Goal: Task Accomplishment & Management: Complete application form

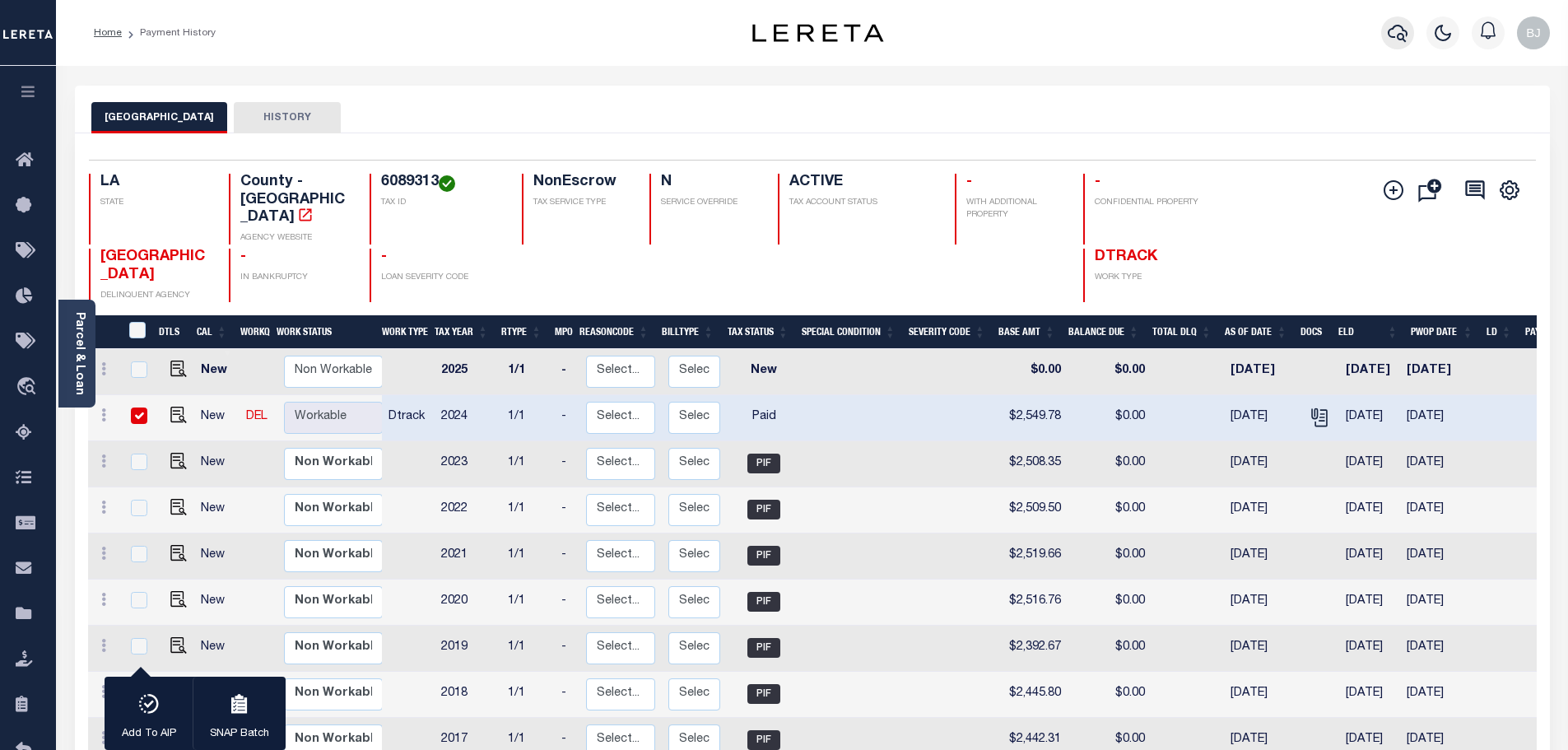
click at [1409, 41] on button "button" at bounding box center [1398, 33] width 33 height 33
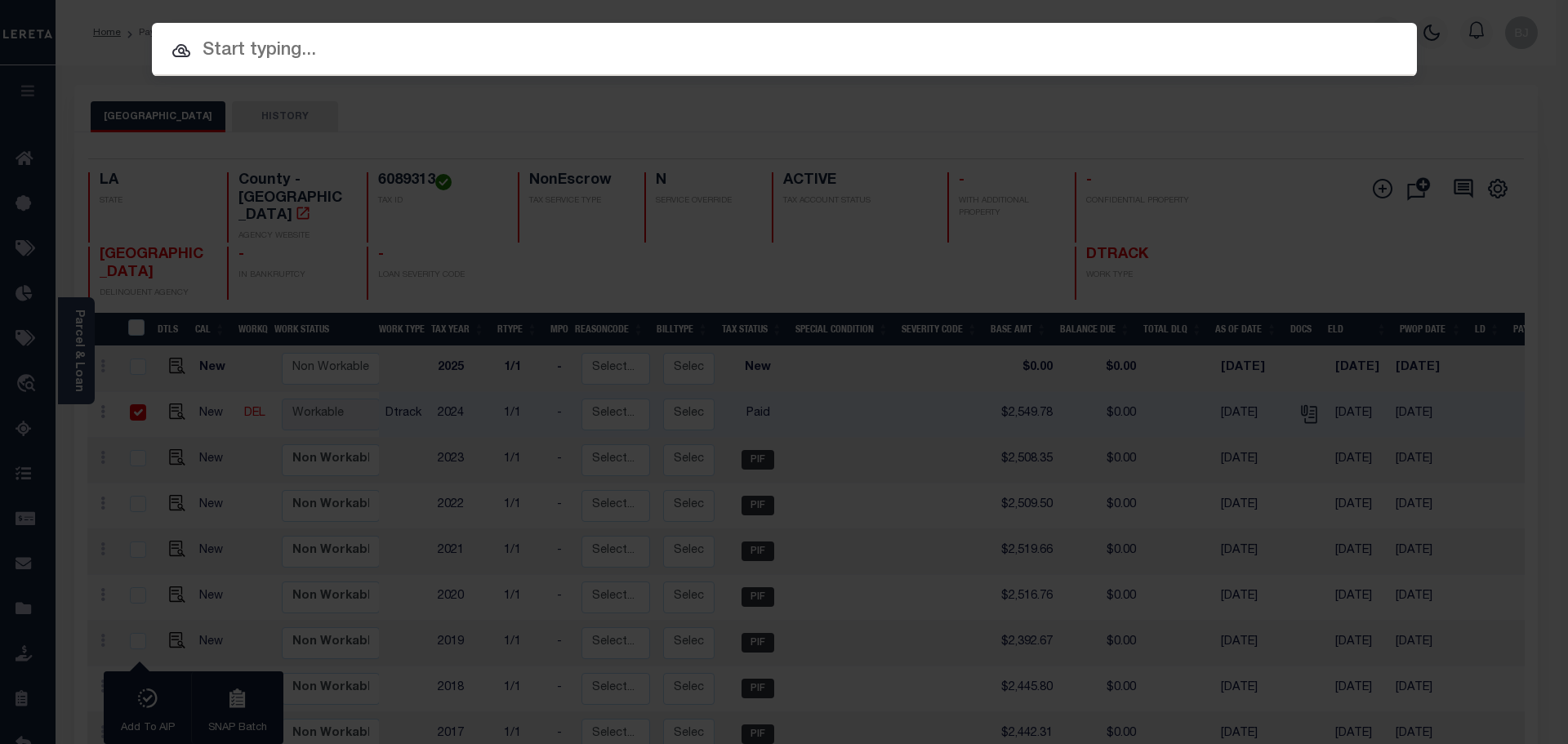
click at [574, 32] on div at bounding box center [784, 49] width 1265 height 52
paste input "67019160"
type input "67019160"
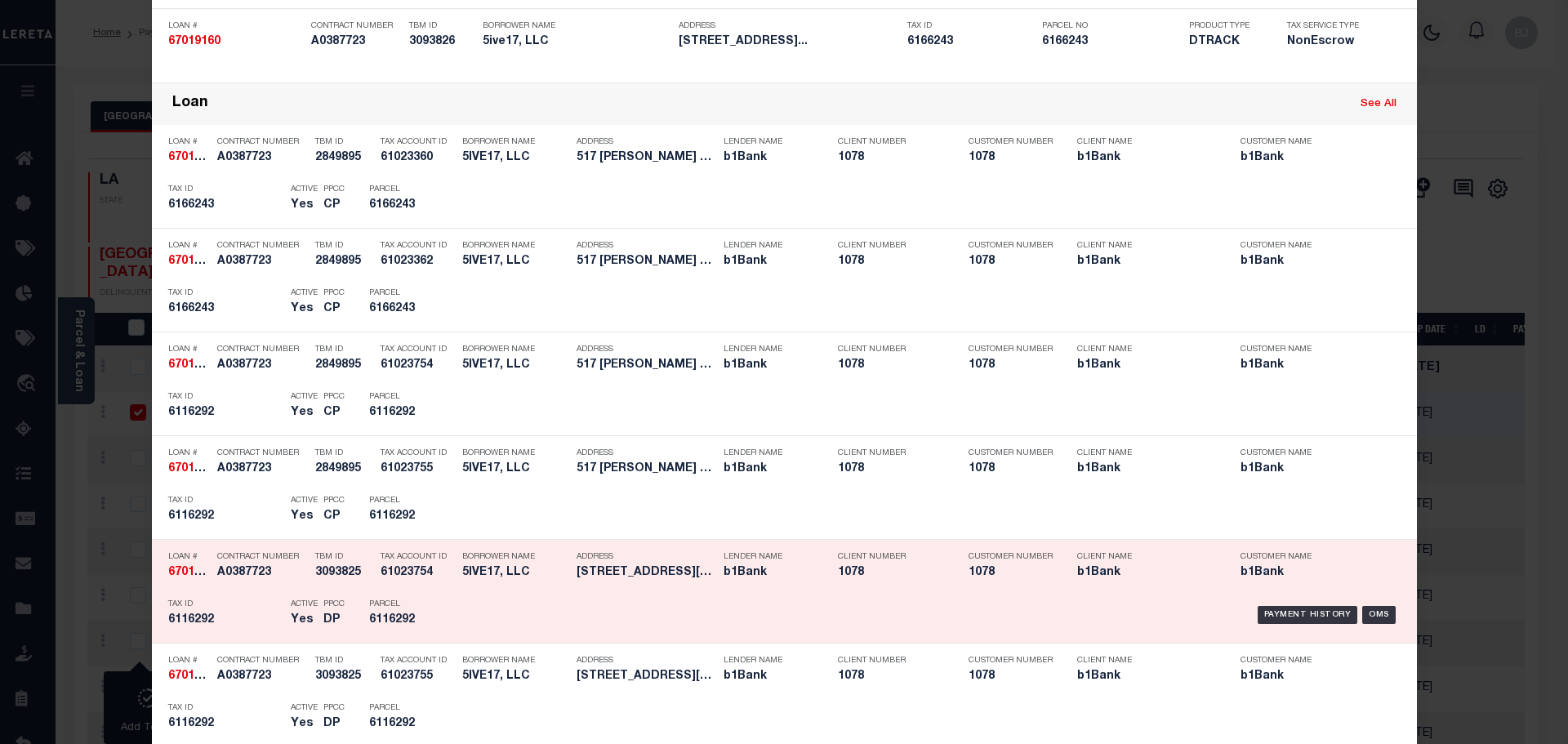
scroll to position [408, 0]
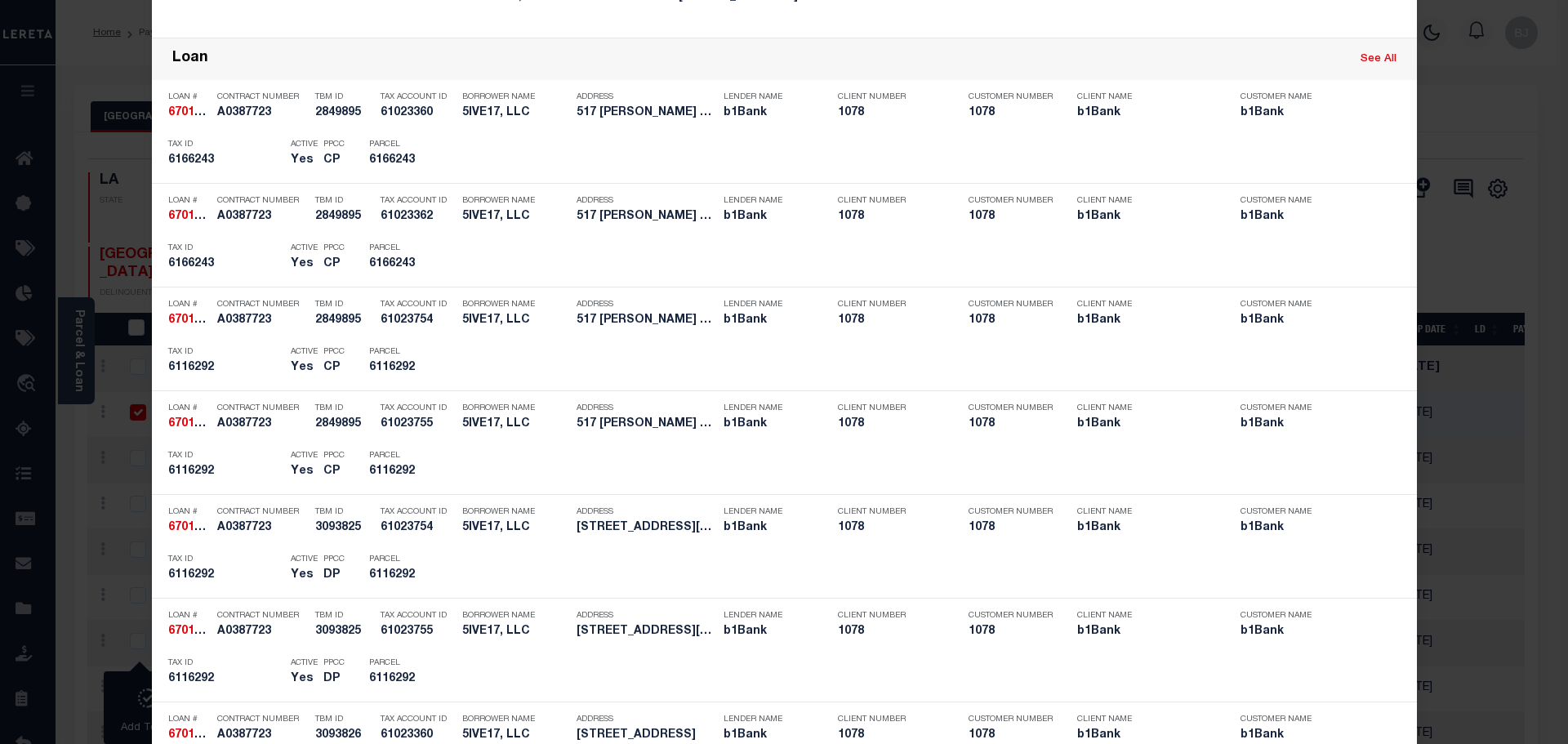
click at [623, 334] on div "Address 517 W. Simcoe and 409 S. Washin..." at bounding box center [646, 315] width 138 height 48
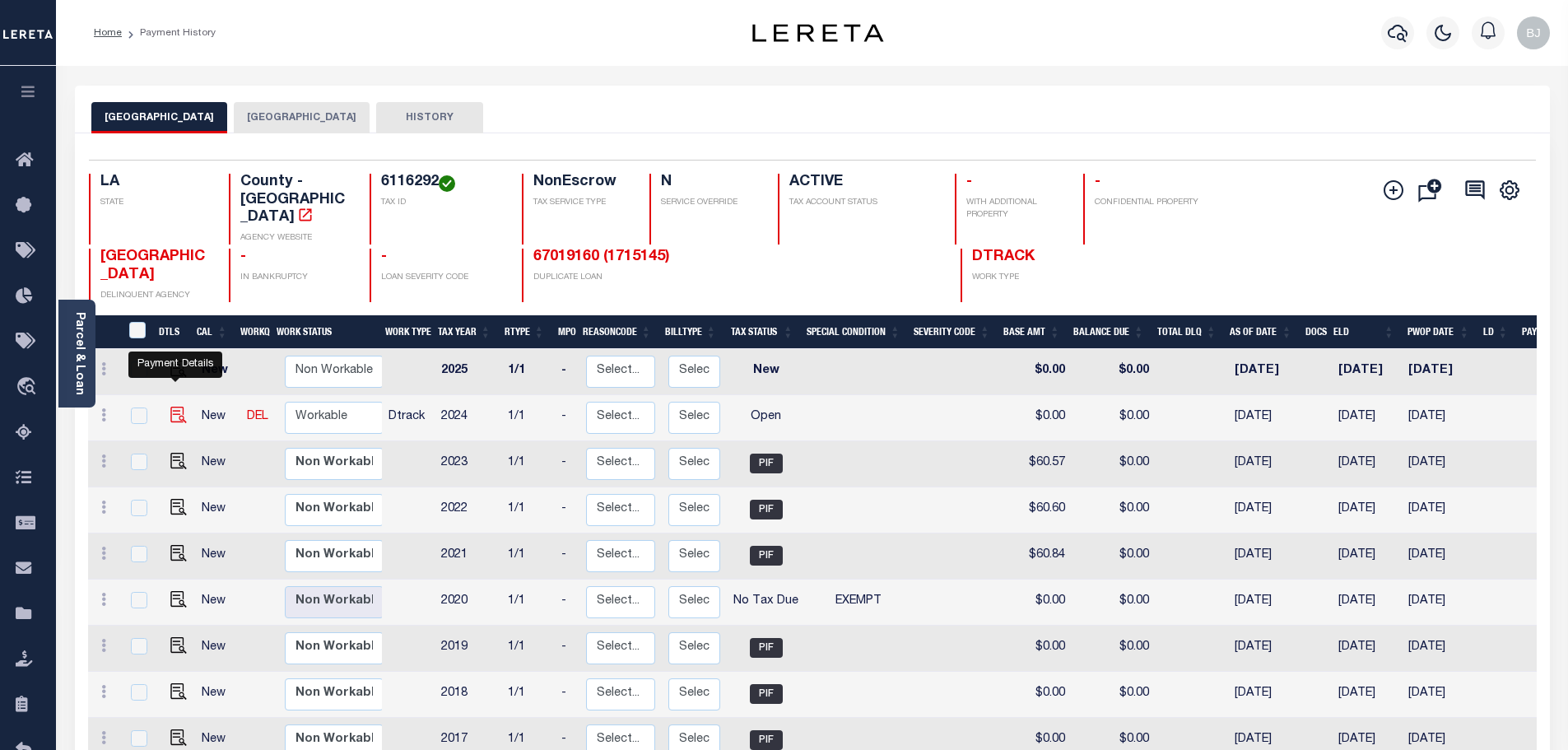
click at [178, 406] on img "" at bounding box center [178, 415] width 17 height 17
checkbox input "true"
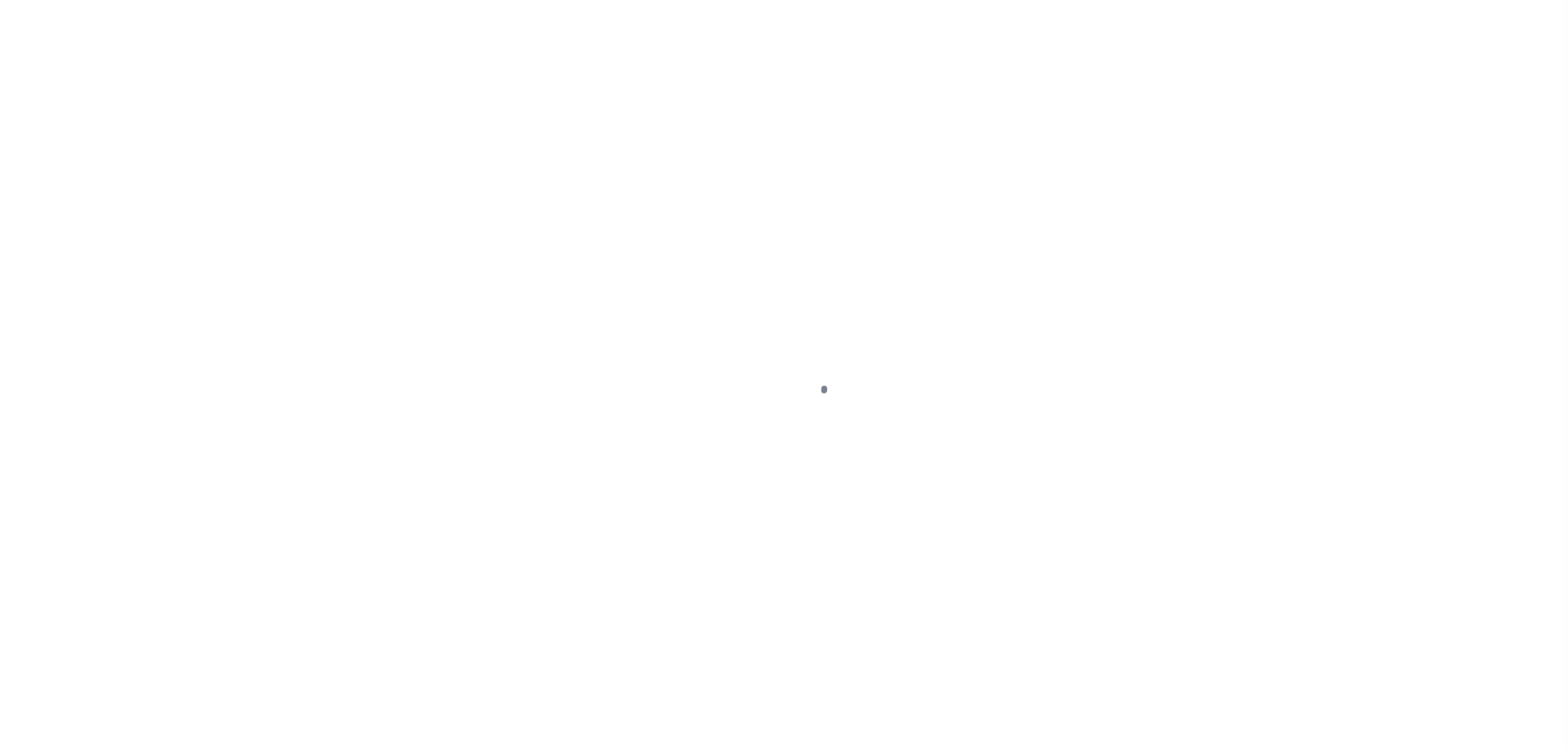
select select "OP2"
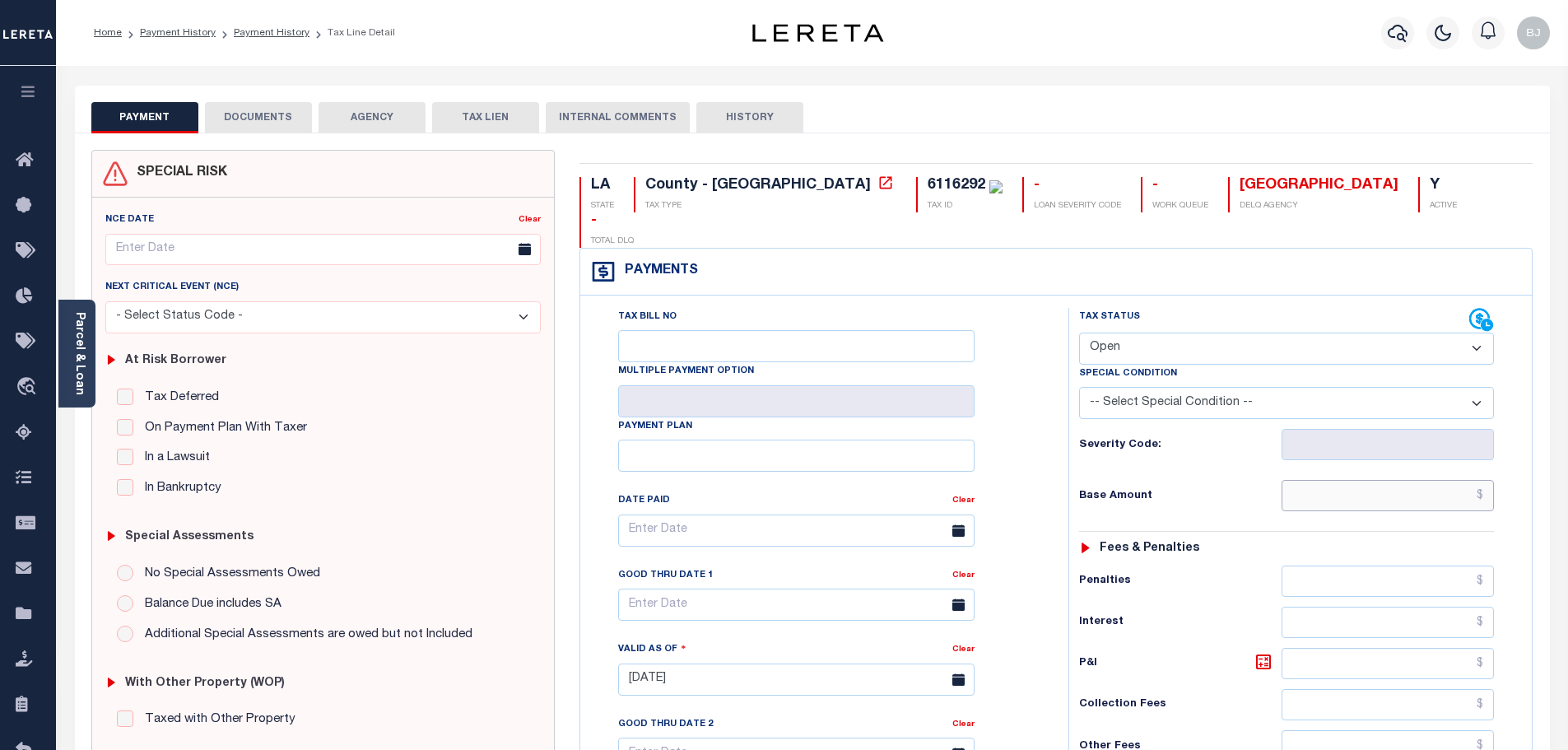
paste input "2,549.78"
type input "2,549.78"
type input "10/15/2025"
type input "$2,549.78"
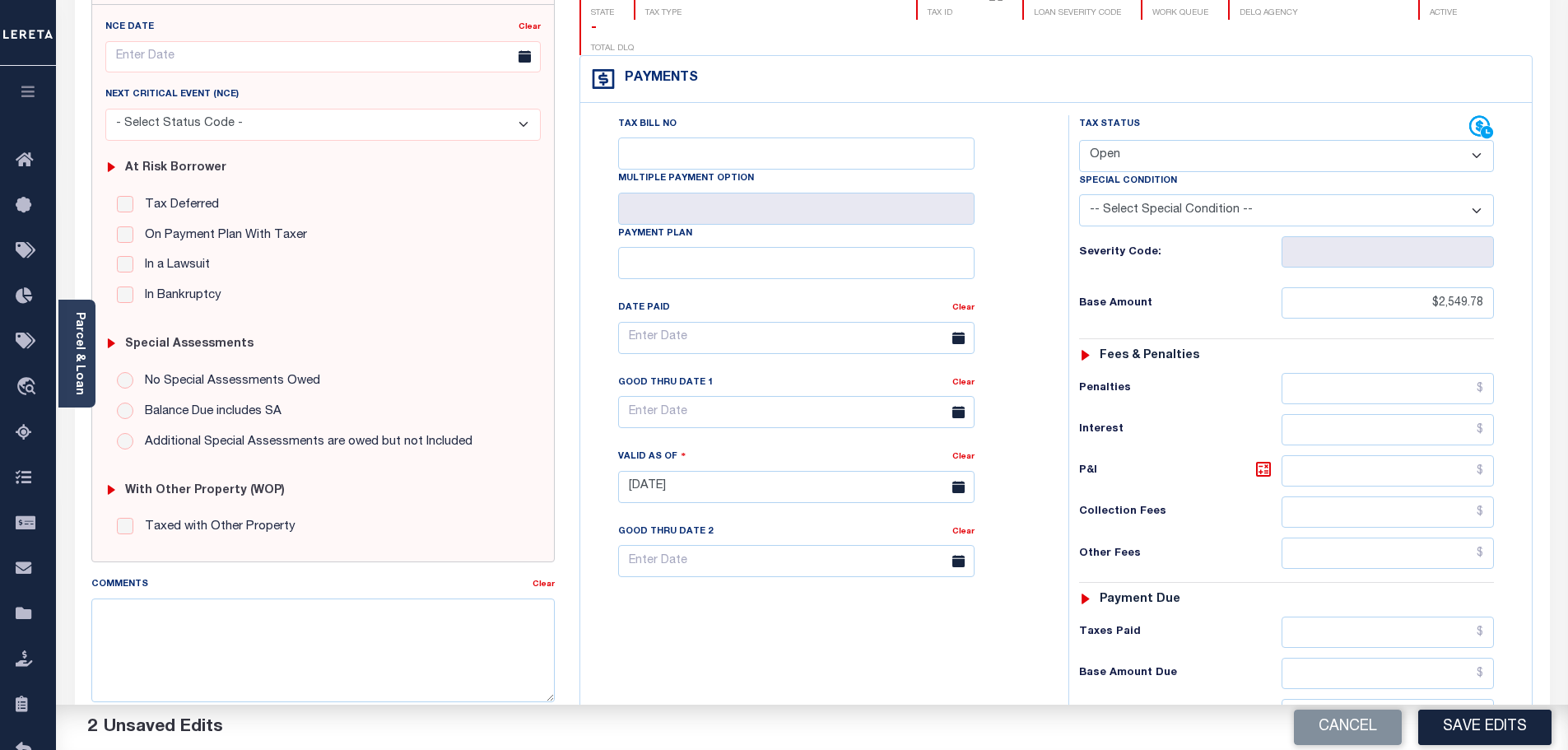
scroll to position [247, 0]
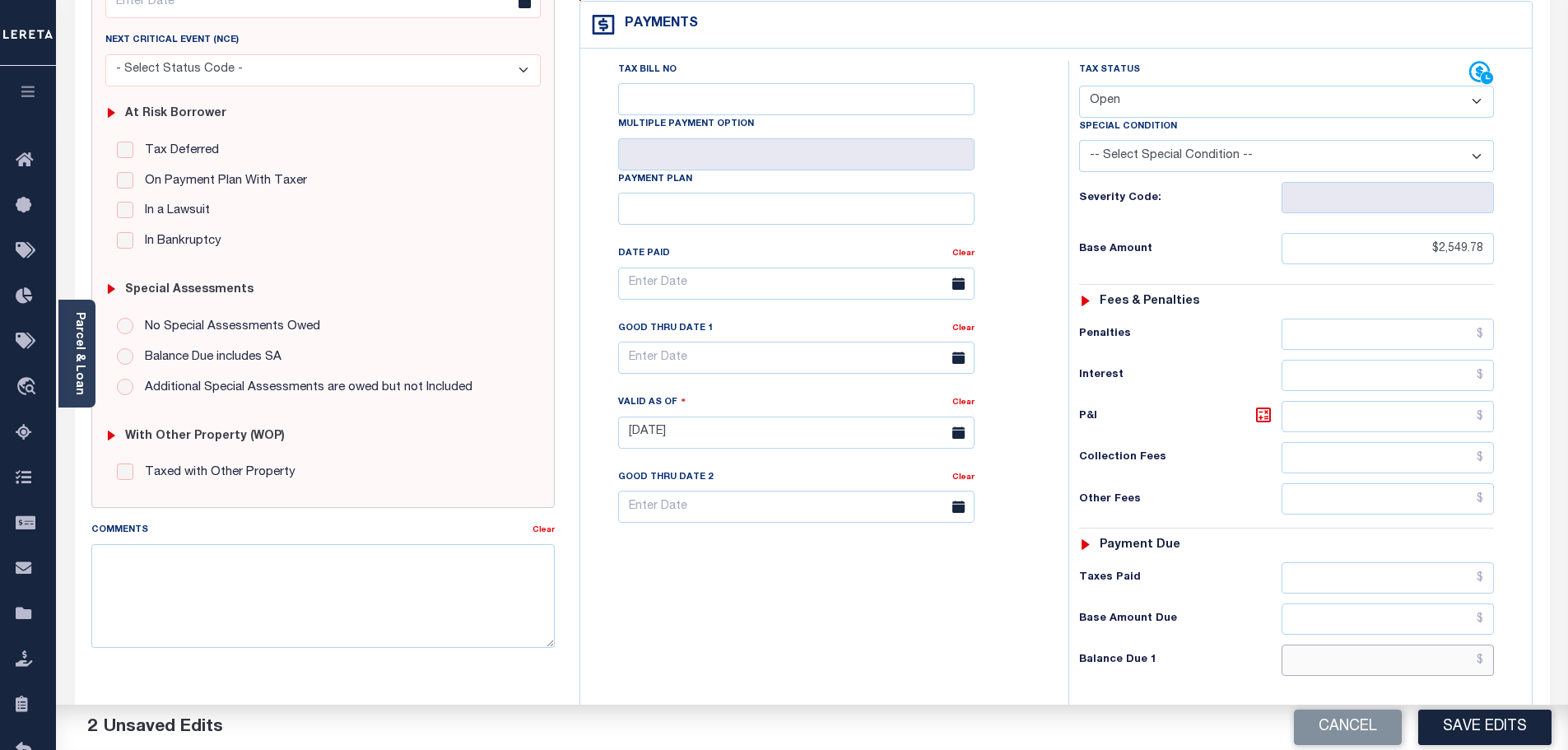
click at [1396, 644] on input "text" at bounding box center [1388, 660] width 213 height 31
paste input "2,600.78"
type input "$2,600.78"
click at [1442, 562] on input "text" at bounding box center [1388, 578] width 213 height 31
paste input "2,600.78"
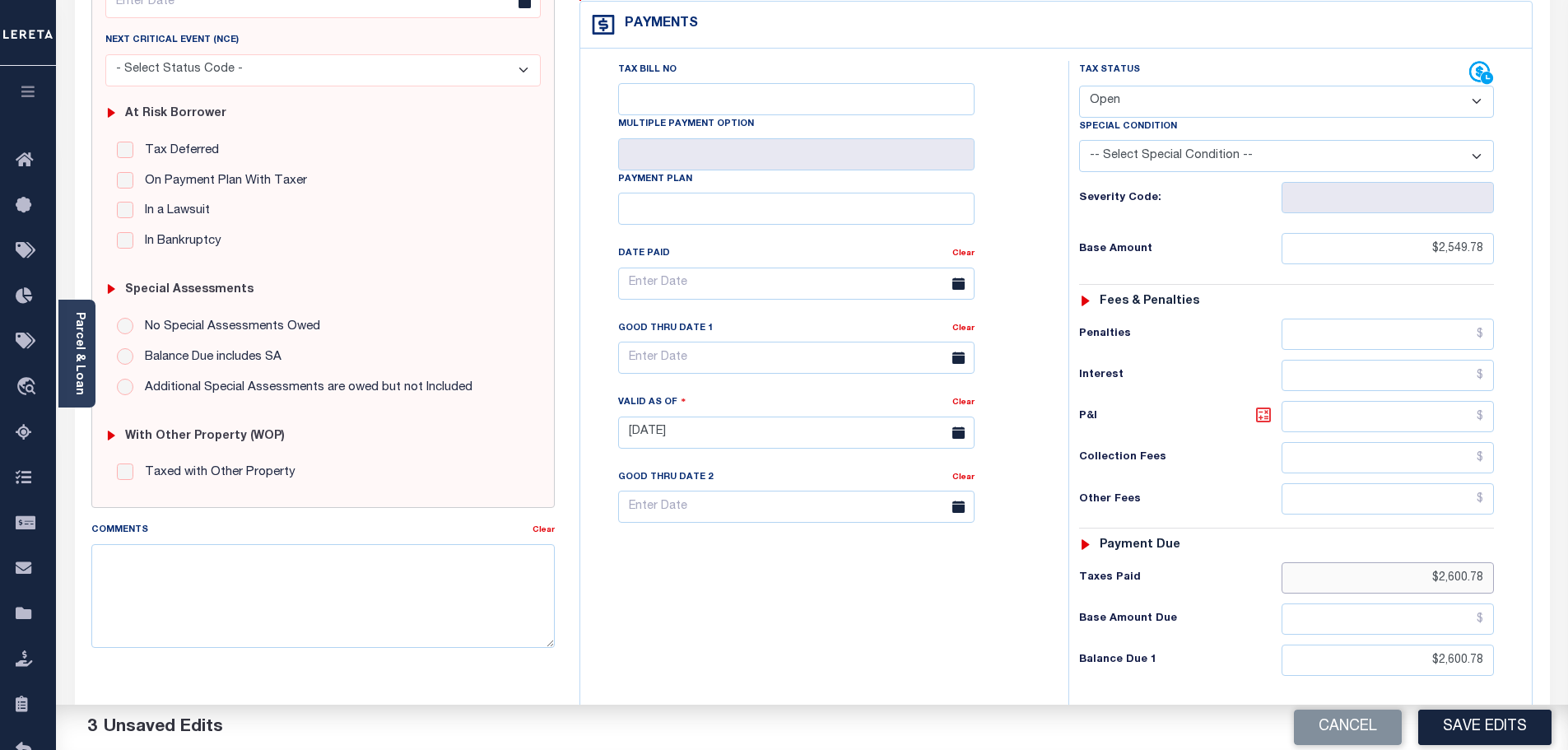
type input "$2,600.78"
click at [1253, 405] on icon at bounding box center [1263, 415] width 20 height 20
type input "$51.00"
drag, startPoint x: 1375, startPoint y: 617, endPoint x: 1627, endPoint y: 653, distance: 254.6
click at [1567, 653] on html "Home Payment History Payment History Tax Line Detail Profile Sign out" at bounding box center [784, 375] width 1568 height 1245
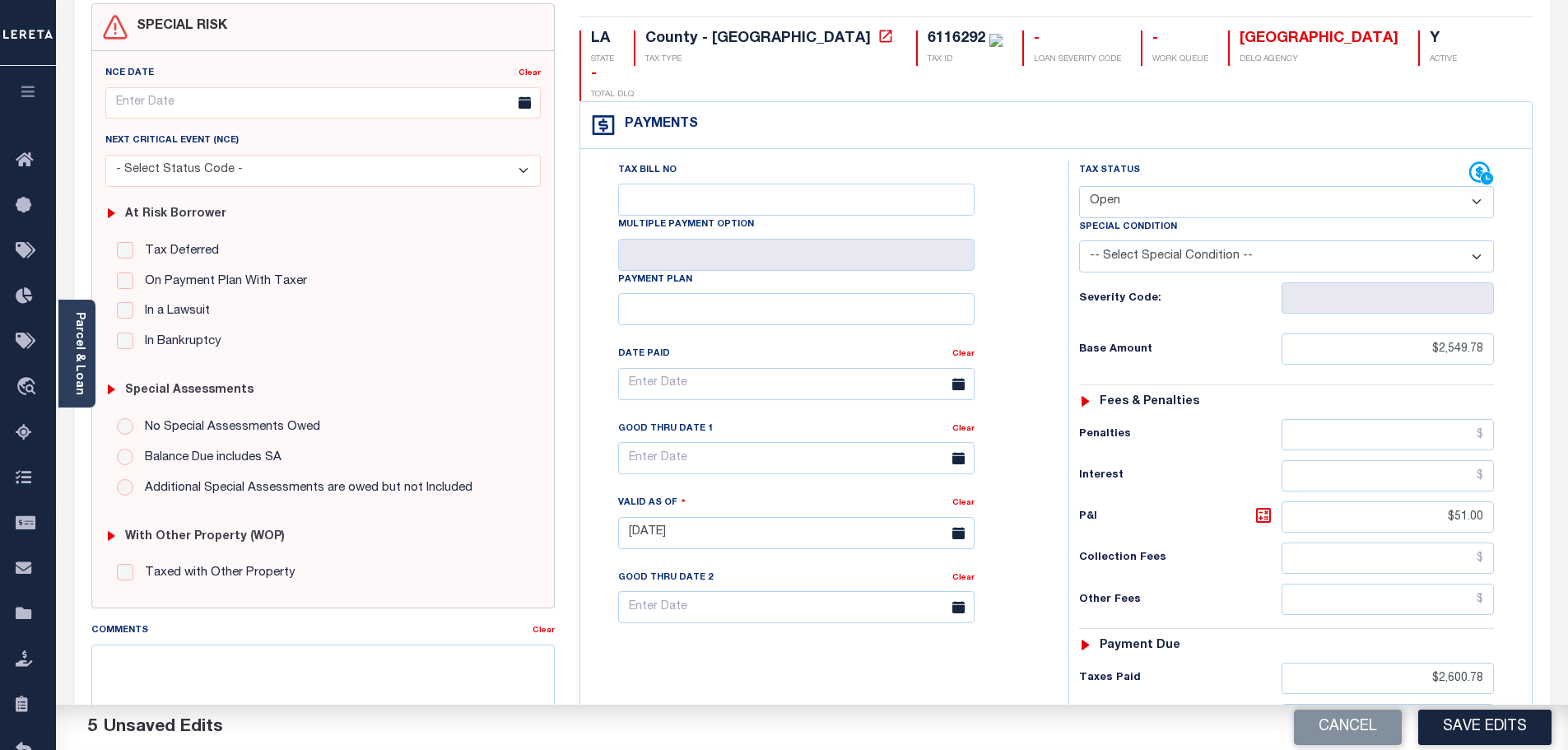
scroll to position [0, 0]
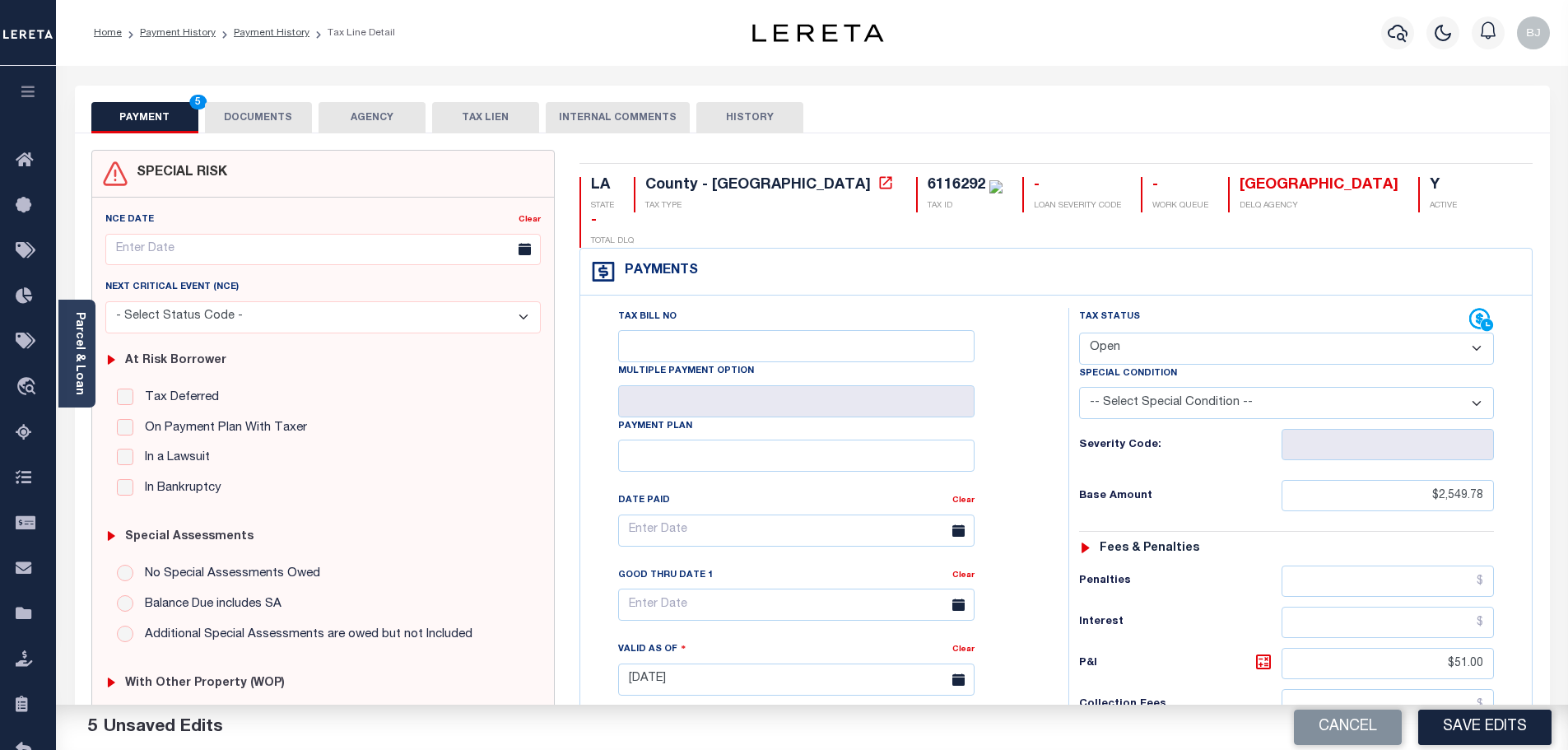
type input "$0.00"
drag, startPoint x: 1097, startPoint y: 321, endPoint x: 1111, endPoint y: 324, distance: 14.3
click at [1099, 333] on select "- Select Status Code - Open Due/Unpaid Paid Incomplete No Tax Due Internal Refu…" at bounding box center [1286, 349] width 415 height 32
select select "PYD"
click at [1079, 333] on select "- Select Status Code - Open Due/Unpaid Paid Incomplete No Tax Due Internal Refu…" at bounding box center [1286, 349] width 415 height 32
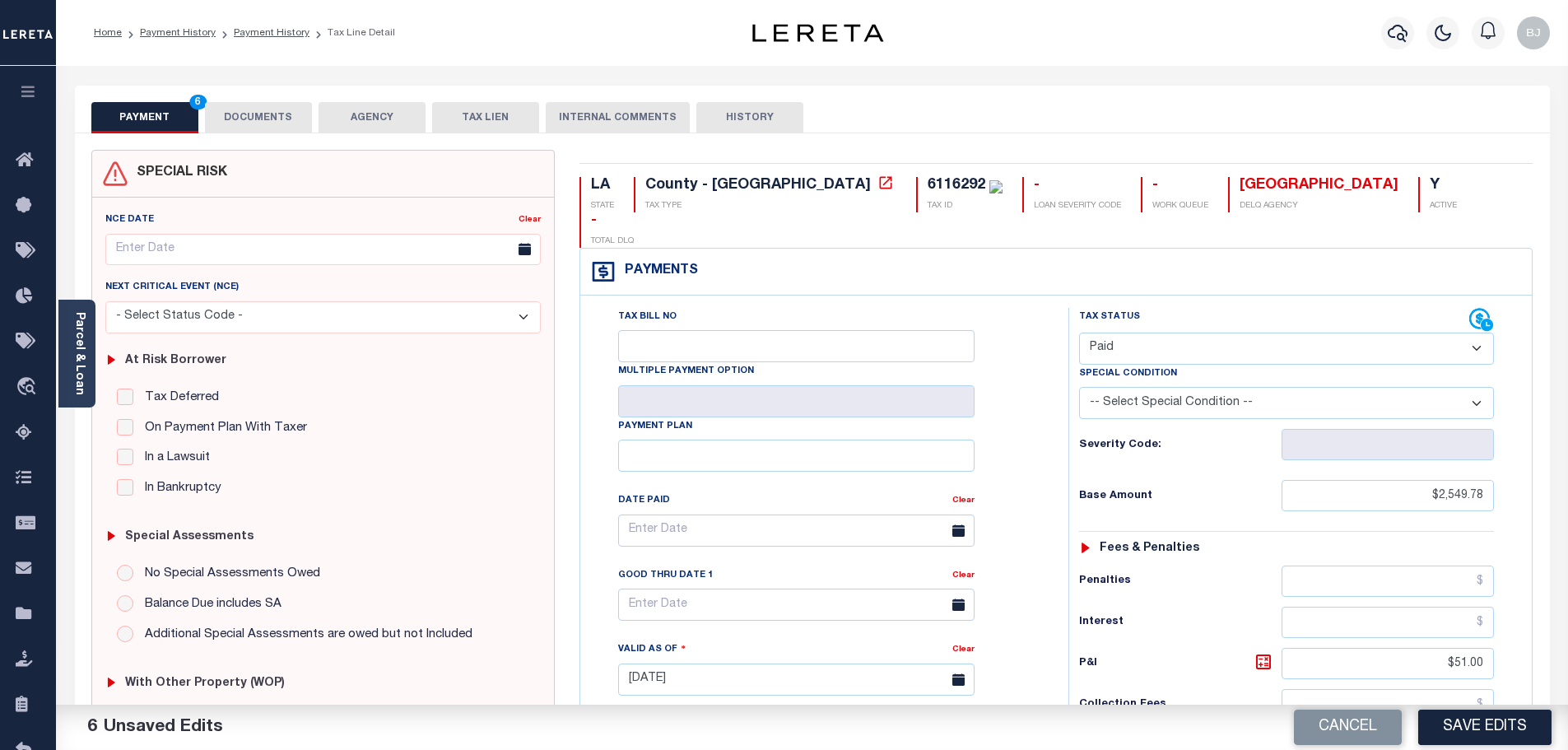
click at [244, 115] on button "DOCUMENTS" at bounding box center [258, 118] width 107 height 31
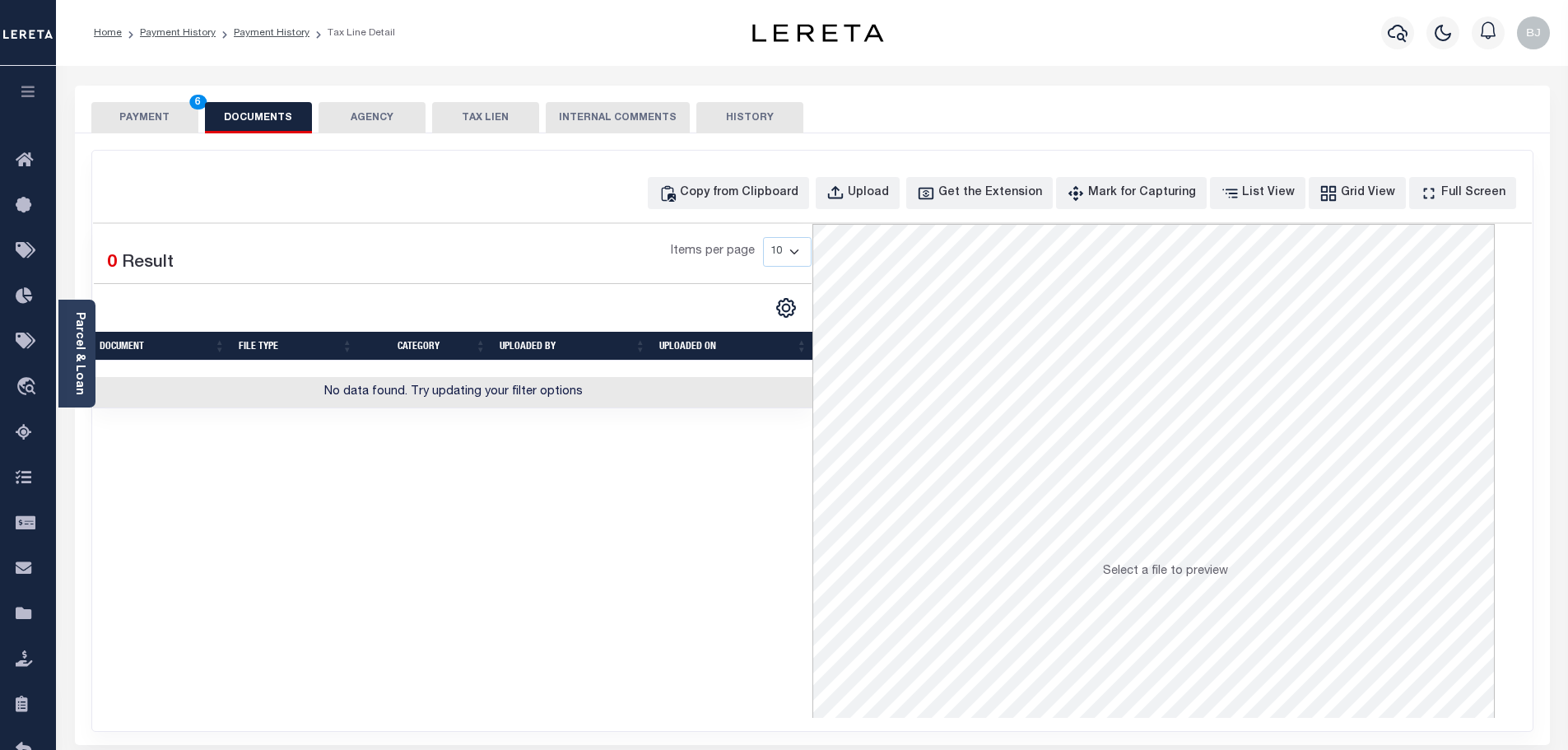
click at [732, 166] on div "Copy from Clipboard Upload Get the Extension Mark for Capturing Got it List Vie…" at bounding box center [812, 440] width 1440 height 581
click at [752, 201] on div "Copy from Clipboard" at bounding box center [739, 193] width 119 height 18
select select "POP"
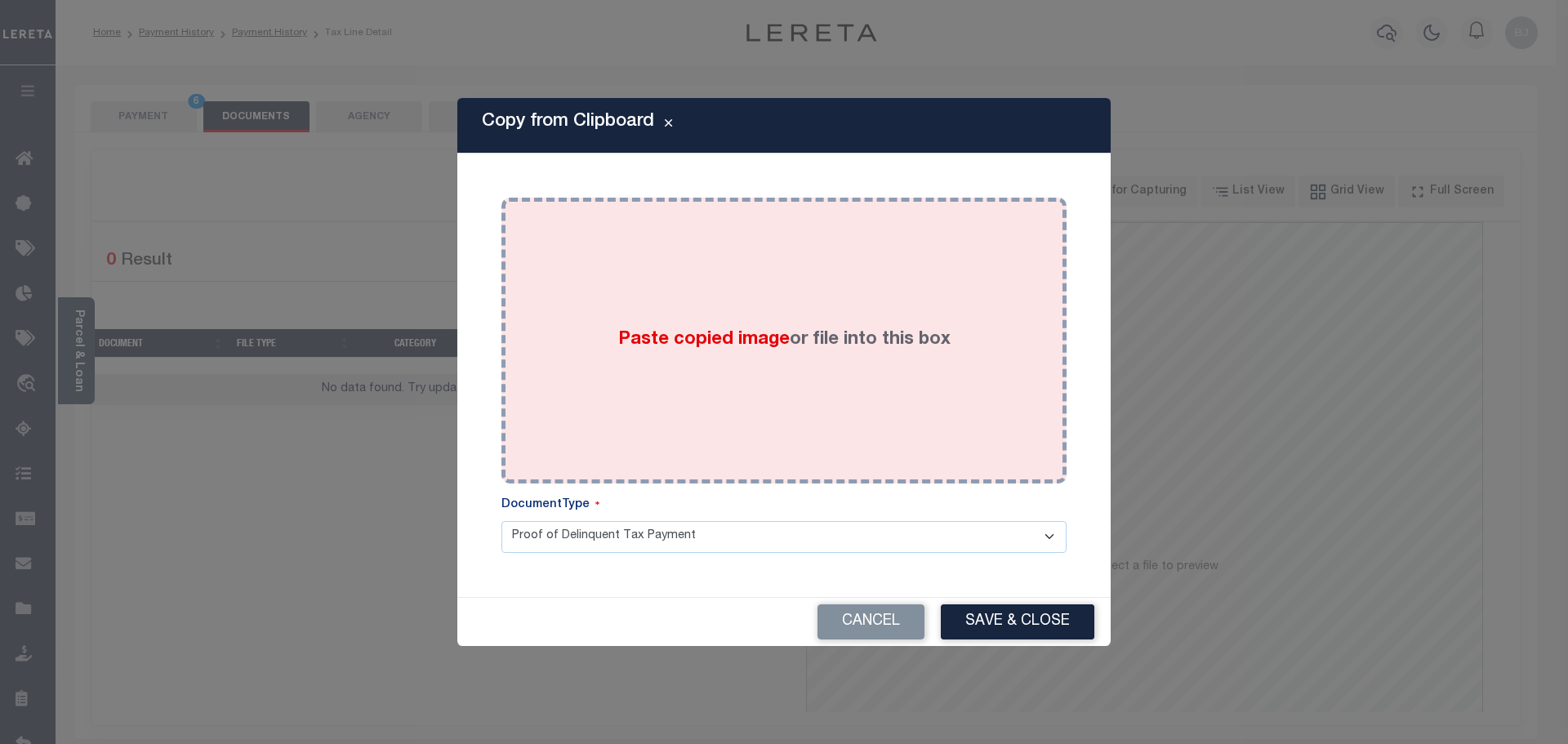
click at [822, 406] on div "Paste copied image or file into this box" at bounding box center [784, 340] width 541 height 261
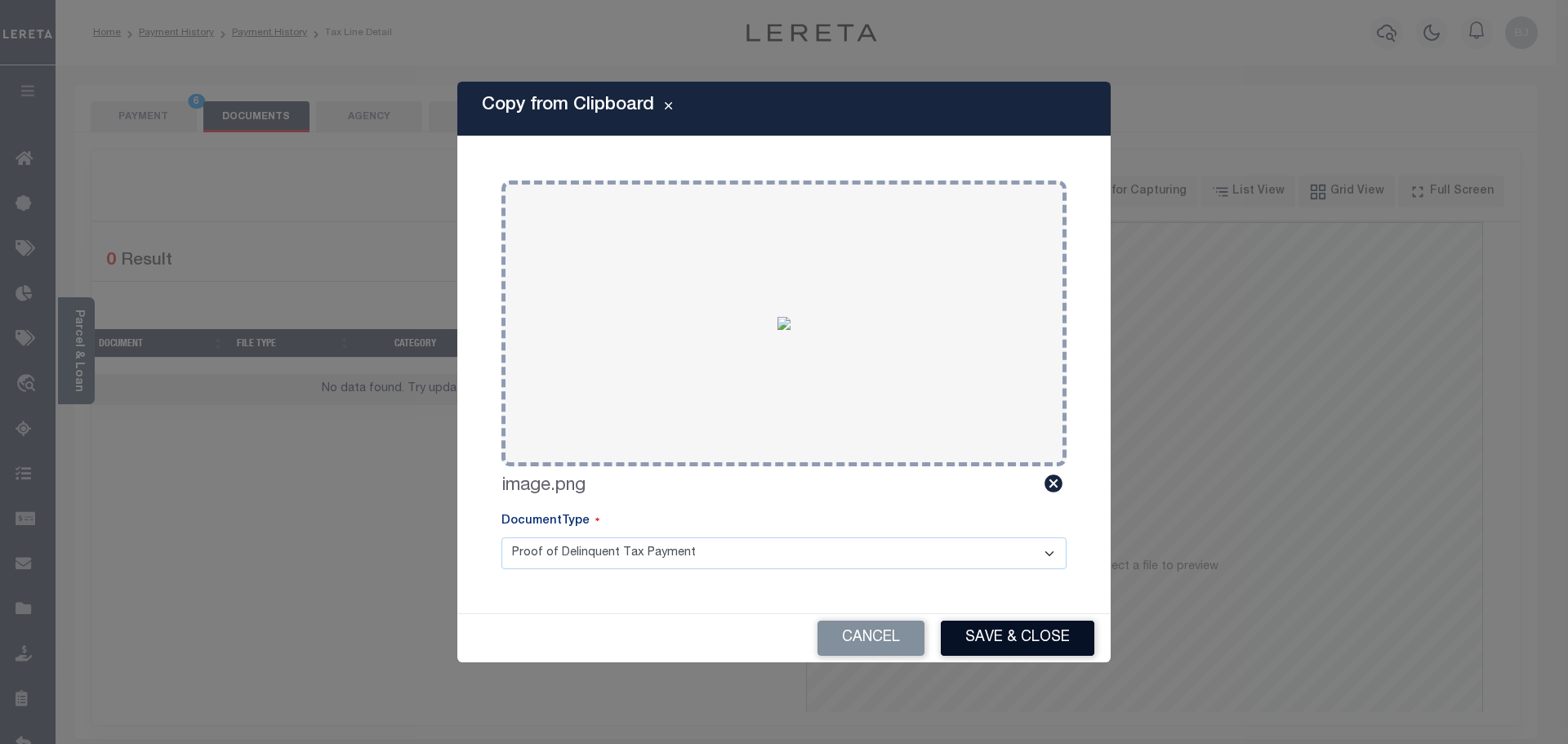
click at [1011, 642] on button "Save & Close" at bounding box center [1017, 638] width 153 height 35
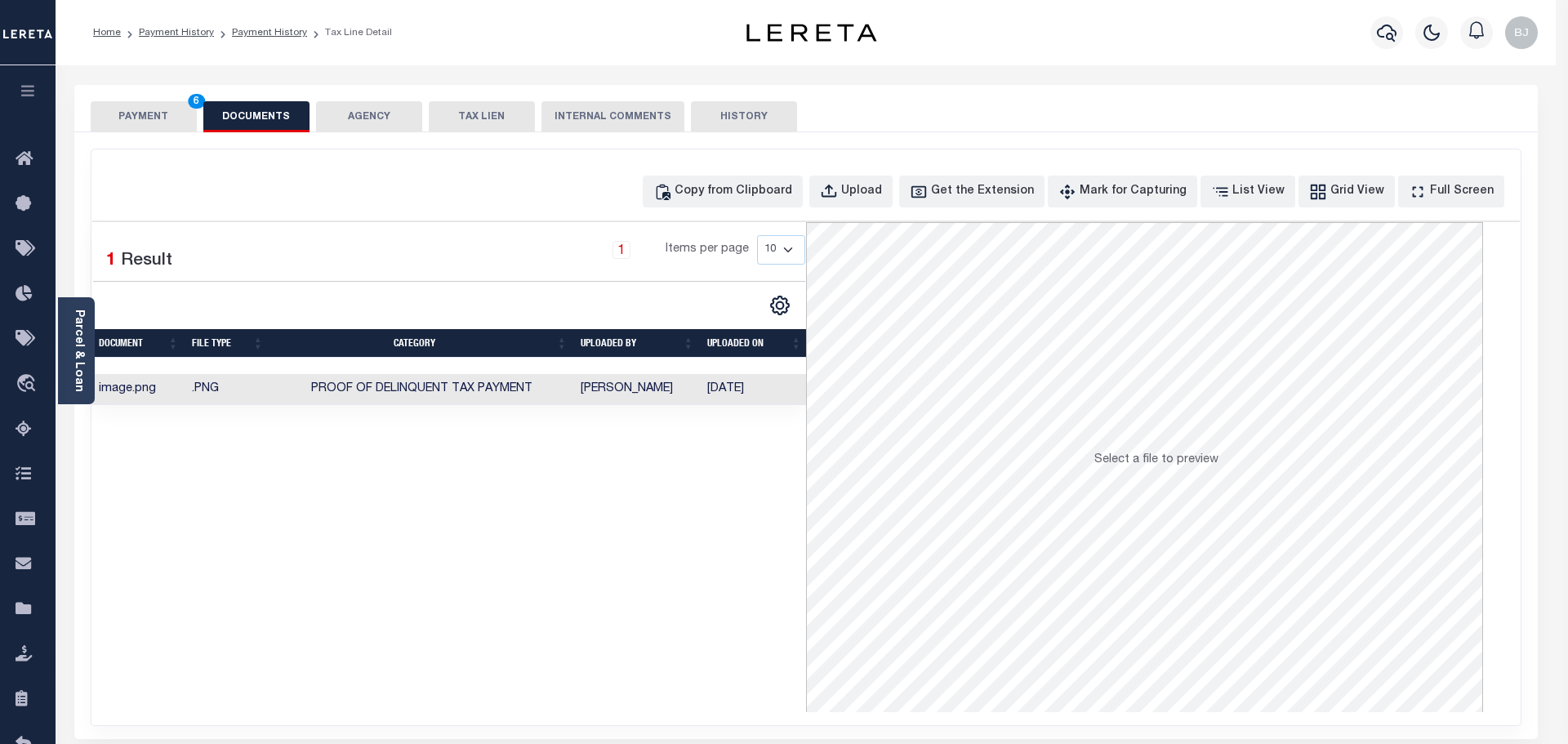
click at [139, 120] on button "PAYMENT 6" at bounding box center [144, 117] width 106 height 31
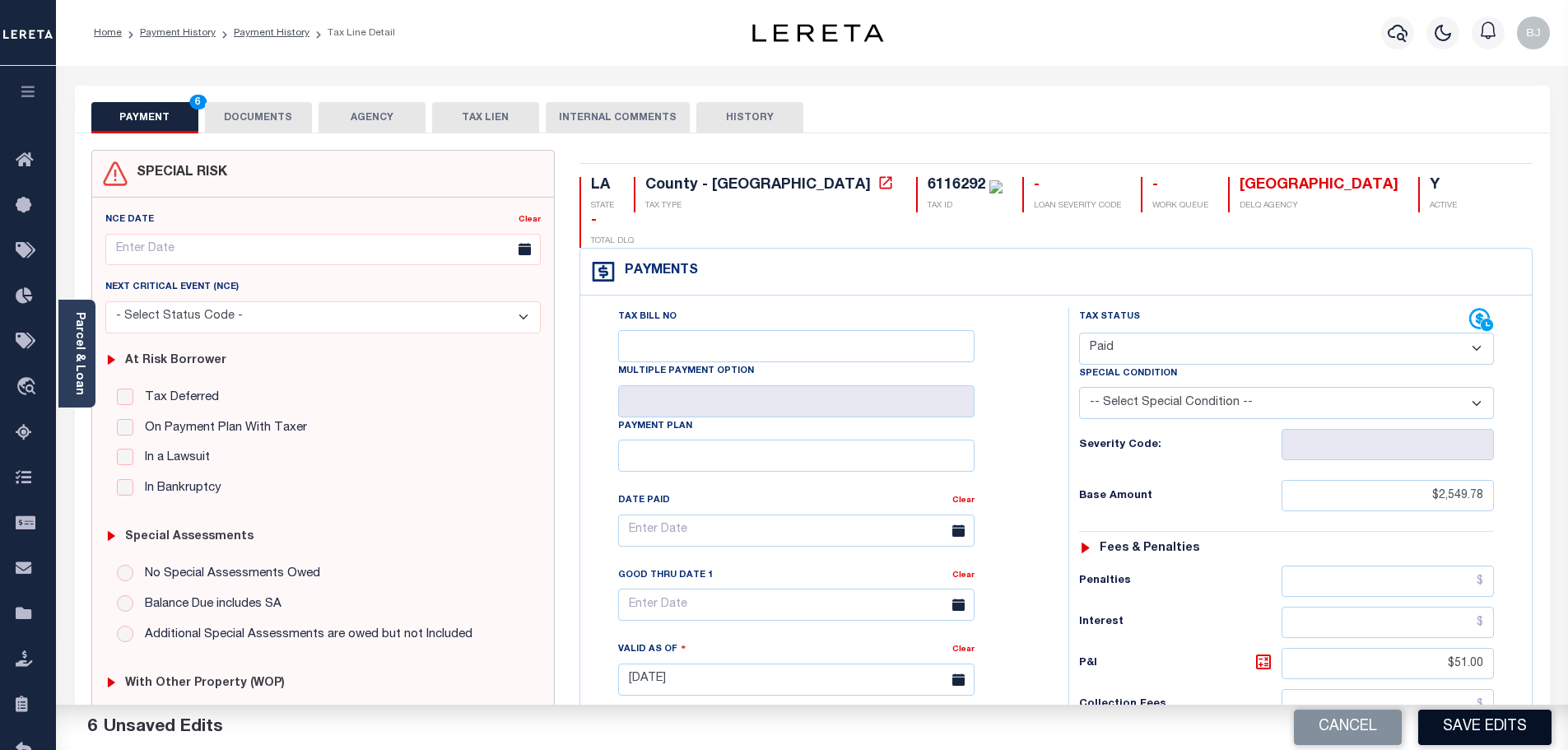
click at [1514, 725] on button "Save Edits" at bounding box center [1484, 727] width 133 height 36
type input "$2,549.78"
type input "$51"
type input "$2,600.78"
type input "$0"
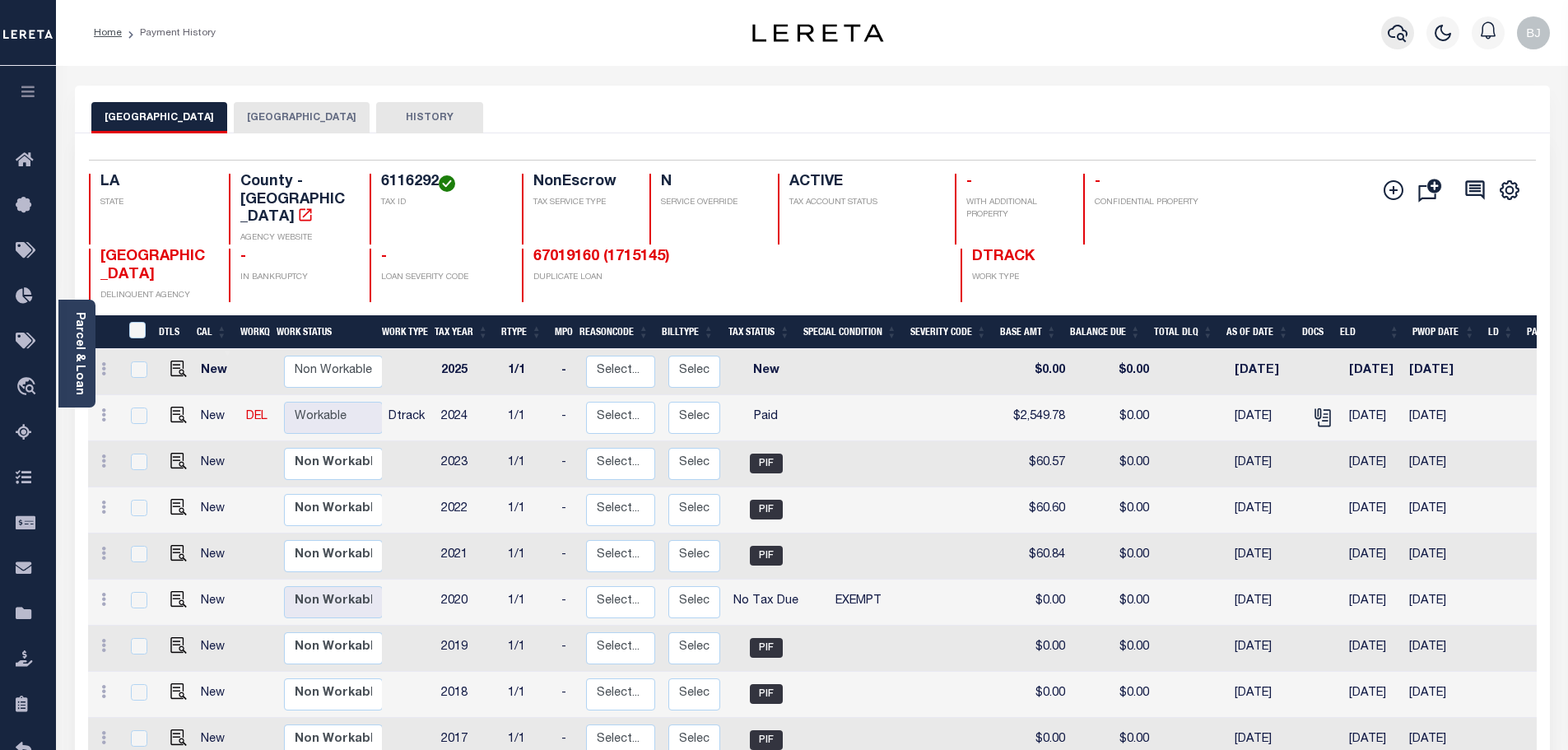
click at [1390, 28] on icon "button" at bounding box center [1398, 33] width 20 height 20
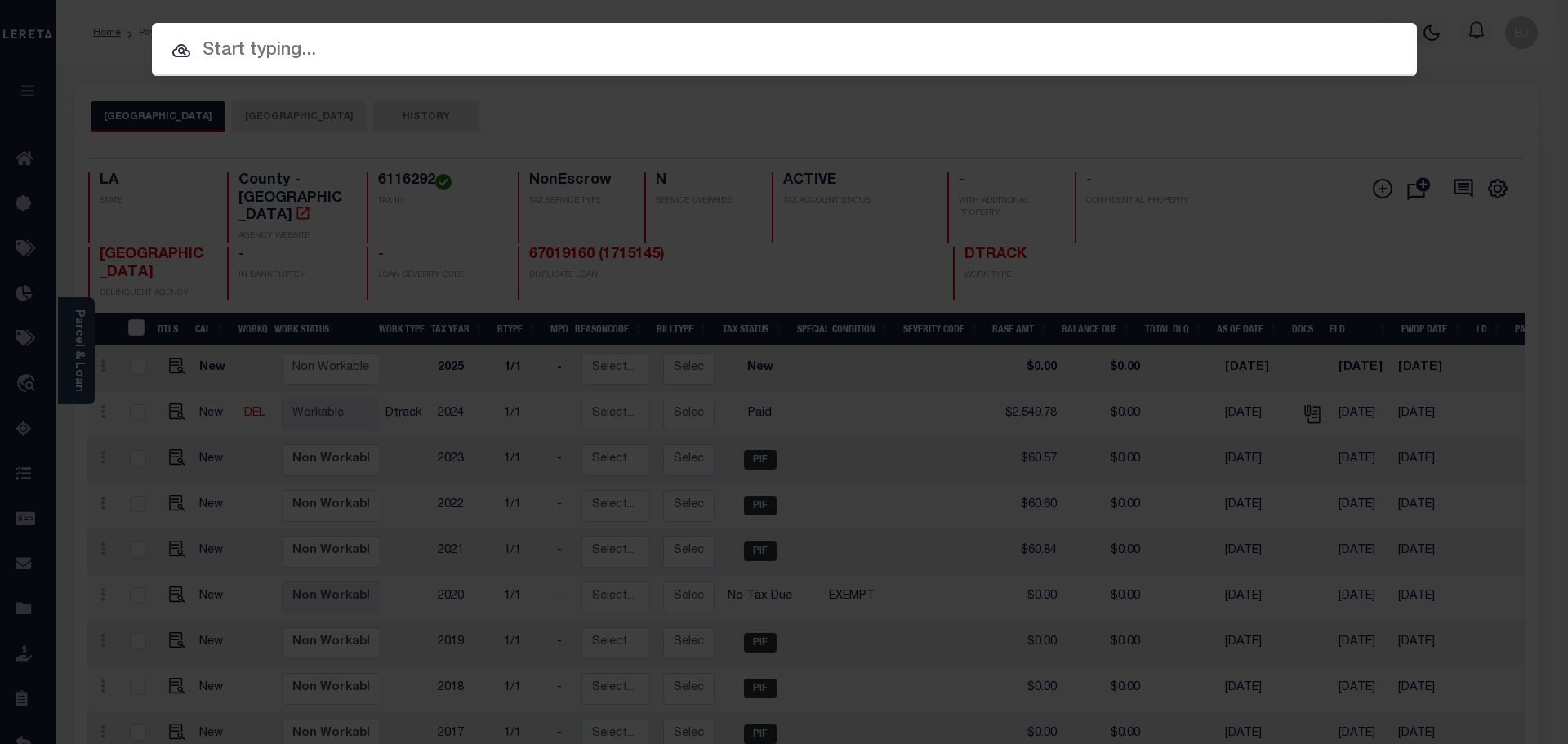
paste input "47007087"
type input "47007087"
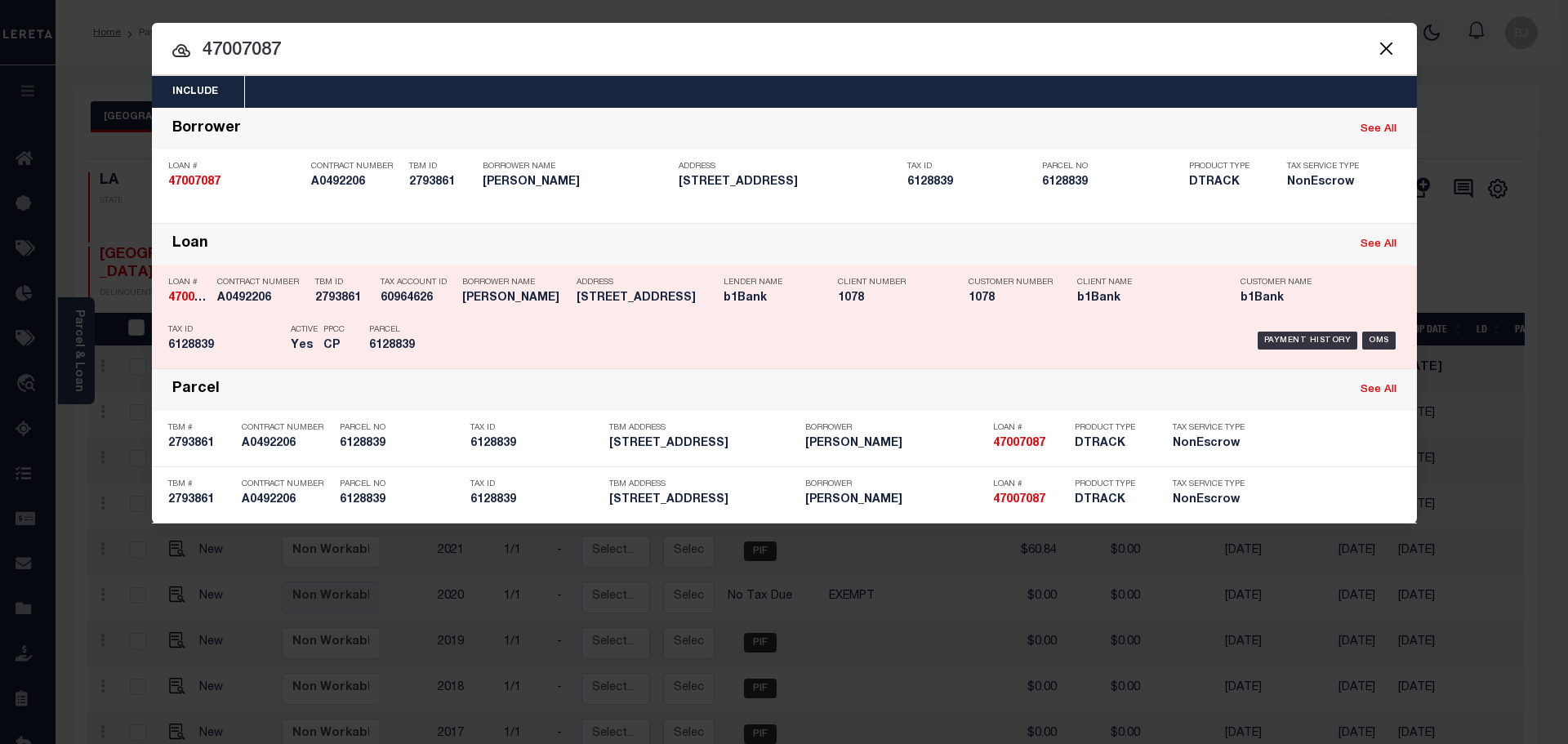
click at [261, 326] on div "Tax ID 6128839" at bounding box center [225, 341] width 115 height 48
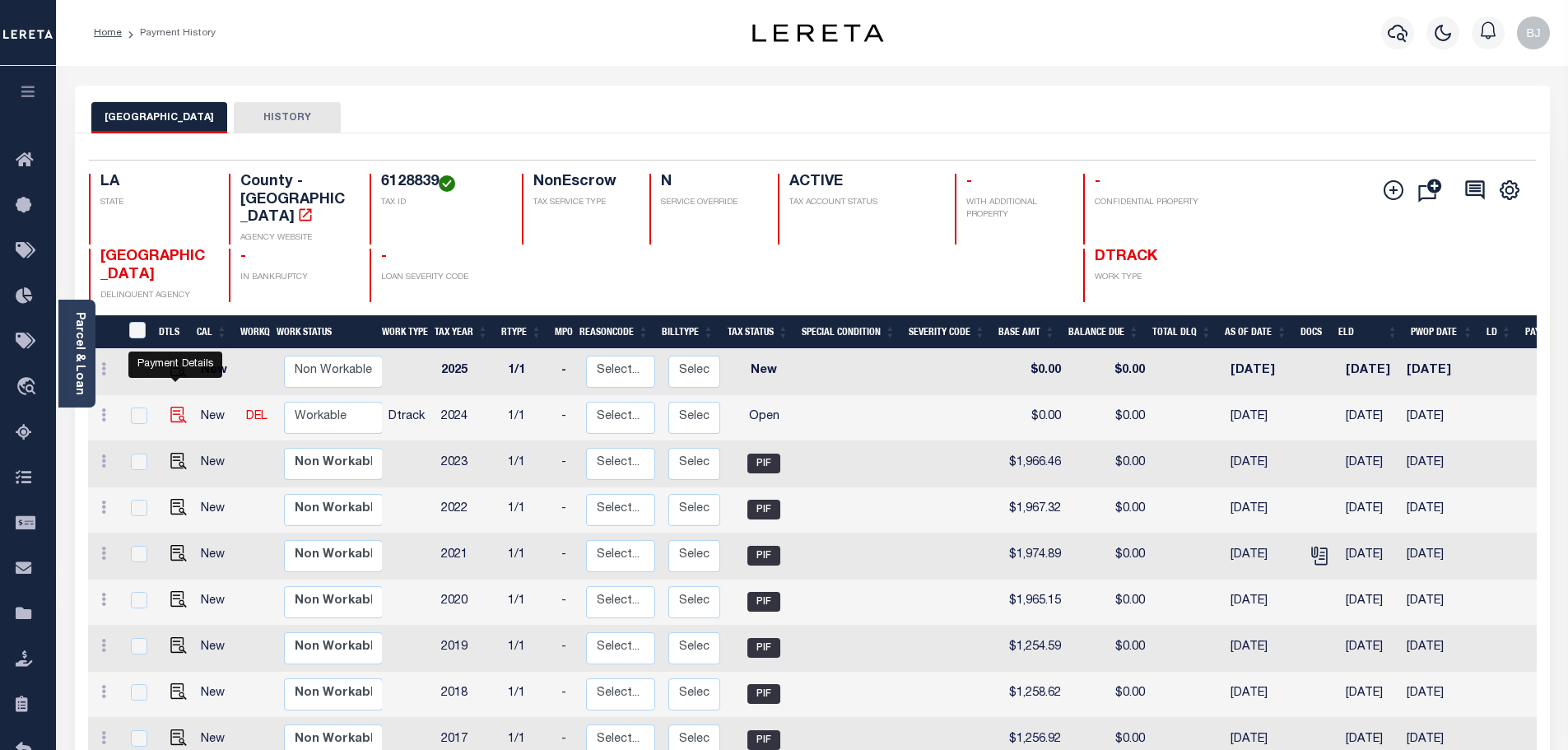
click at [176, 406] on img "" at bounding box center [178, 415] width 17 height 17
checkbox input "true"
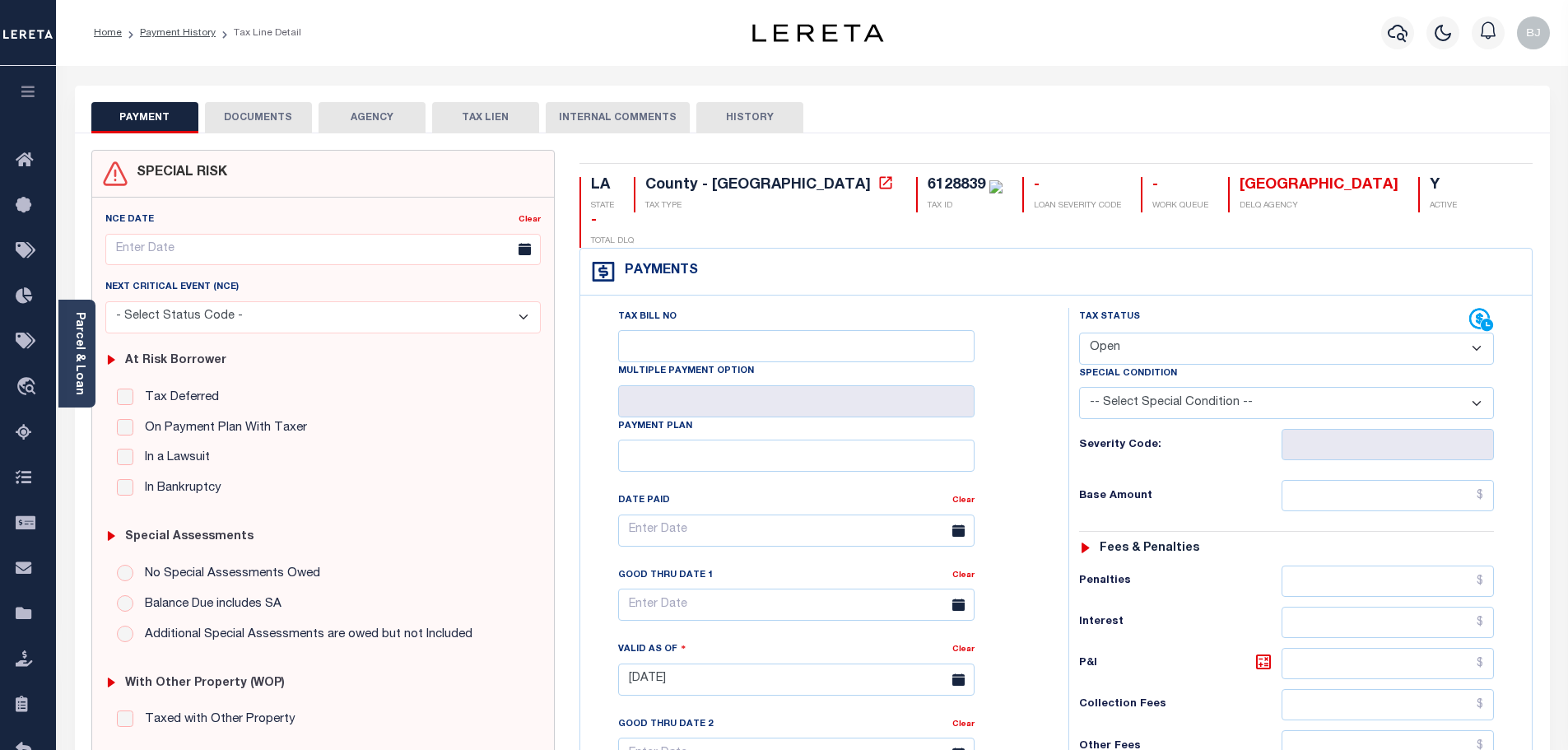
click at [927, 184] on div "6128839" at bounding box center [956, 185] width 58 height 15
copy div "6128839"
click at [945, 126] on div "PAYMENT DOCUMENTS AGENCY DELINQUENT PAYEE TAX LIEN HISTORY" at bounding box center [812, 117] width 1442 height 31
click at [88, 335] on div "Parcel & Loan" at bounding box center [77, 354] width 37 height 108
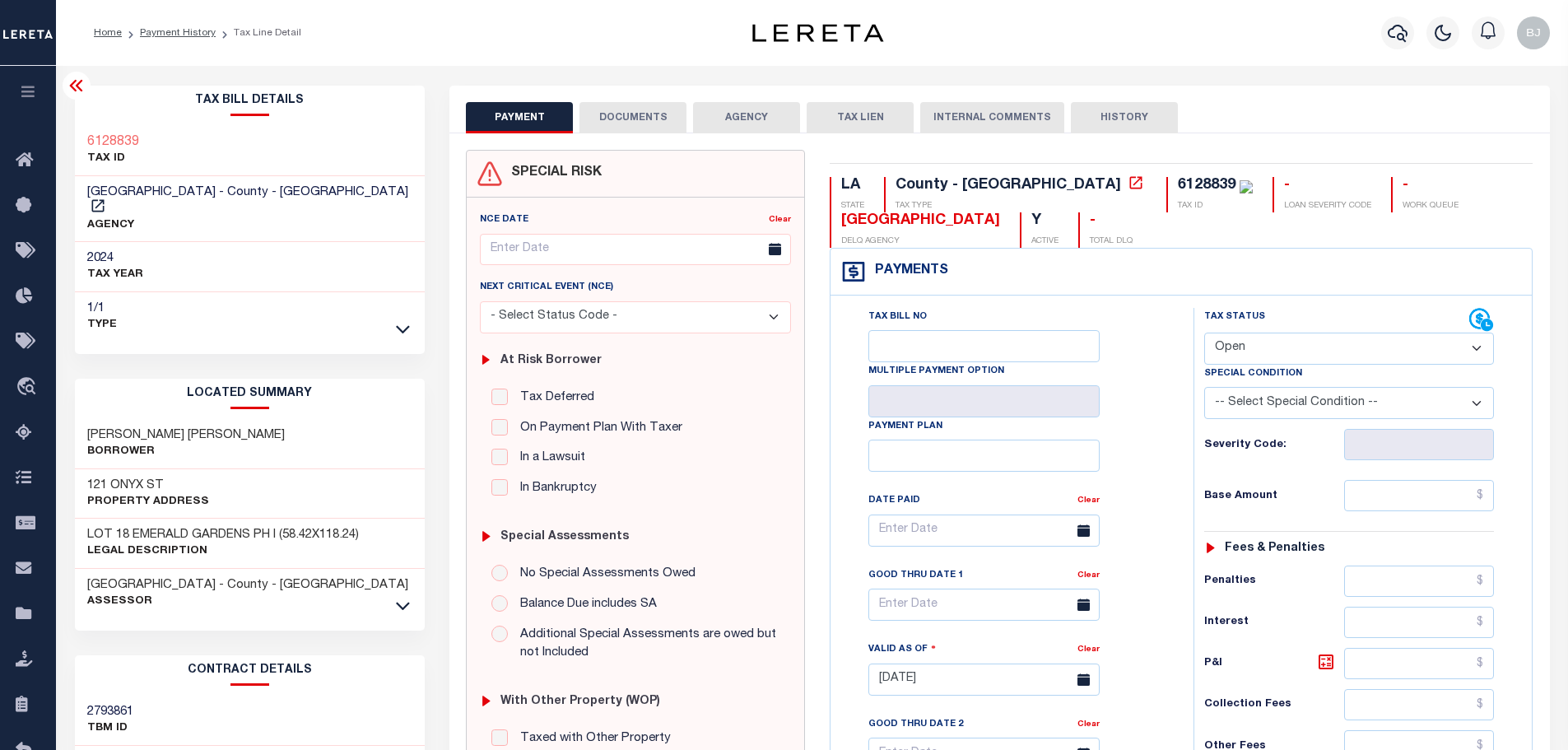
drag, startPoint x: 1230, startPoint y: 344, endPoint x: 1250, endPoint y: 349, distance: 20.6
click at [1235, 344] on select "- Select Status Code - Open Due/Unpaid Paid Incomplete No Tax Due Internal Refu…" at bounding box center [1348, 349] width 290 height 32
select select "DUE"
click at [1204, 334] on select "- Select Status Code - Open Due/Unpaid Paid Incomplete No Tax Due Internal Refu…" at bounding box center [1348, 349] width 290 height 32
type input "10/15/2025"
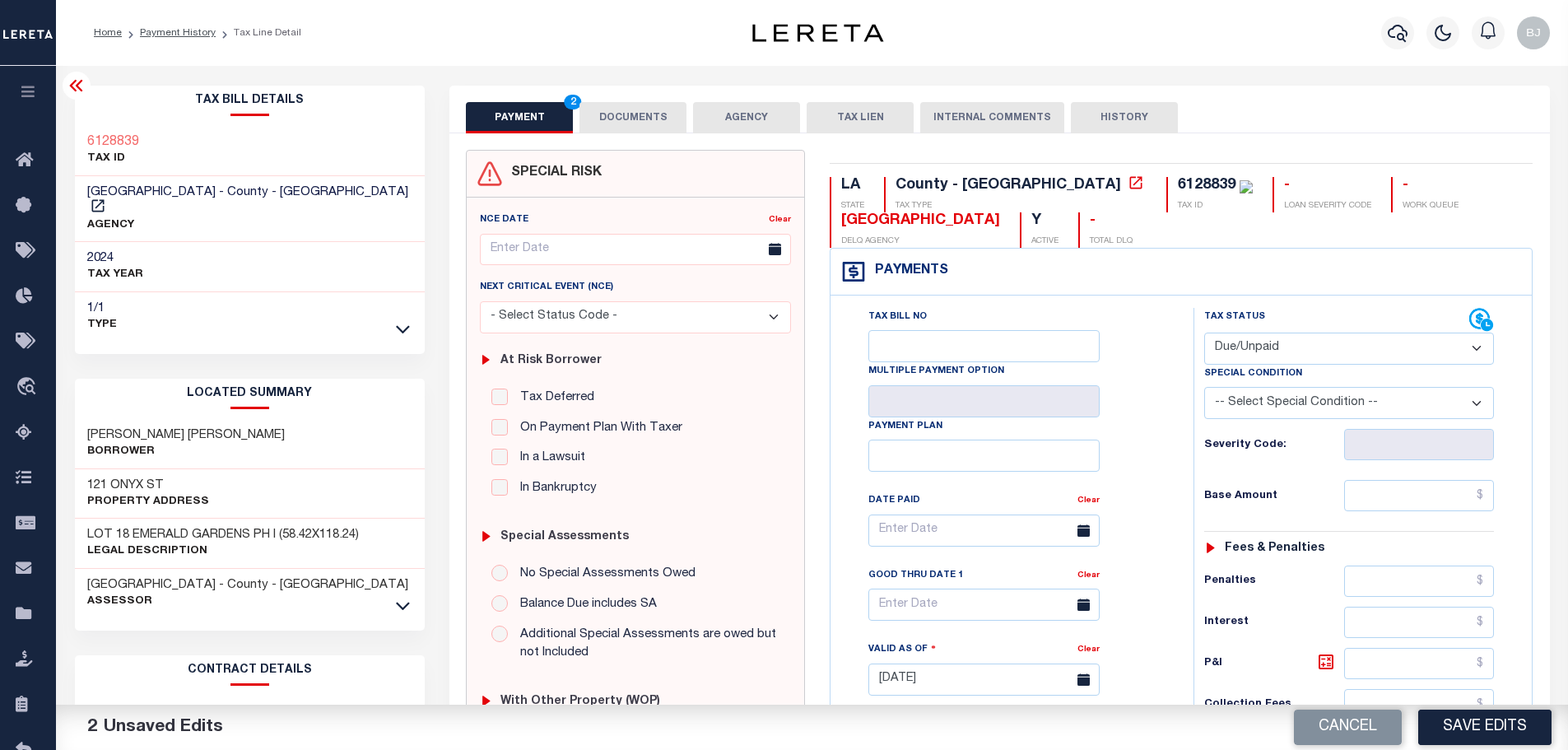
select select "PYD"
paste input "1,968.83"
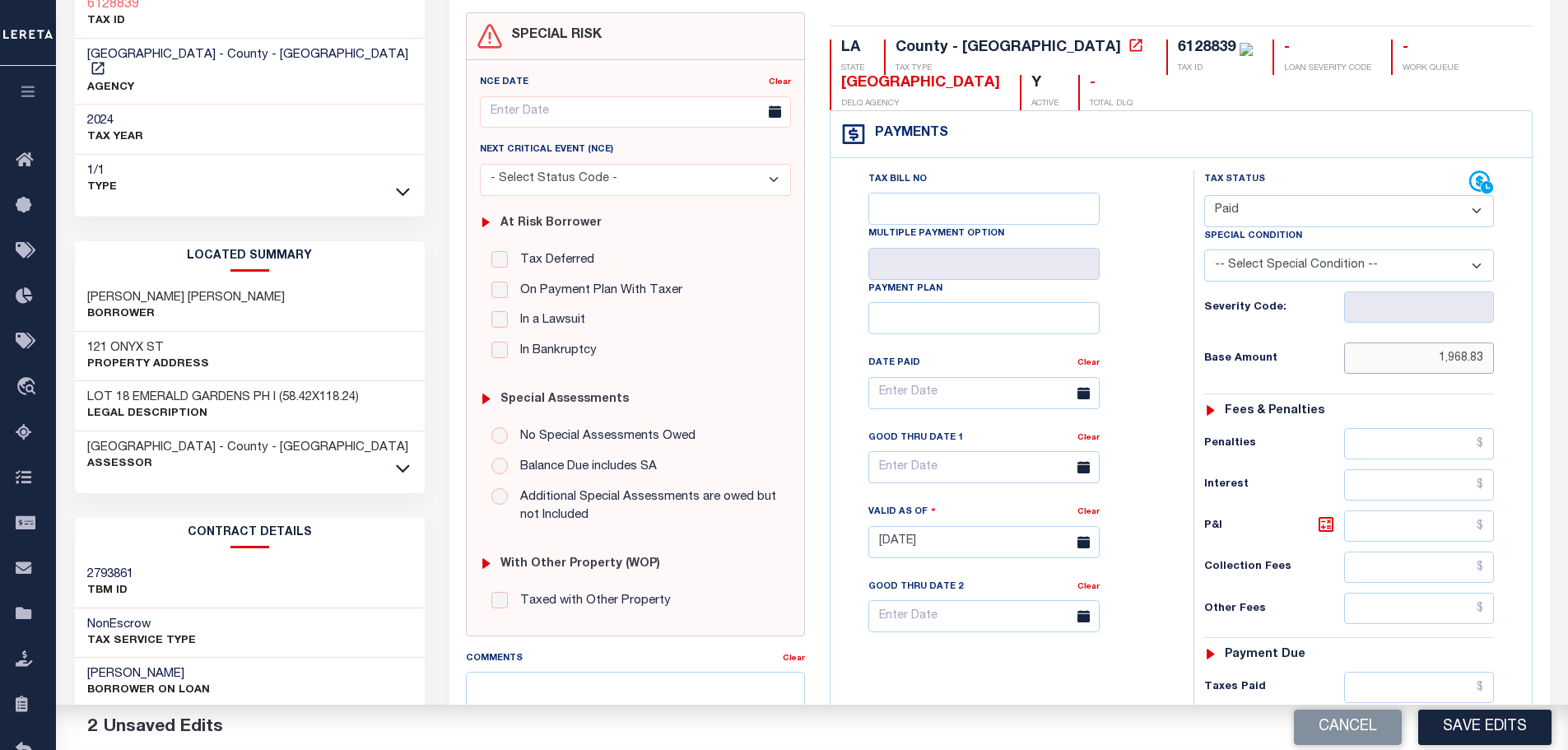
scroll to position [411, 0]
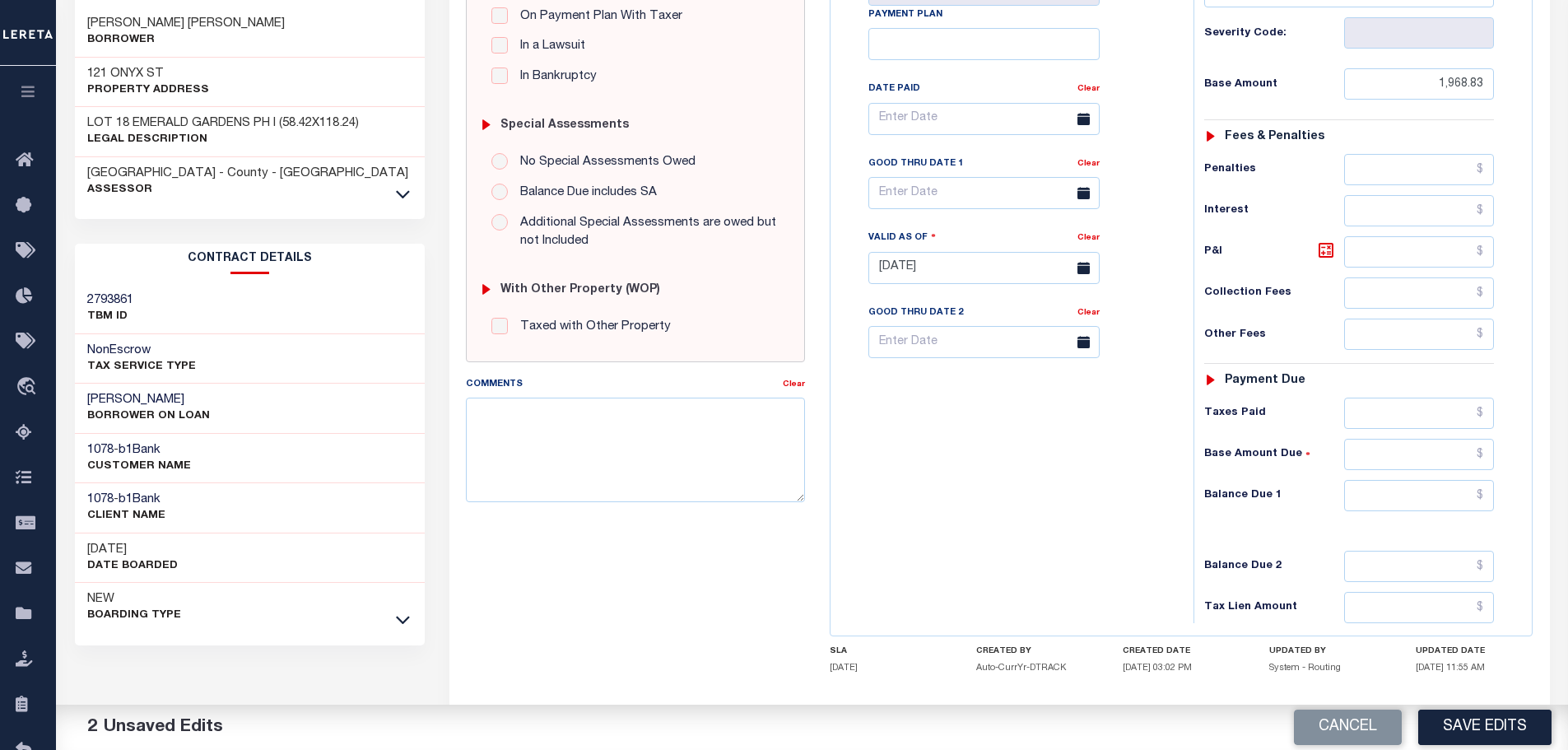
type input "$1,968.83"
click at [1400, 249] on input "text" at bounding box center [1419, 252] width 150 height 31
type input "$59.06"
paste input "2,027.89"
type input "$2,027.89"
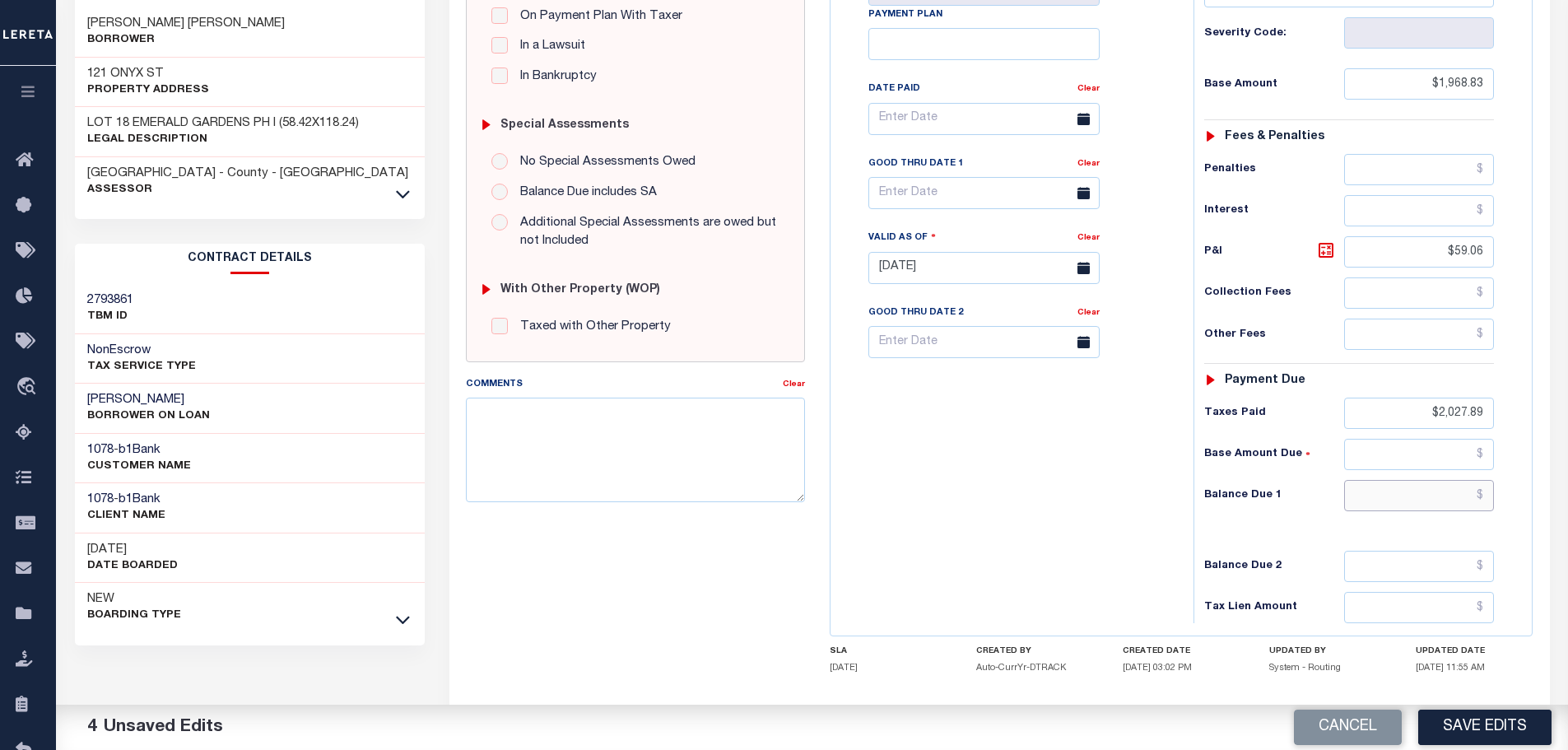
click at [1416, 498] on input "text" at bounding box center [1419, 496] width 150 height 31
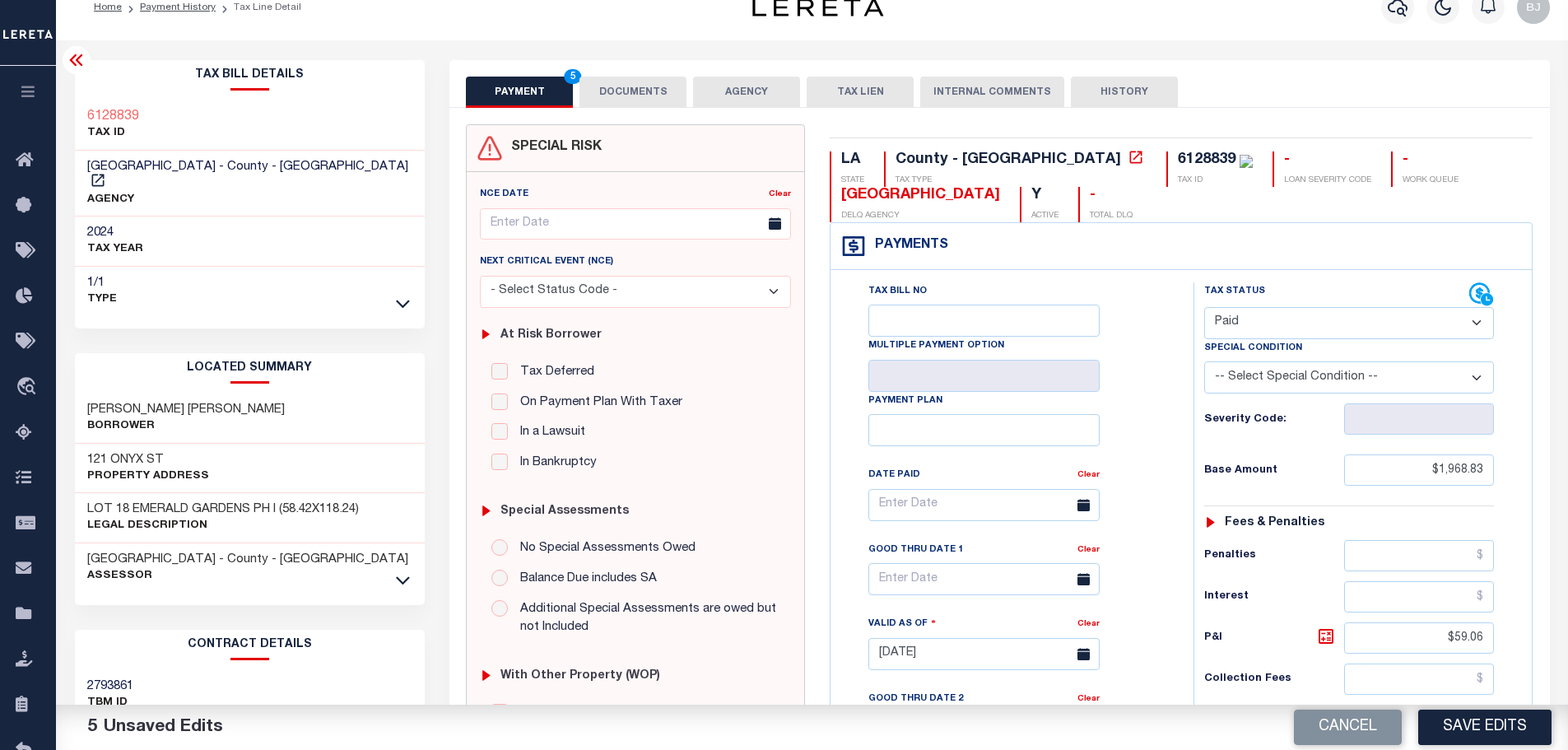
scroll to position [0, 0]
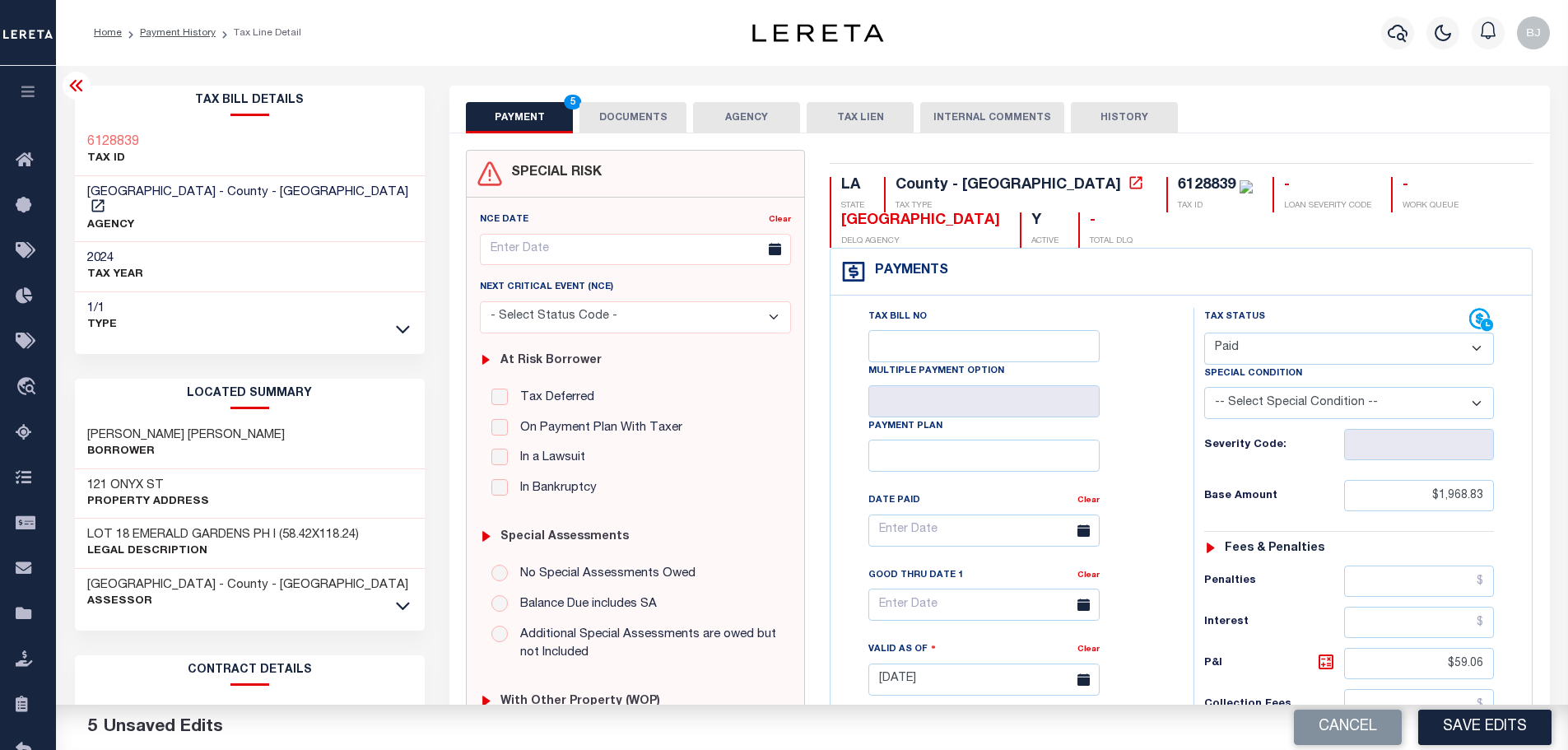
type input "$0.00"
click at [600, 88] on div "PAYMENT 6 DOCUMENTS AGENCY DELINQUENT PAYEE TAX LIEN" at bounding box center [999, 110] width 1101 height 48
drag, startPoint x: 600, startPoint y: 124, endPoint x: 622, endPoint y: 138, distance: 26.1
click at [600, 124] on button "DOCUMENTS" at bounding box center [633, 118] width 107 height 31
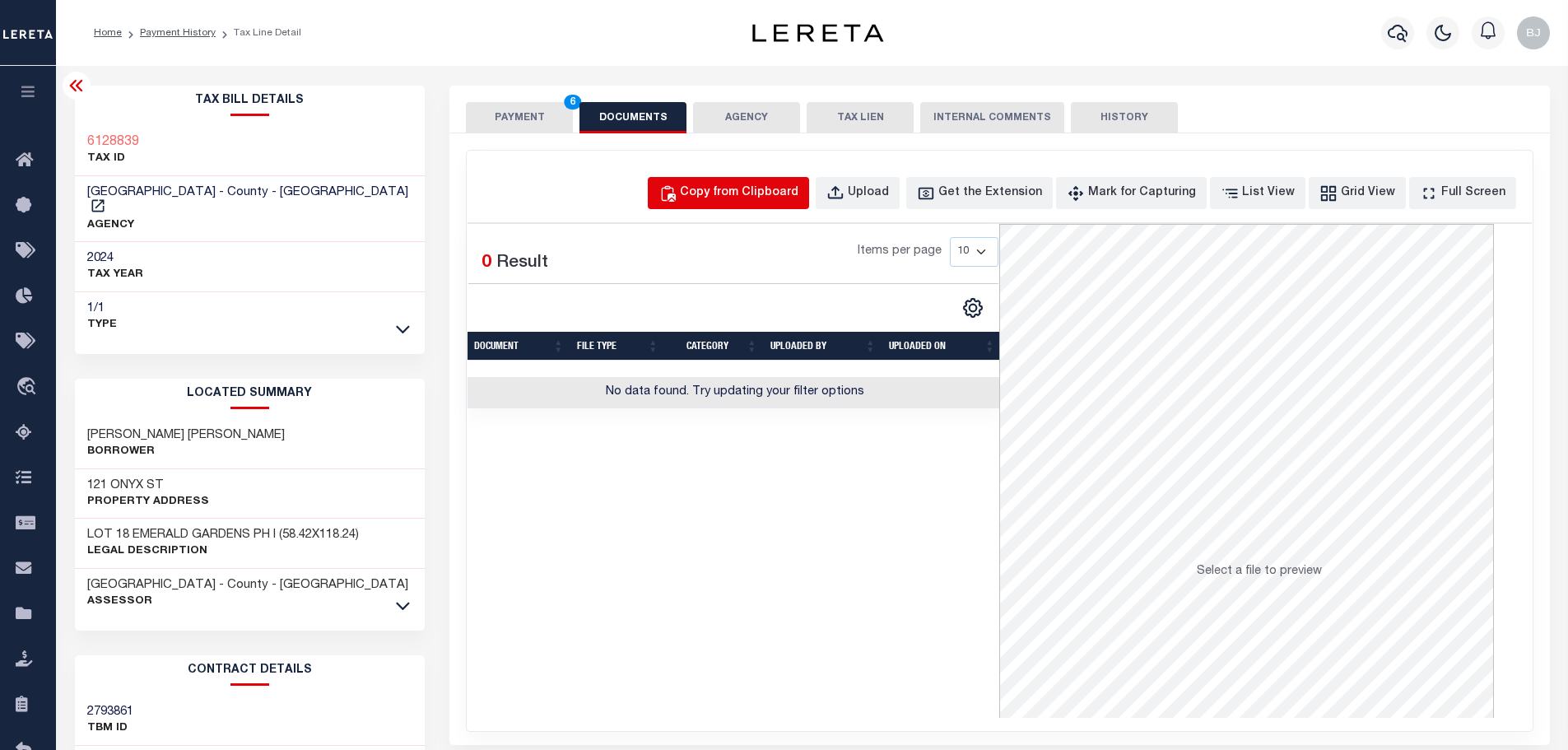
click at [802, 178] on button "Copy from Clipboard" at bounding box center [727, 192] width 161 height 32
select select "POP"
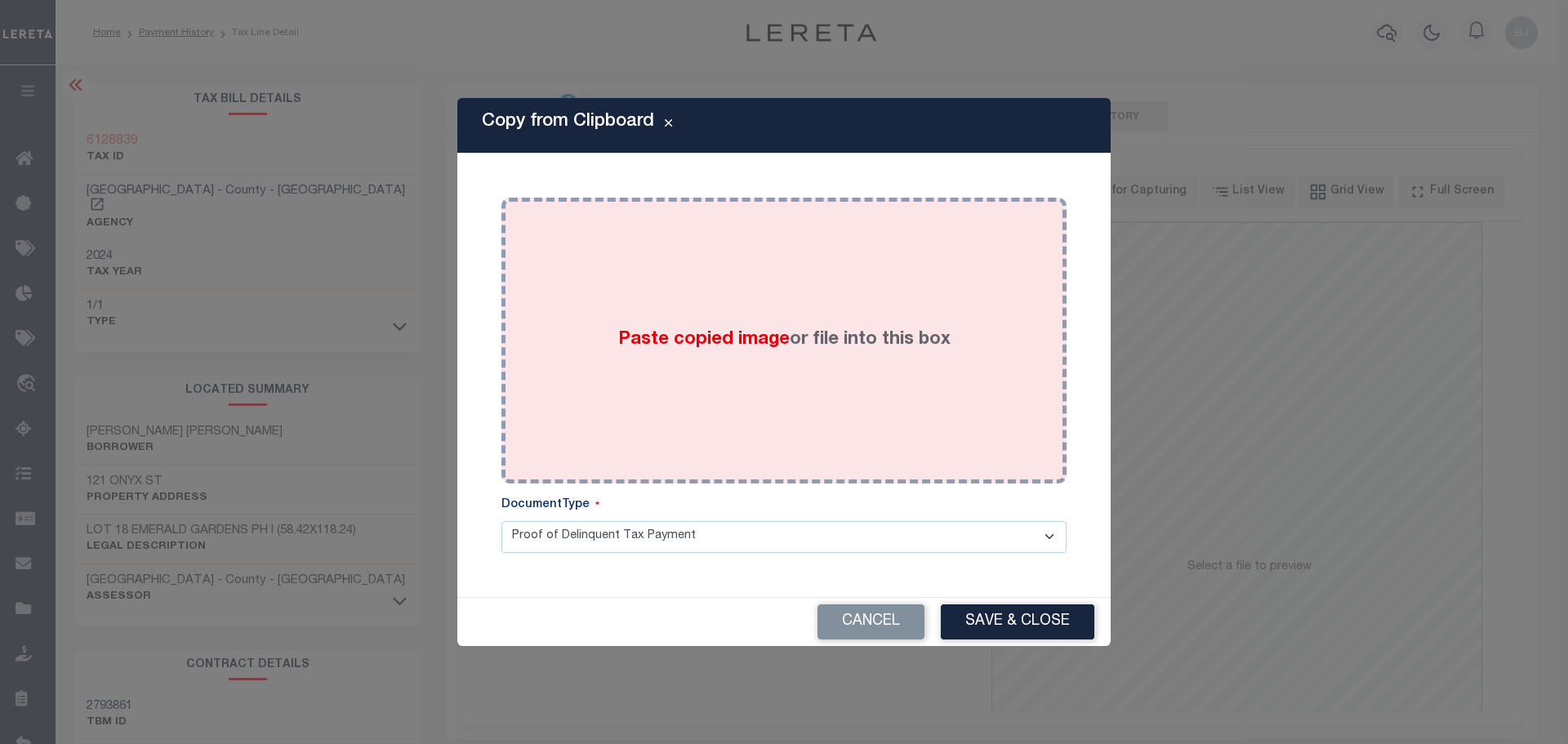
click at [814, 347] on label "Paste copied image or file into this box" at bounding box center [785, 340] width 333 height 27
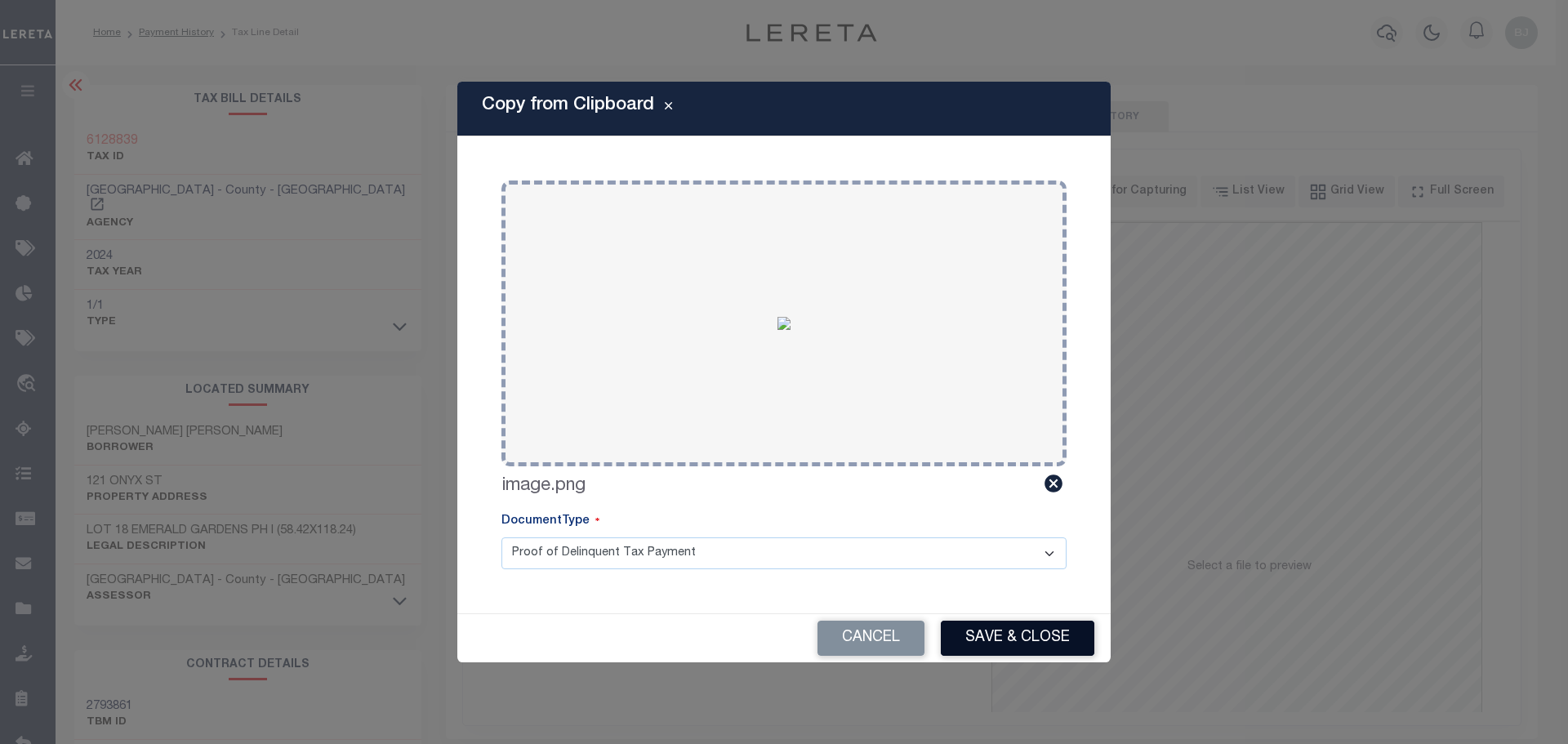
click at [1049, 647] on button "Save & Close" at bounding box center [1017, 638] width 153 height 35
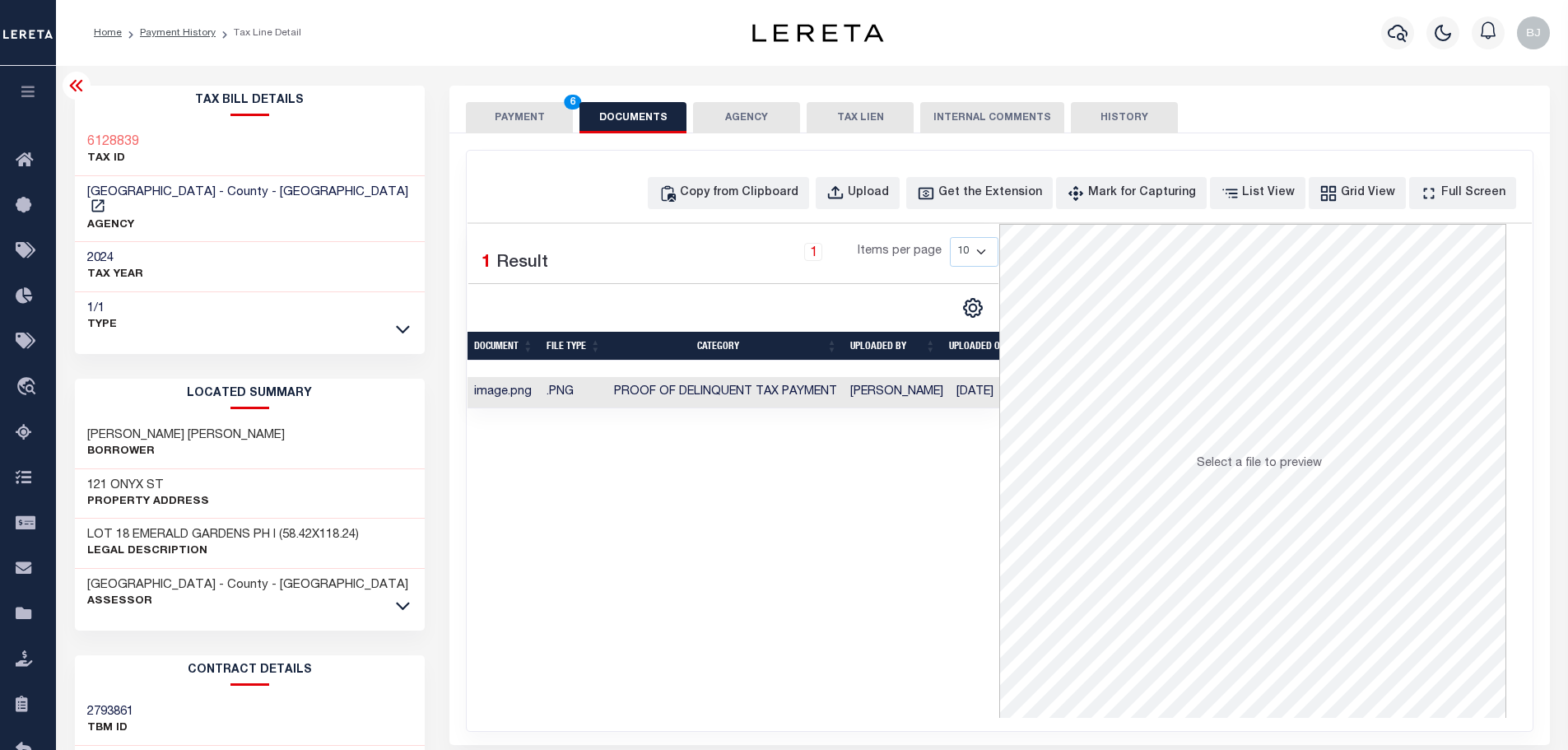
click at [519, 129] on button "PAYMENT 6" at bounding box center [519, 118] width 107 height 31
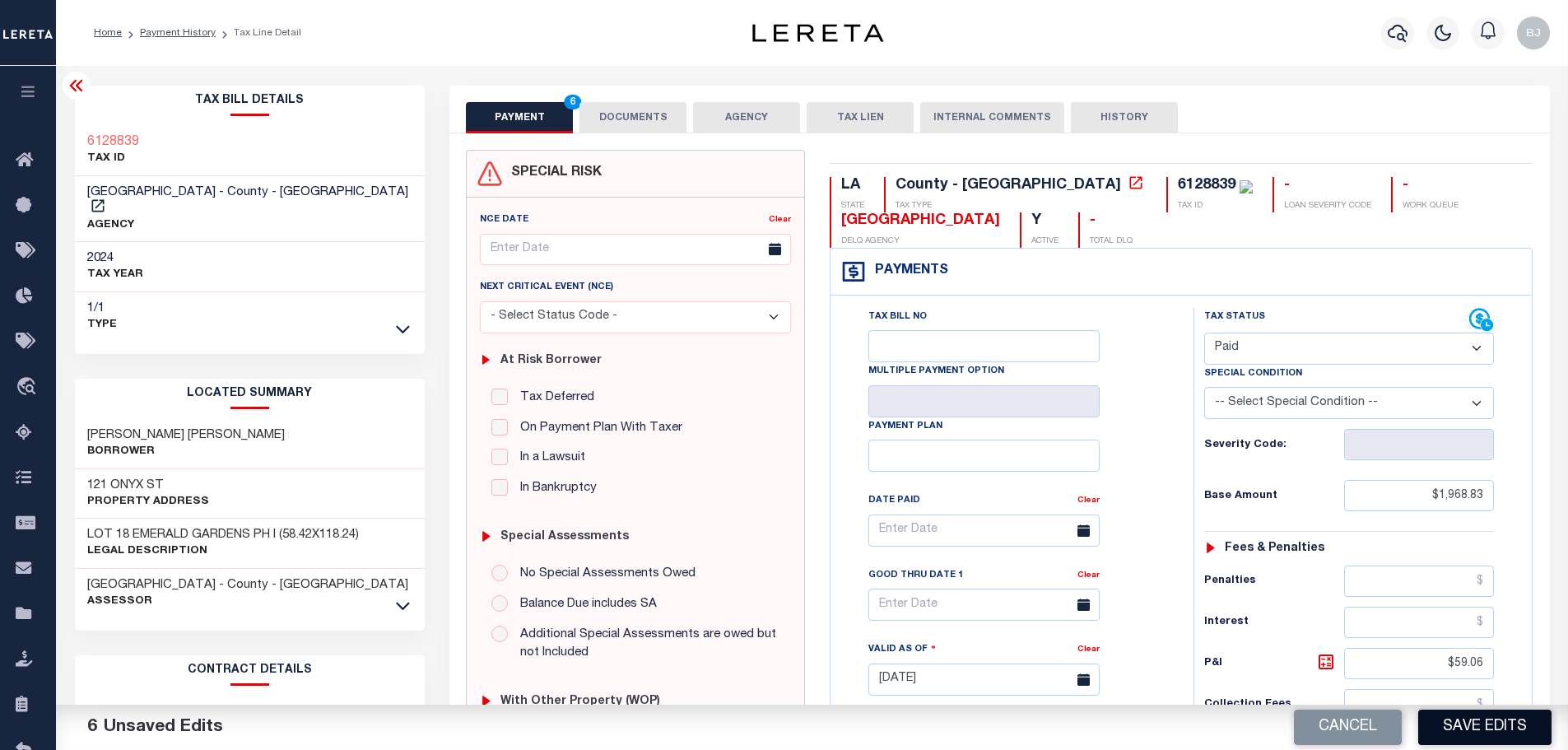
click at [1452, 738] on button "Save Edits" at bounding box center [1484, 727] width 133 height 36
checkbox input "false"
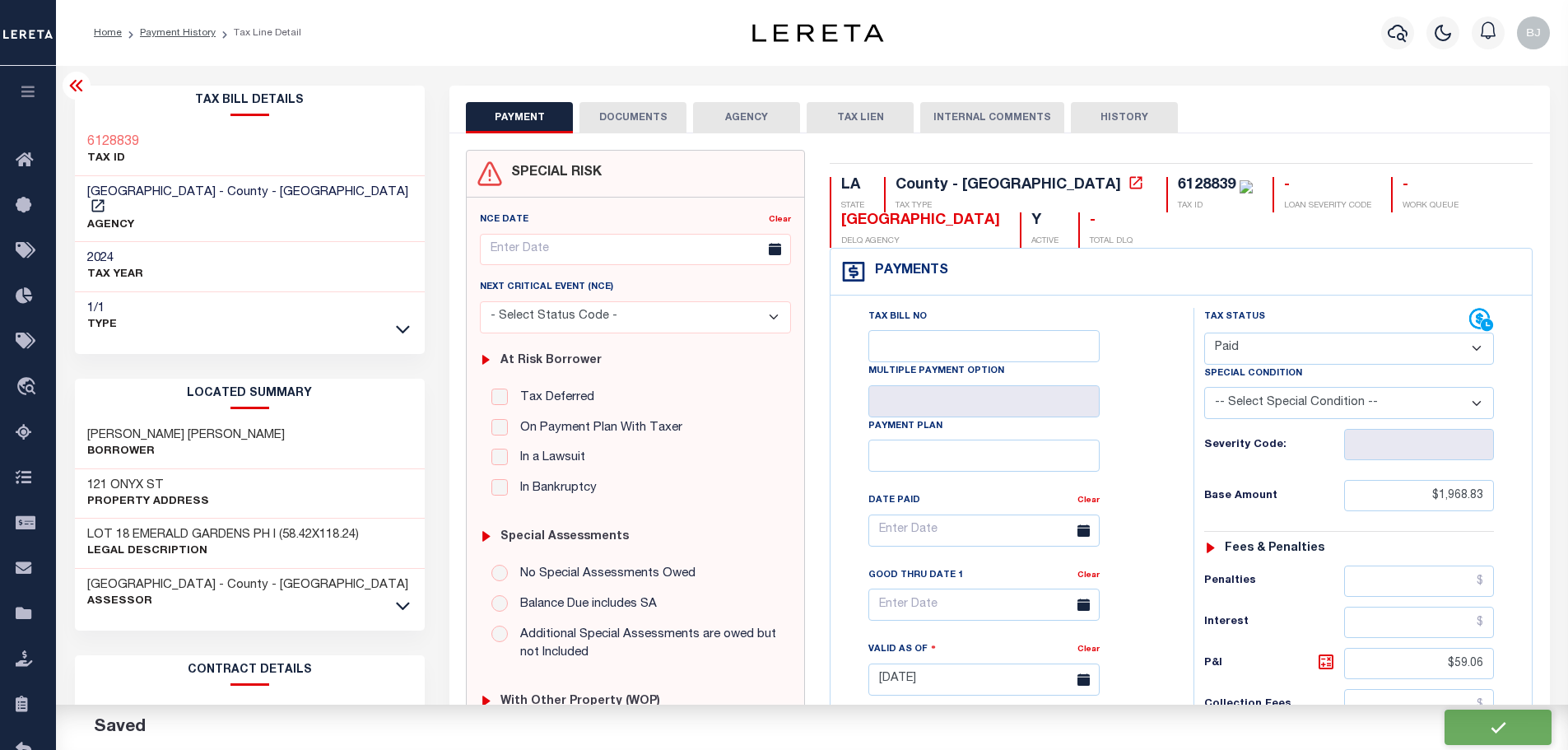
type input "$1,968.83"
type input "$59.06"
type input "$2,027.89"
type input "$0"
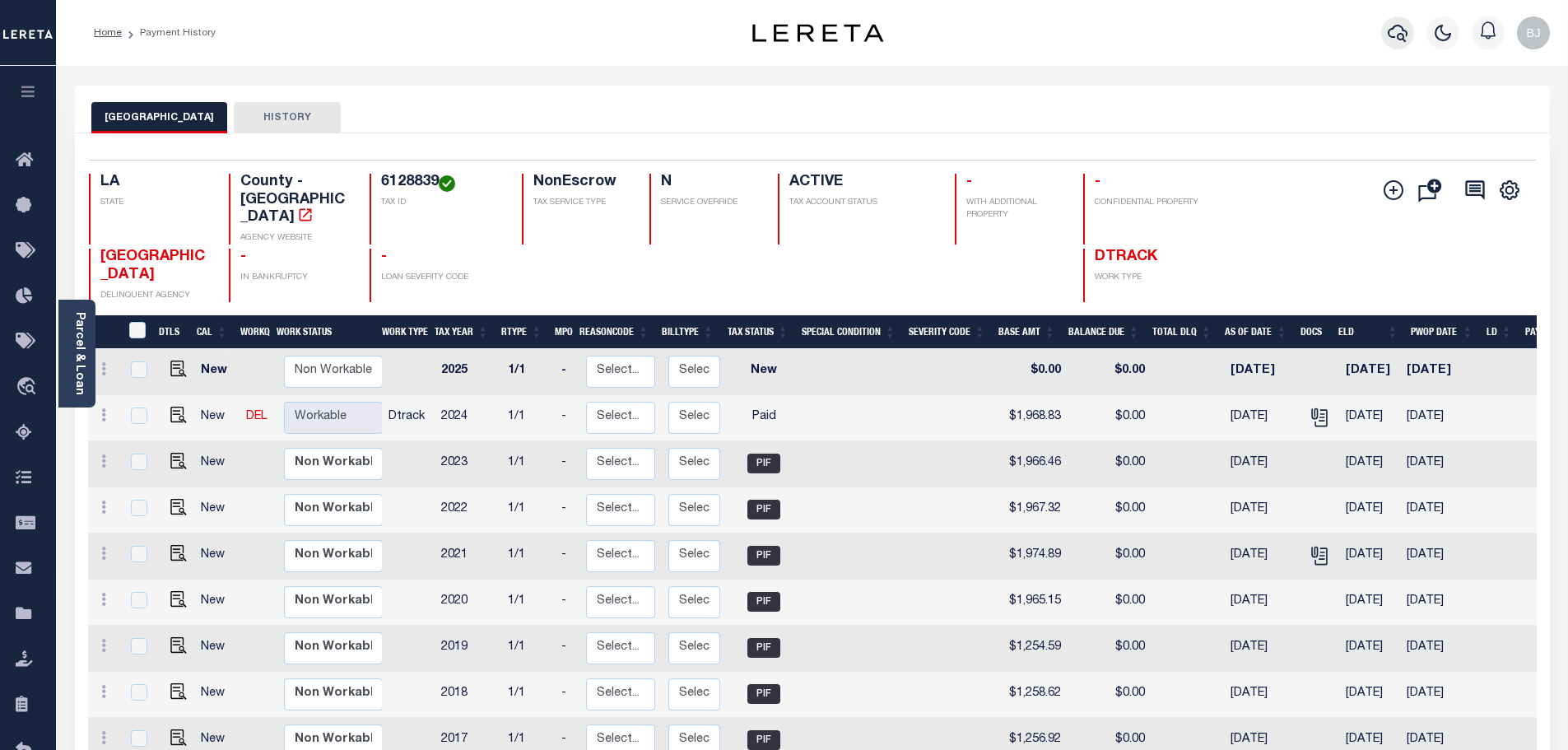
click at [1395, 36] on icon "button" at bounding box center [1398, 33] width 20 height 20
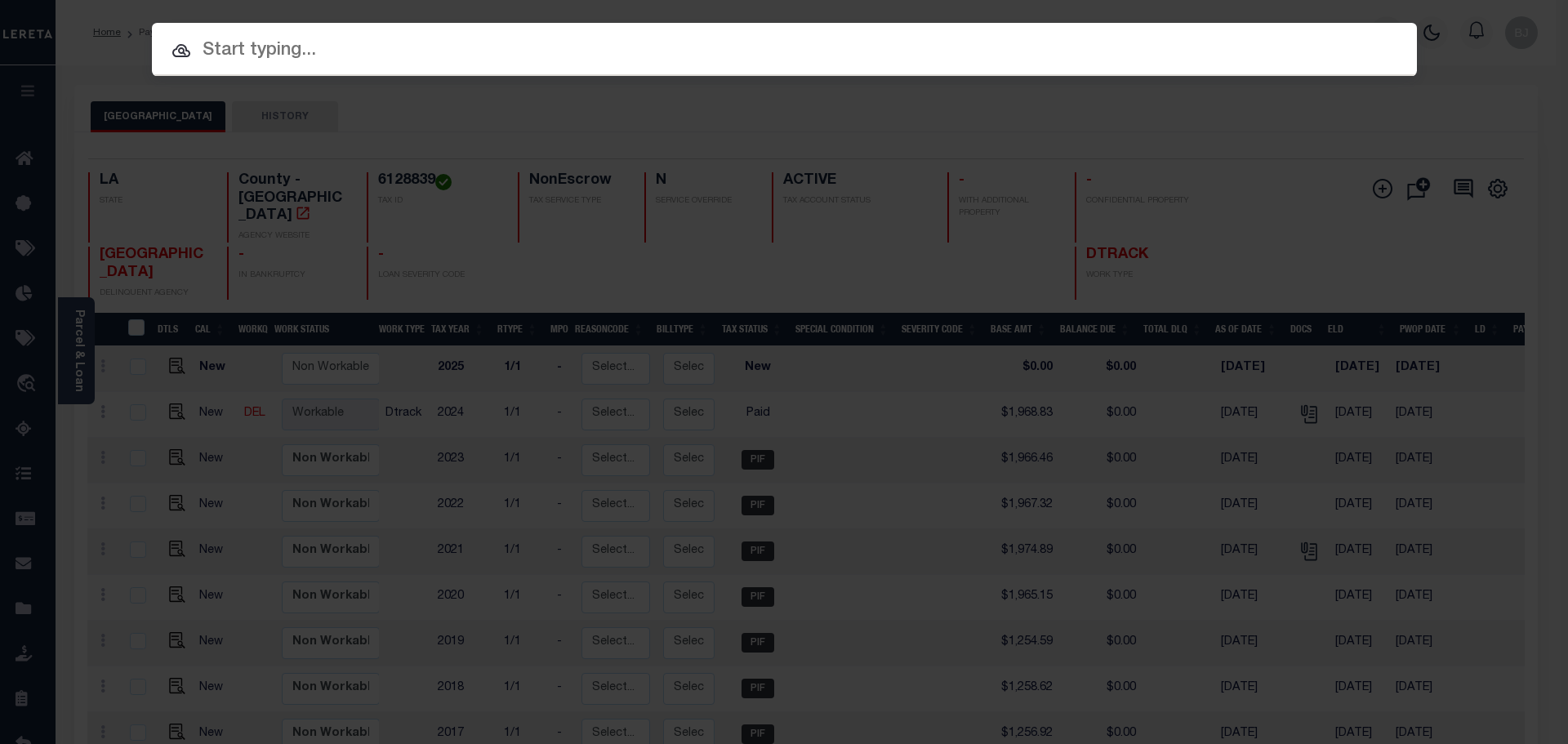
paste input "942400018274"
type input "942400018274"
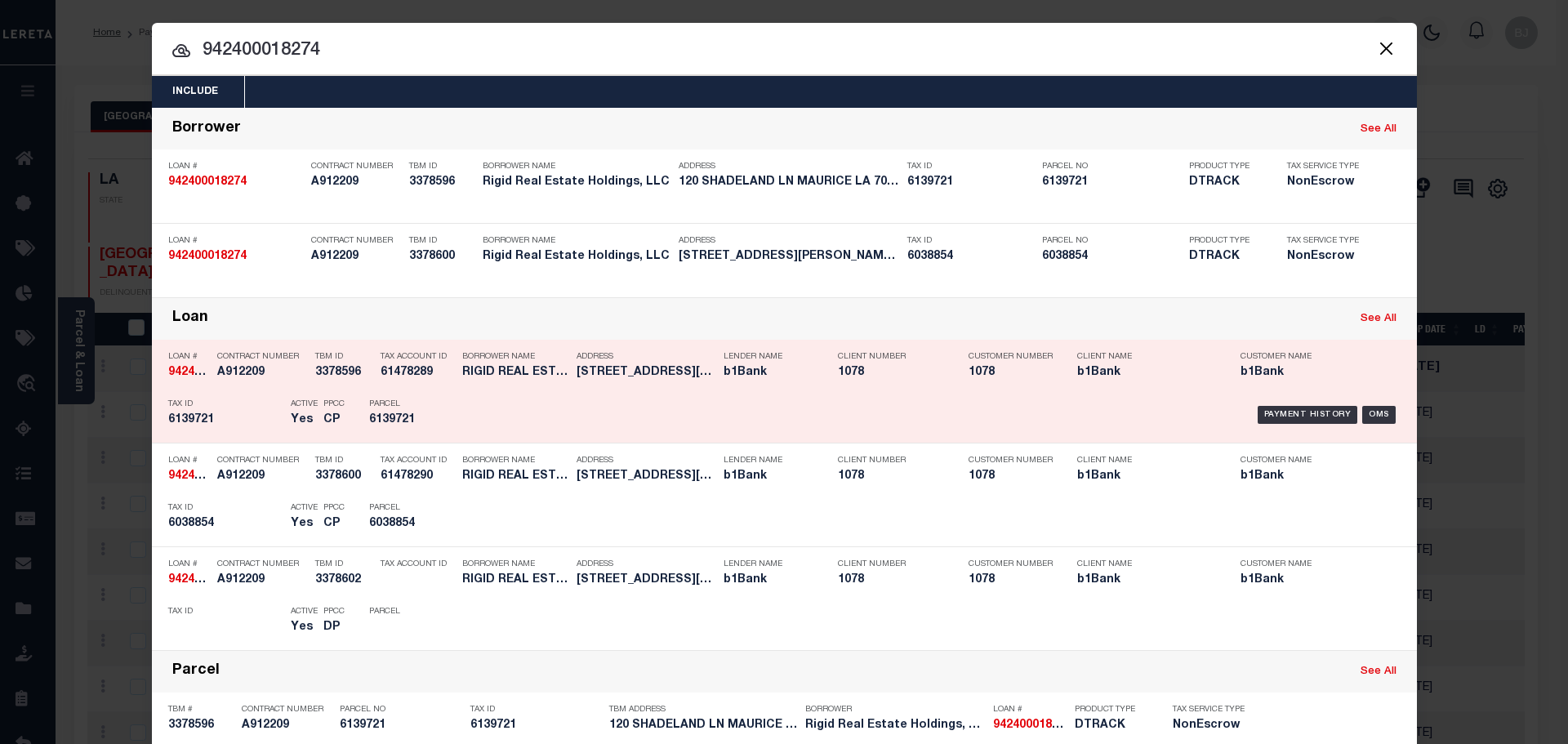
click at [460, 399] on div "Payment History OMS" at bounding box center [933, 415] width 958 height 48
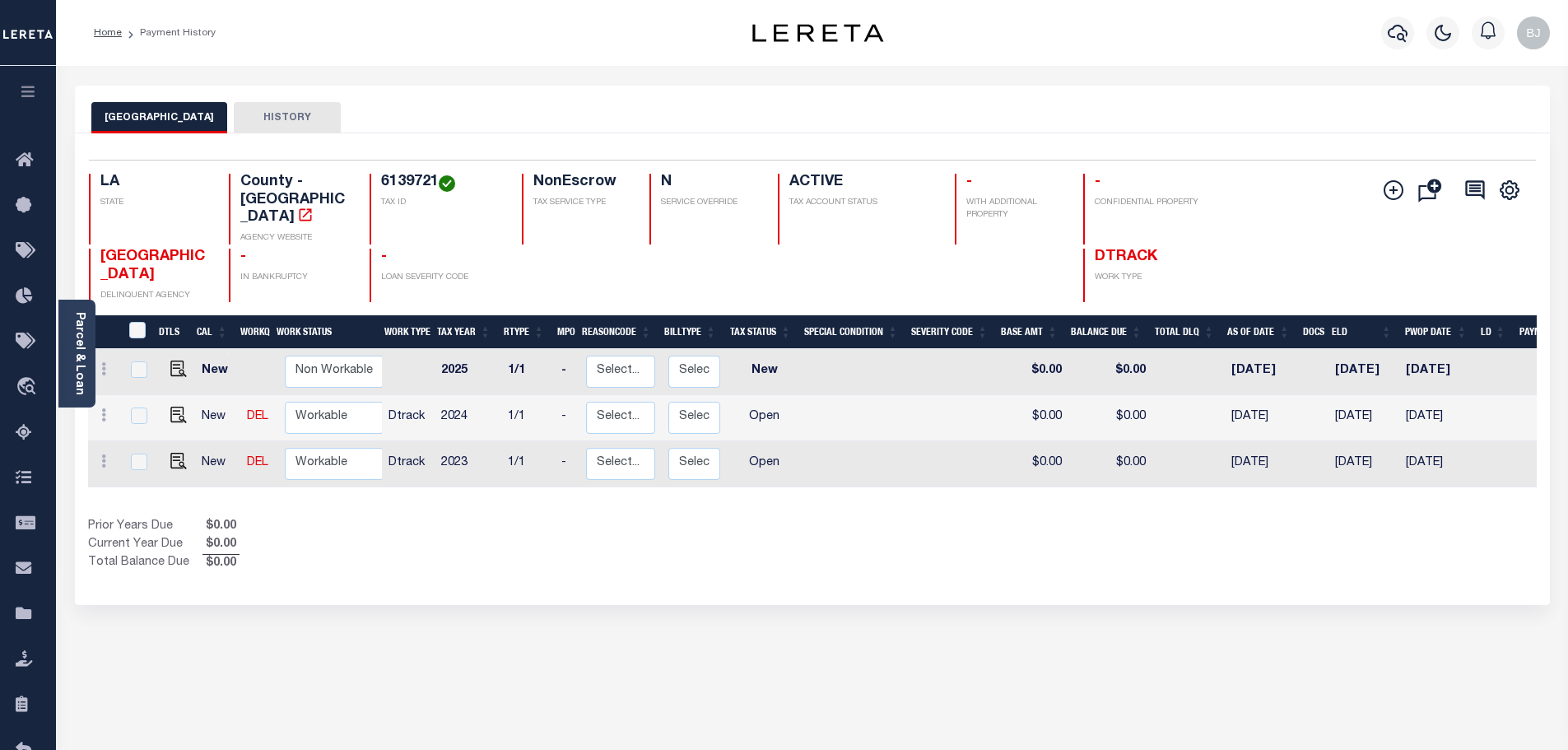
click at [411, 179] on h4 "6139721" at bounding box center [442, 183] width 121 height 18
copy h4 "6139721"
drag, startPoint x: 418, startPoint y: 184, endPoint x: 450, endPoint y: 216, distance: 45.3
click at [453, 192] on img at bounding box center [447, 183] width 17 height 17
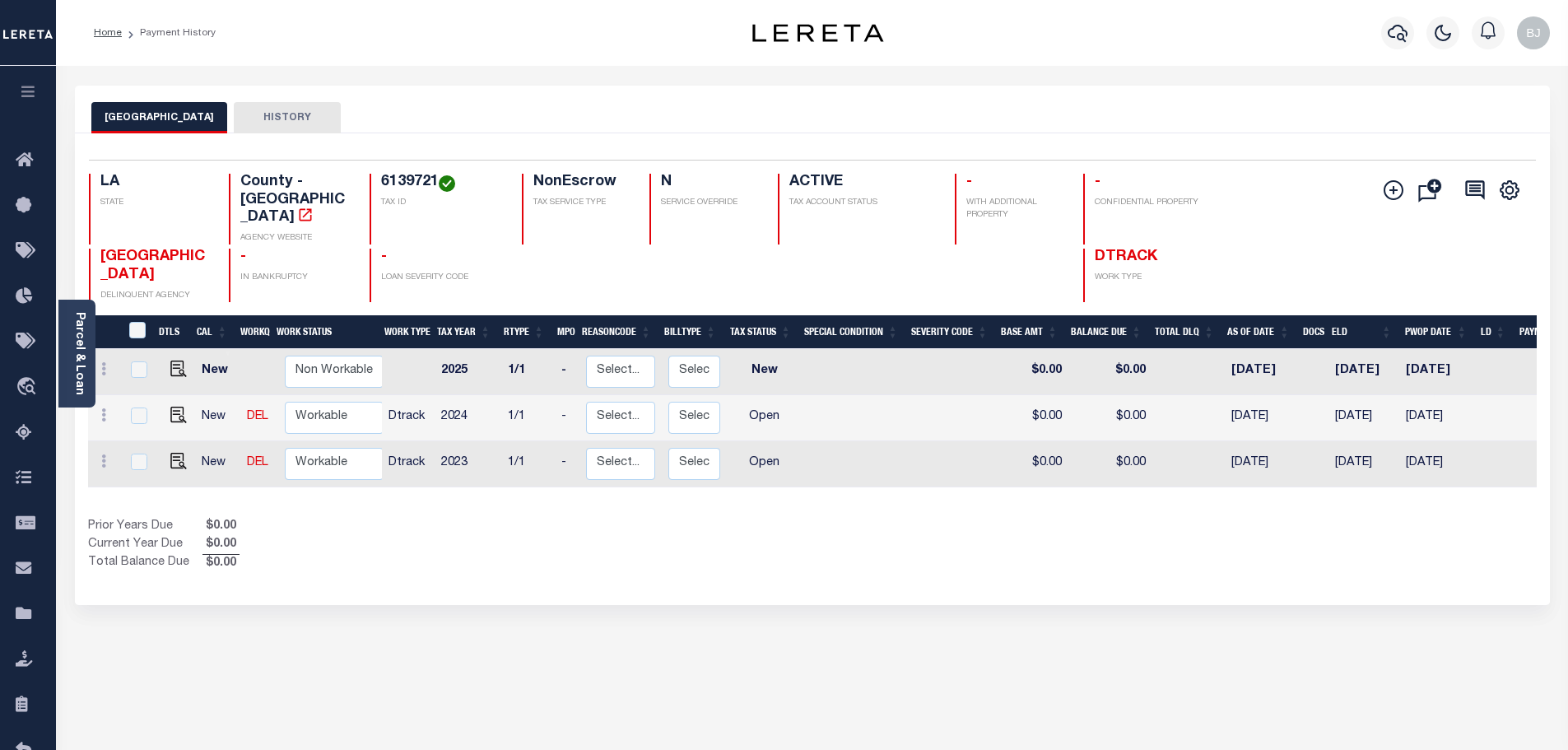
copy h4 "6139721"
click at [173, 406] on img "" at bounding box center [178, 415] width 17 height 17
checkbox input "true"
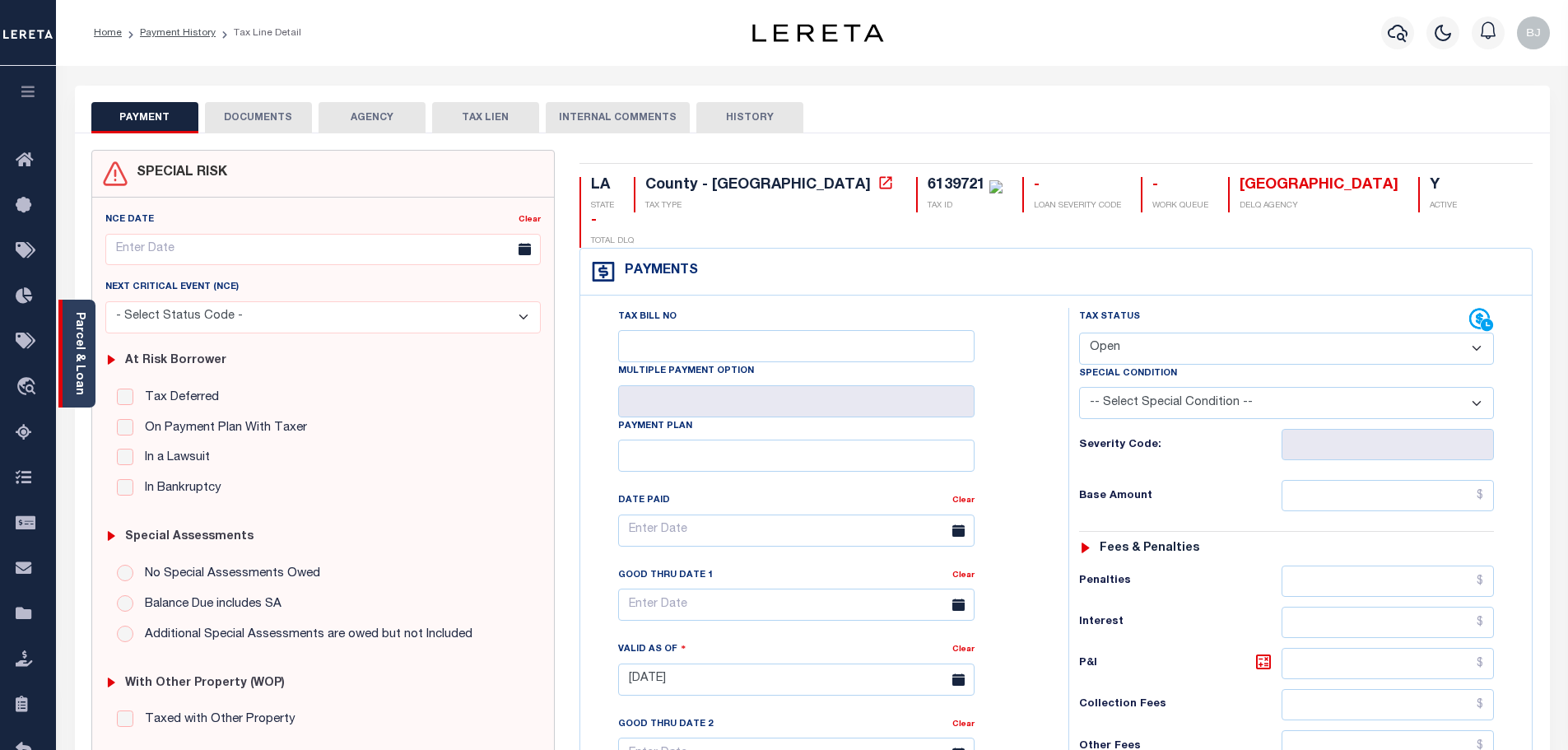
click at [85, 344] on link "Parcel & Loan" at bounding box center [79, 354] width 12 height 83
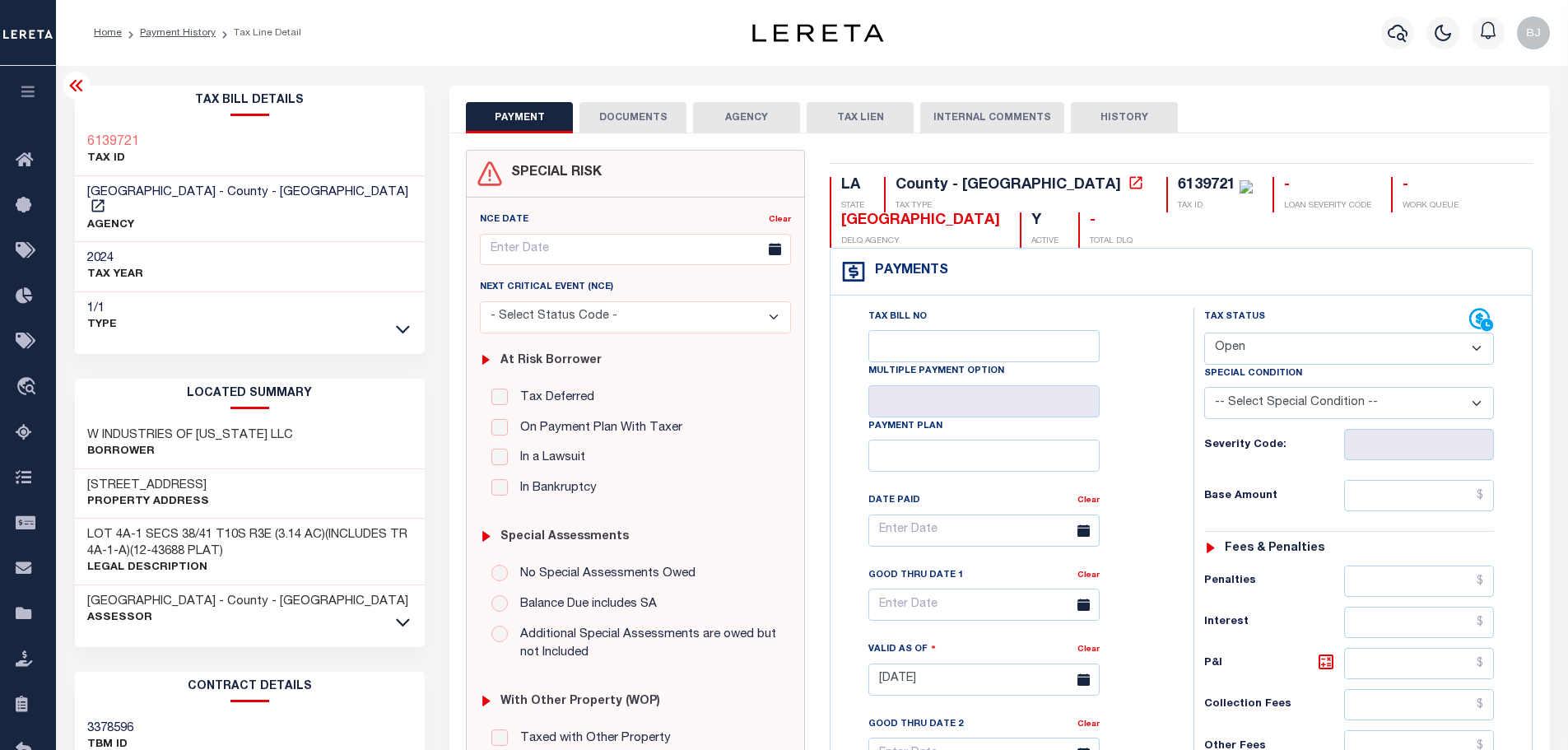
click at [1177, 187] on div "6139721" at bounding box center [1206, 185] width 58 height 15
copy div "6139721"
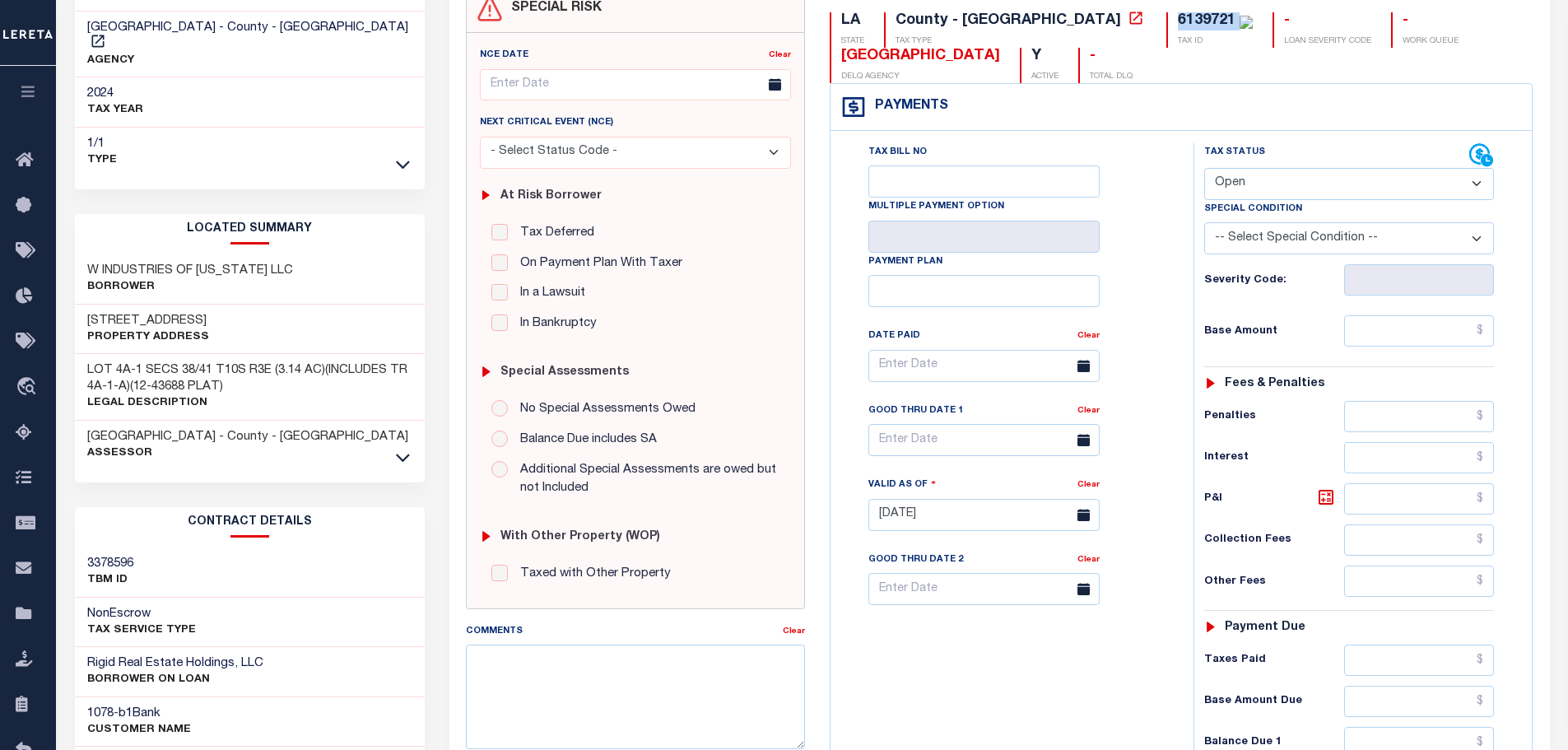
drag, startPoint x: 1253, startPoint y: 185, endPoint x: 1253, endPoint y: 195, distance: 10.0
click at [1253, 187] on select "- Select Status Code - Open Due/Unpaid Paid Incomplete No Tax Due Internal Refu…" at bounding box center [1348, 183] width 290 height 32
select select "PYD"
click at [1204, 169] on select "- Select Status Code - Open Due/Unpaid Paid Incomplete No Tax Due Internal Refu…" at bounding box center [1348, 183] width 290 height 32
type input "[DATE]"
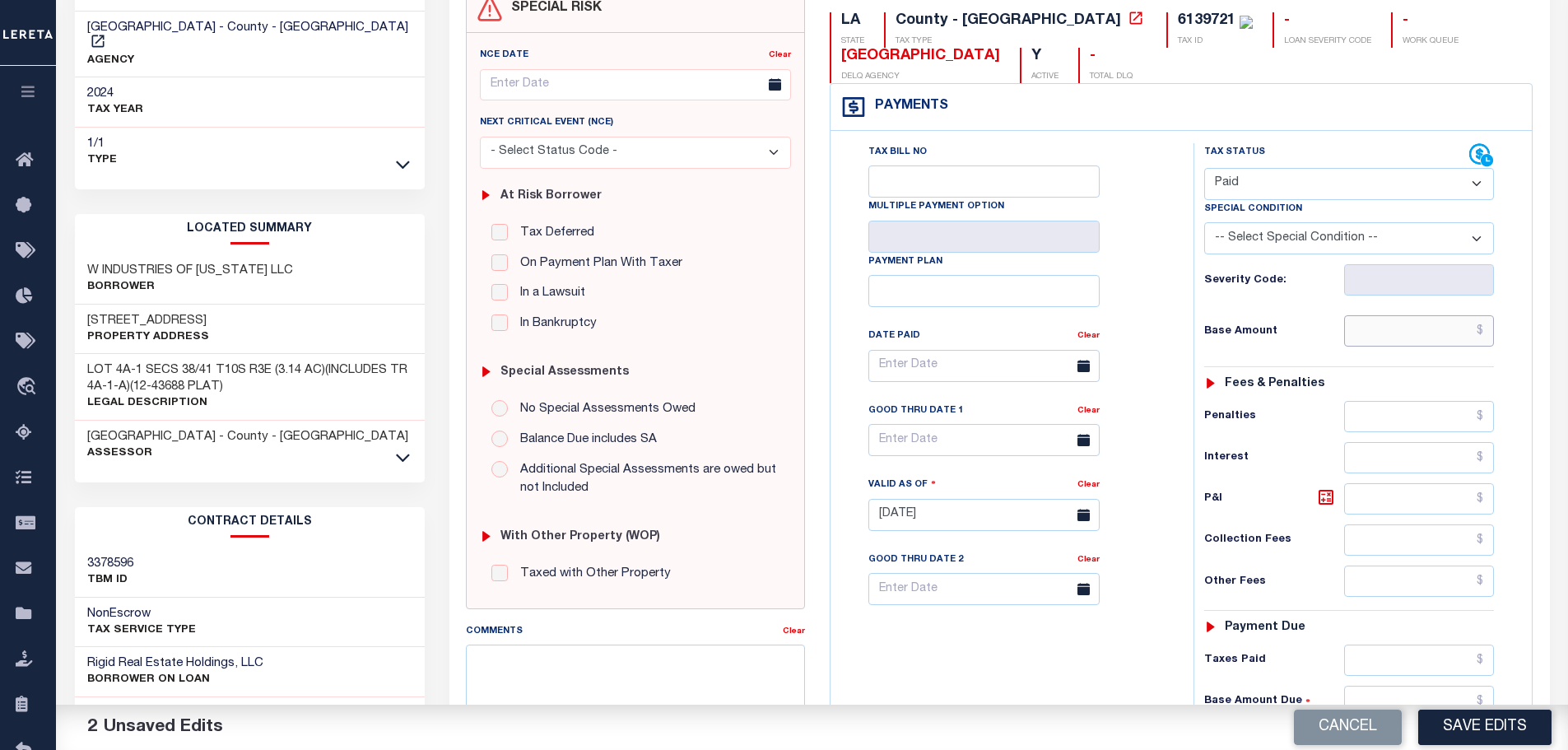
drag, startPoint x: 1427, startPoint y: 327, endPoint x: 1504, endPoint y: 330, distance: 77.1
click at [1425, 327] on input "text" at bounding box center [1419, 331] width 150 height 31
paste input "7,023.84"
type input "$7,023.84"
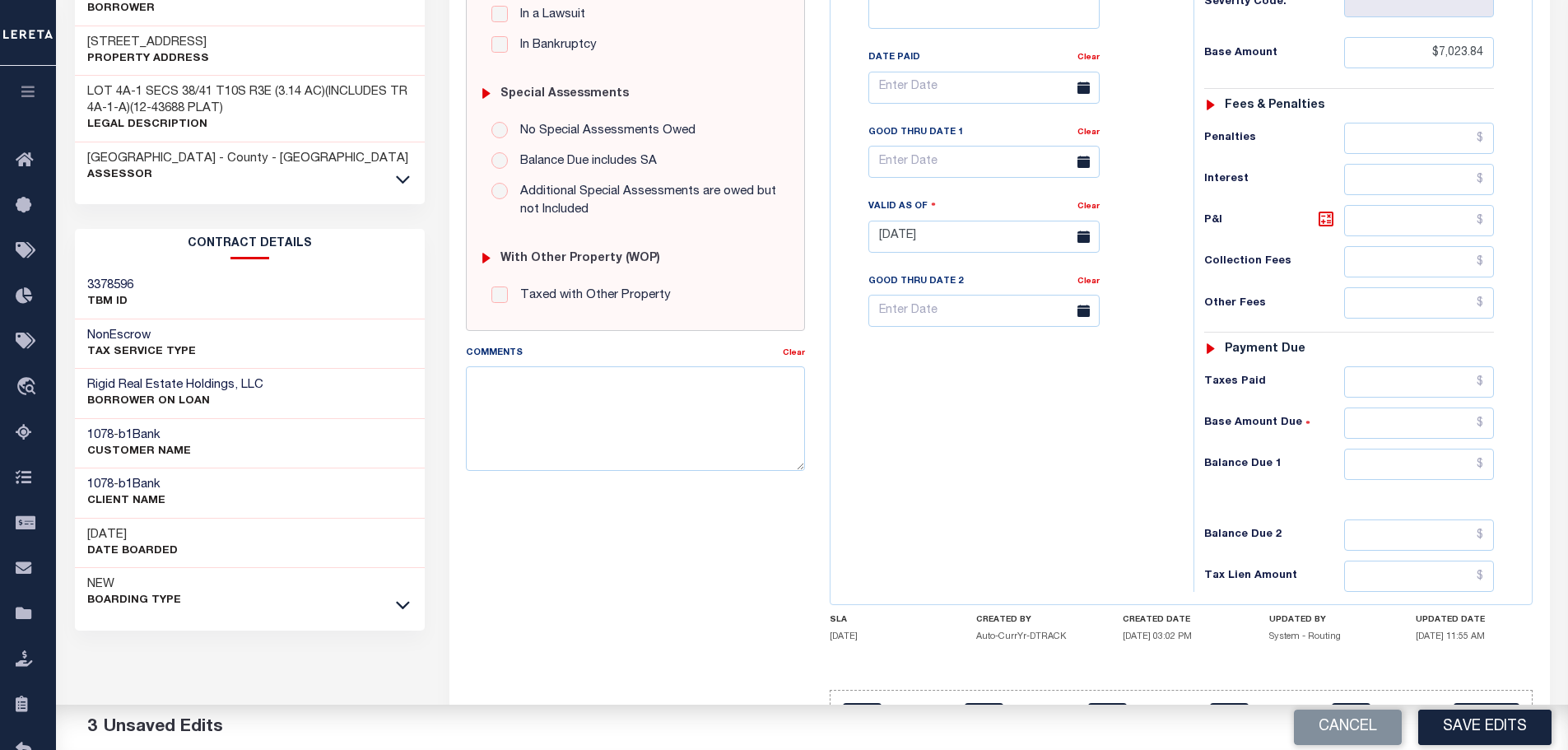
scroll to position [494, 0]
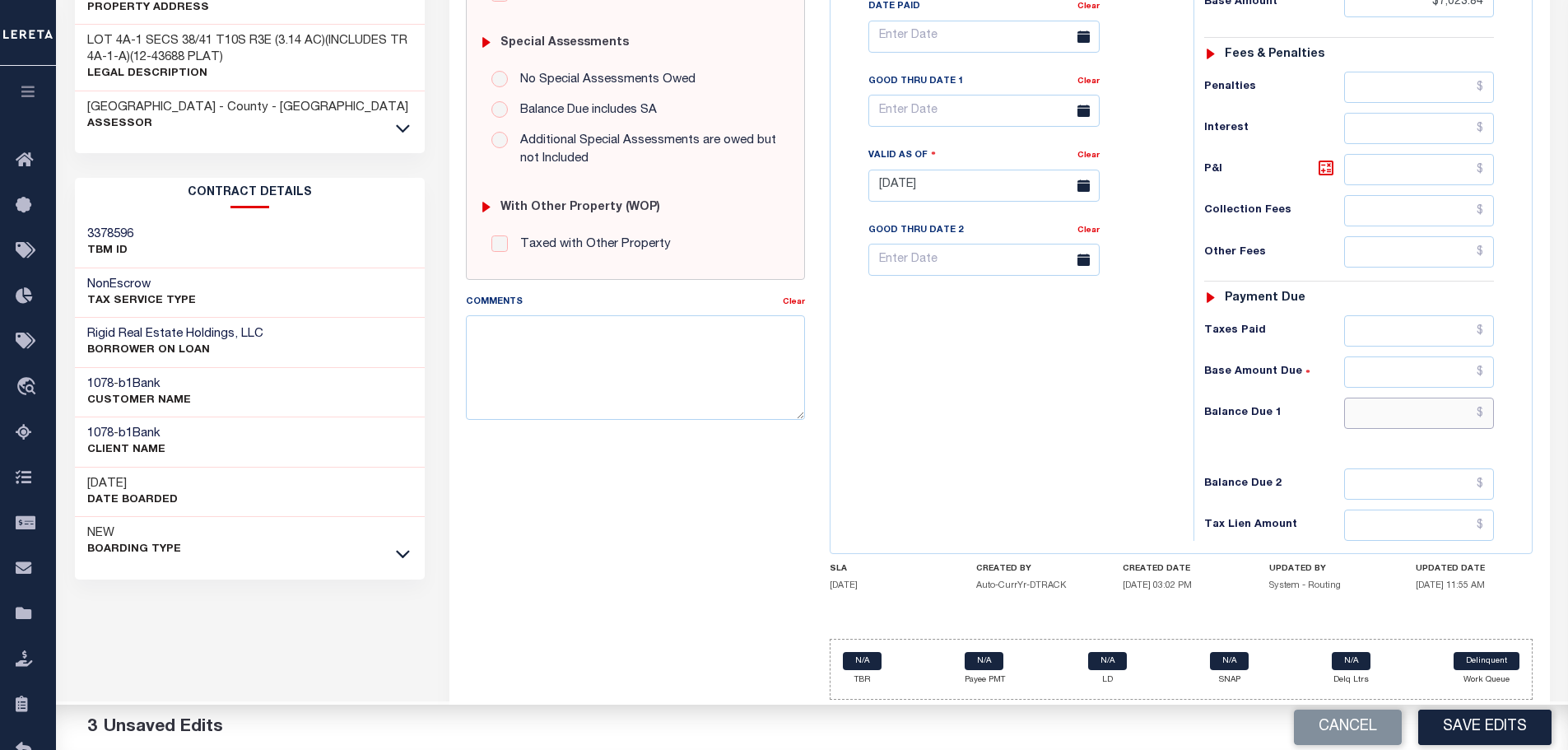
click at [1430, 426] on input "text" at bounding box center [1419, 413] width 150 height 31
paste input "7,234.56"
type input "$7,234.56"
drag, startPoint x: 1446, startPoint y: 326, endPoint x: 1395, endPoint y: 279, distance: 69.4
click at [1446, 326] on input "text" at bounding box center [1419, 331] width 150 height 31
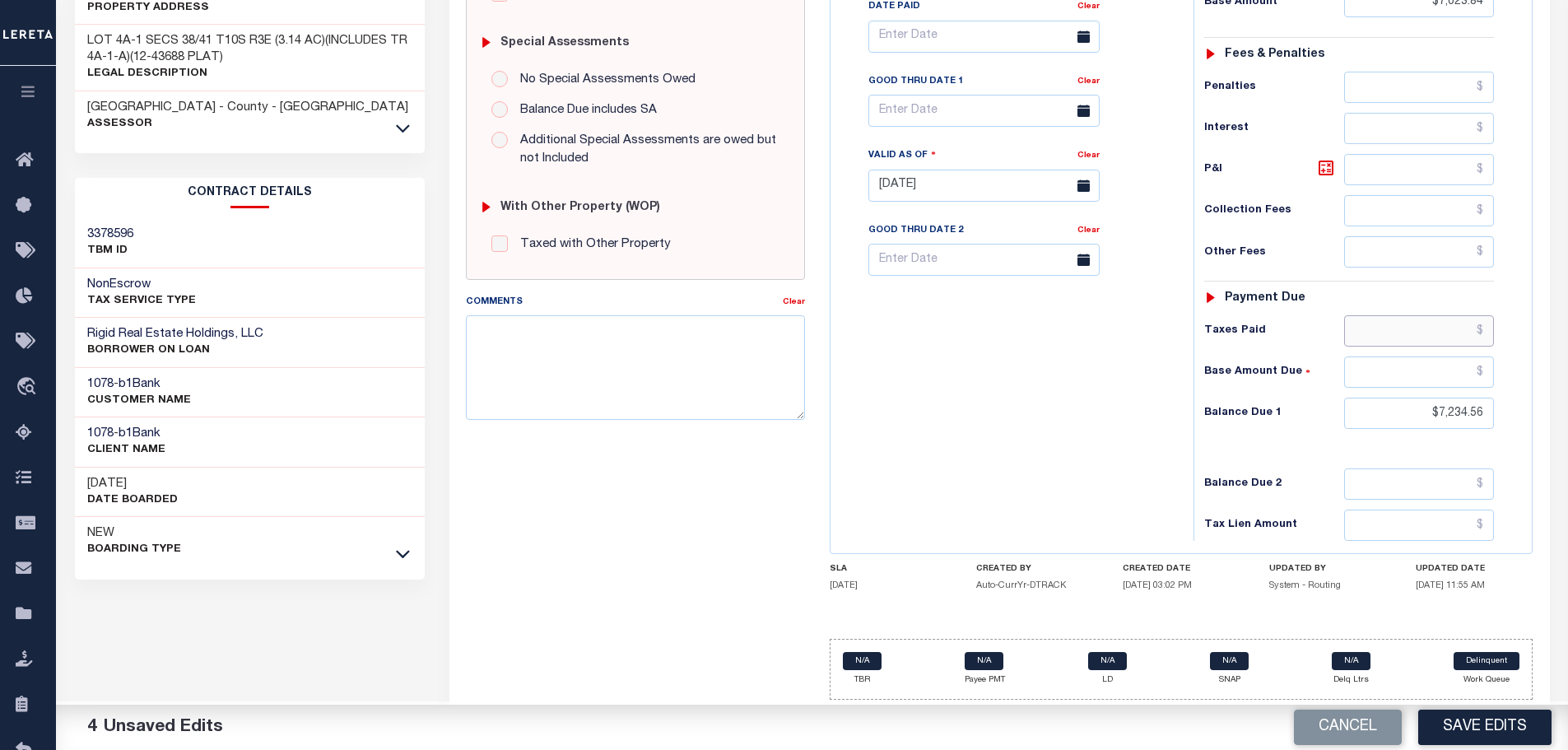
paste input "7,234.56"
type input "$7,234.56"
click at [1326, 164] on icon at bounding box center [1326, 168] width 15 height 15
type input "$210.72"
drag, startPoint x: 1399, startPoint y: 415, endPoint x: 1691, endPoint y: 419, distance: 292.0
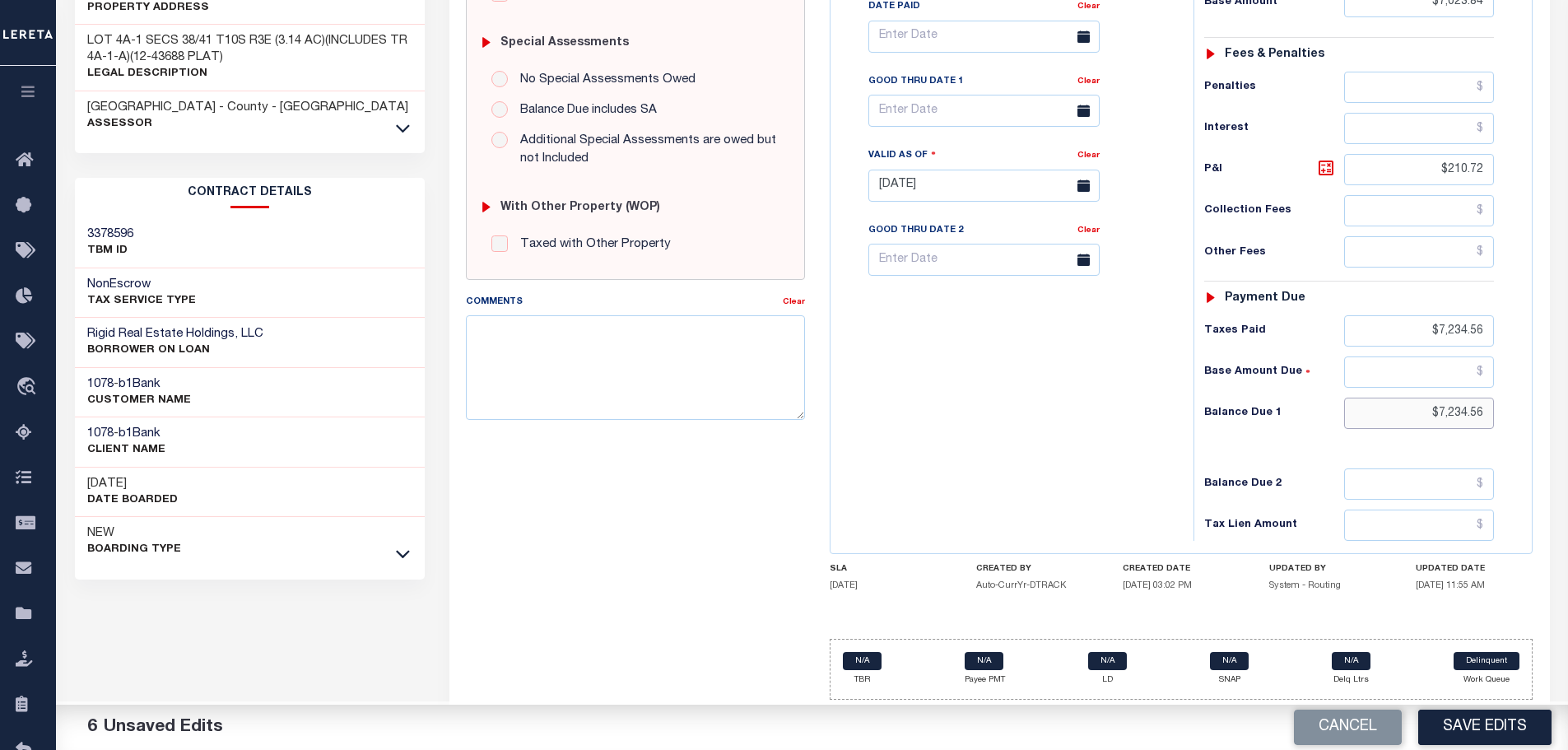
click at [1567, 419] on html "Home Payment History Tax Line Detail" at bounding box center [784, 128] width 1568 height 1245
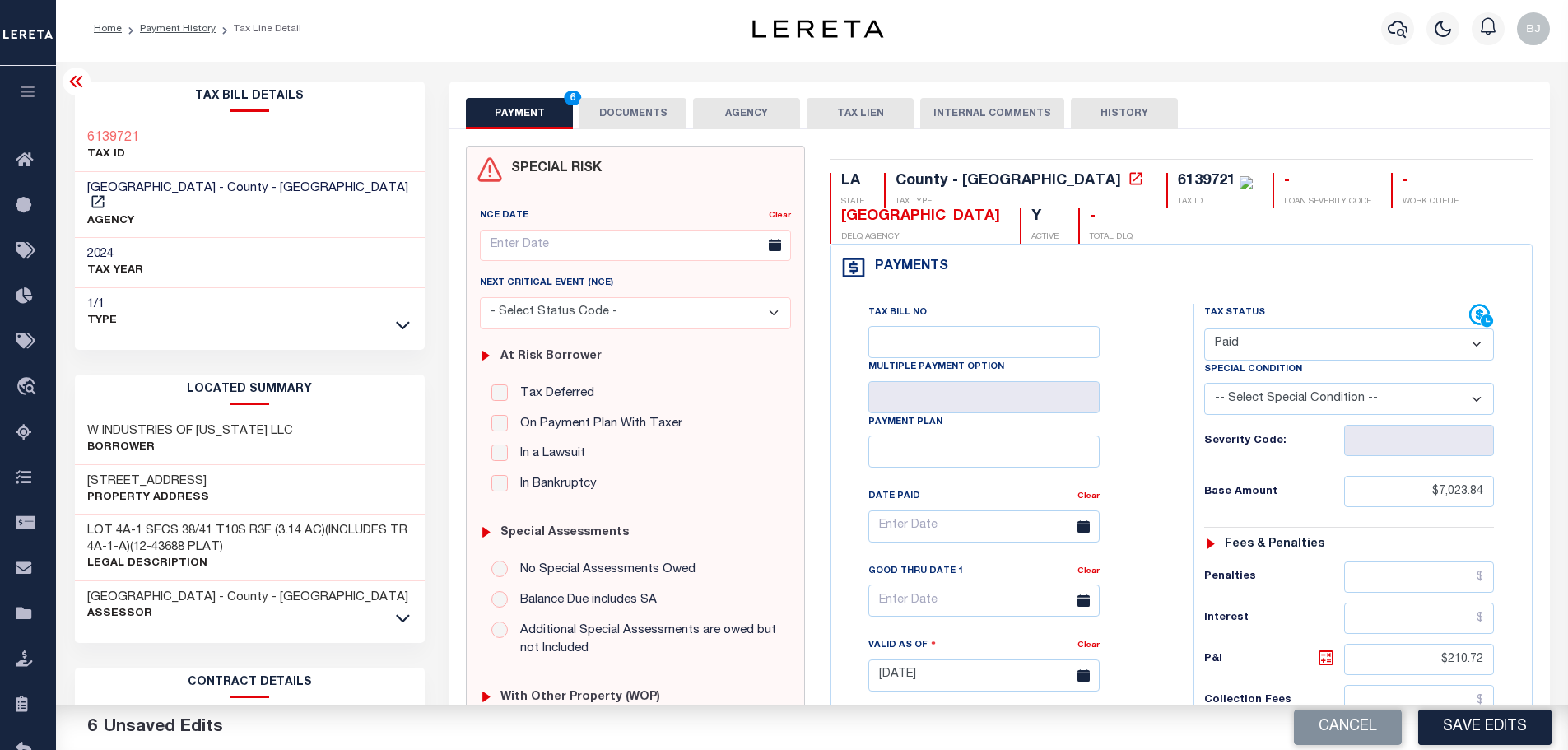
scroll to position [0, 0]
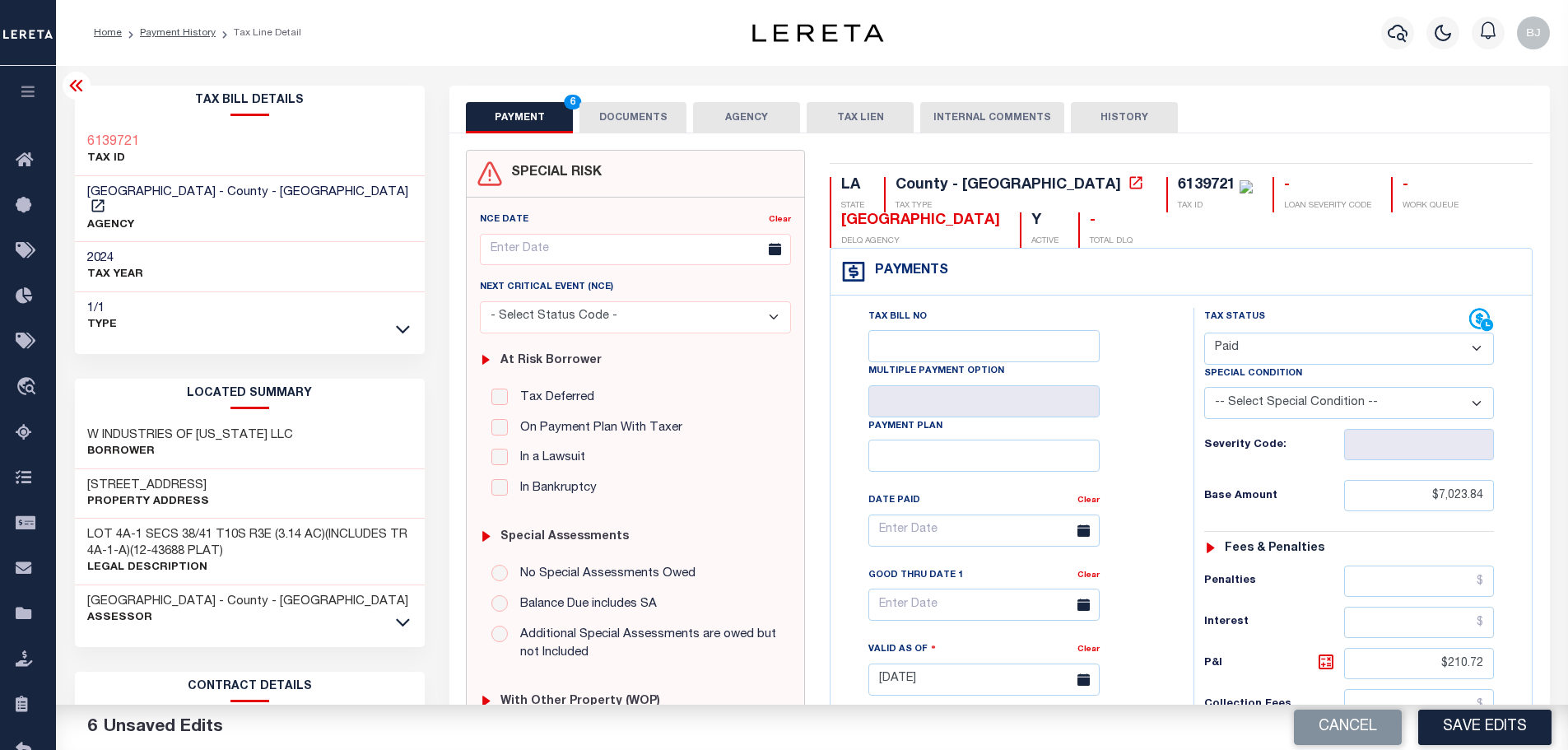
type input "$0.00"
drag, startPoint x: 623, startPoint y: 114, endPoint x: 623, endPoint y: 142, distance: 28.0
click at [624, 117] on button "DOCUMENTS" at bounding box center [633, 118] width 107 height 31
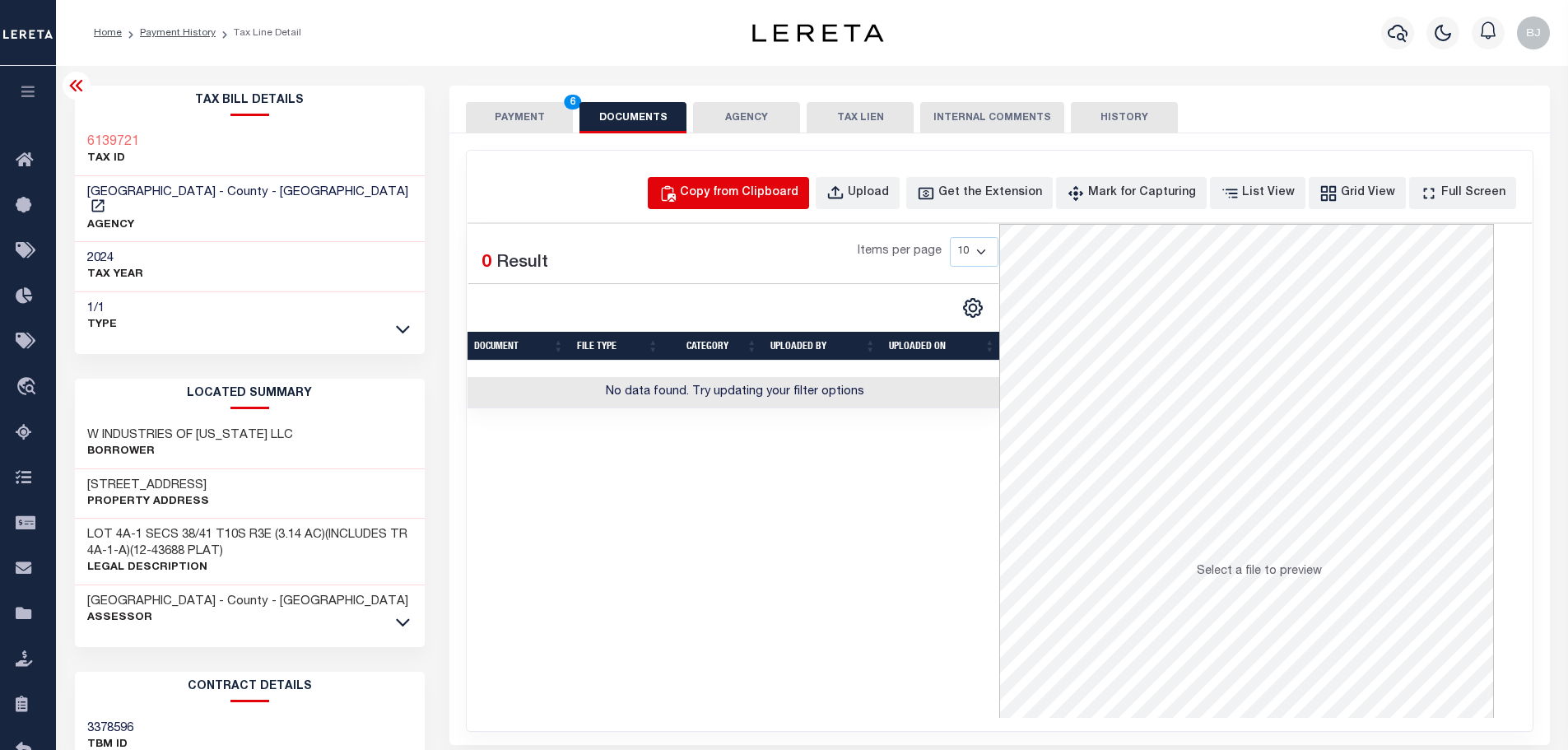
click at [754, 194] on div "Copy from Clipboard" at bounding box center [739, 193] width 119 height 18
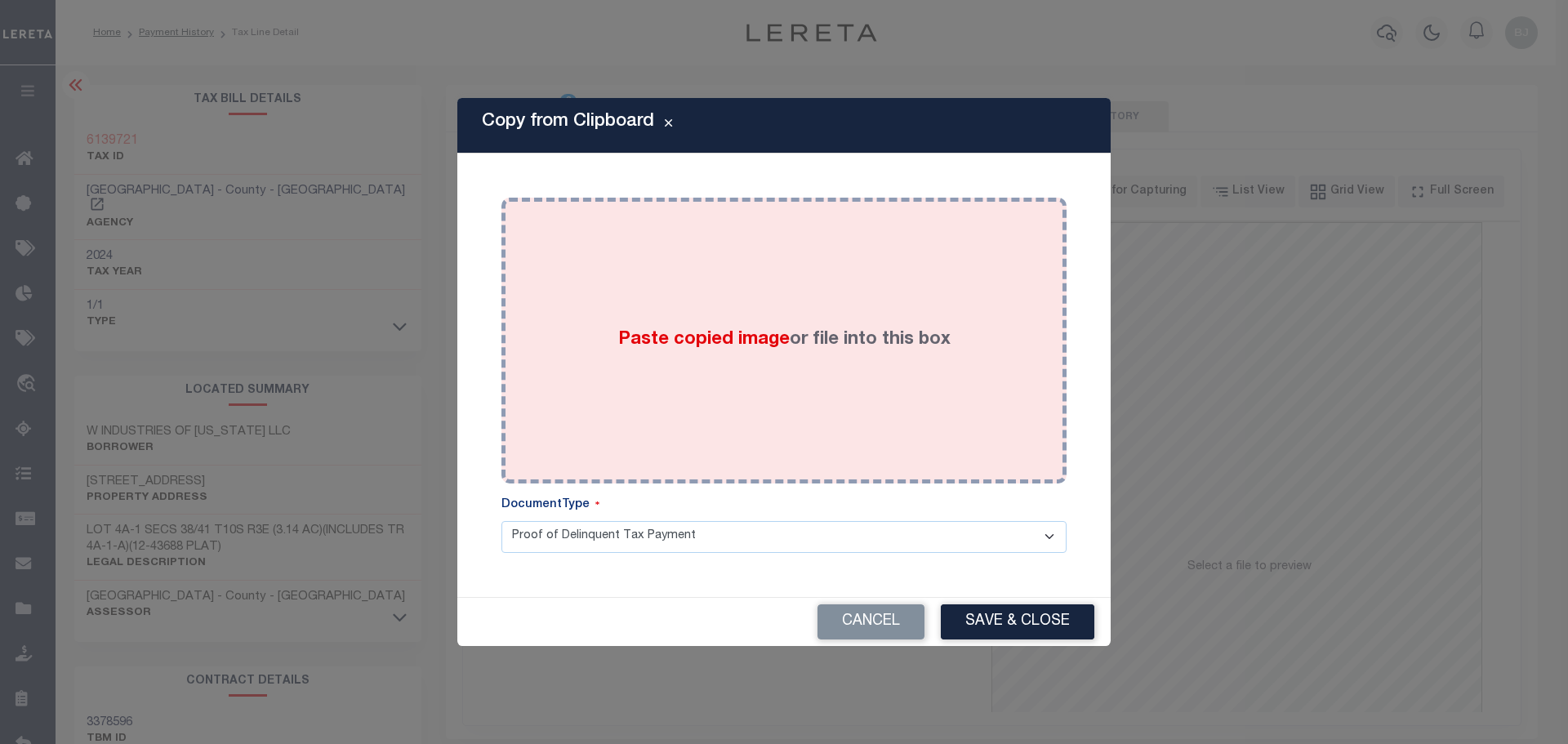
drag, startPoint x: 845, startPoint y: 389, endPoint x: 856, endPoint y: 398, distance: 14.2
click at [845, 388] on div "Paste copied image or file into this box" at bounding box center [784, 340] width 541 height 261
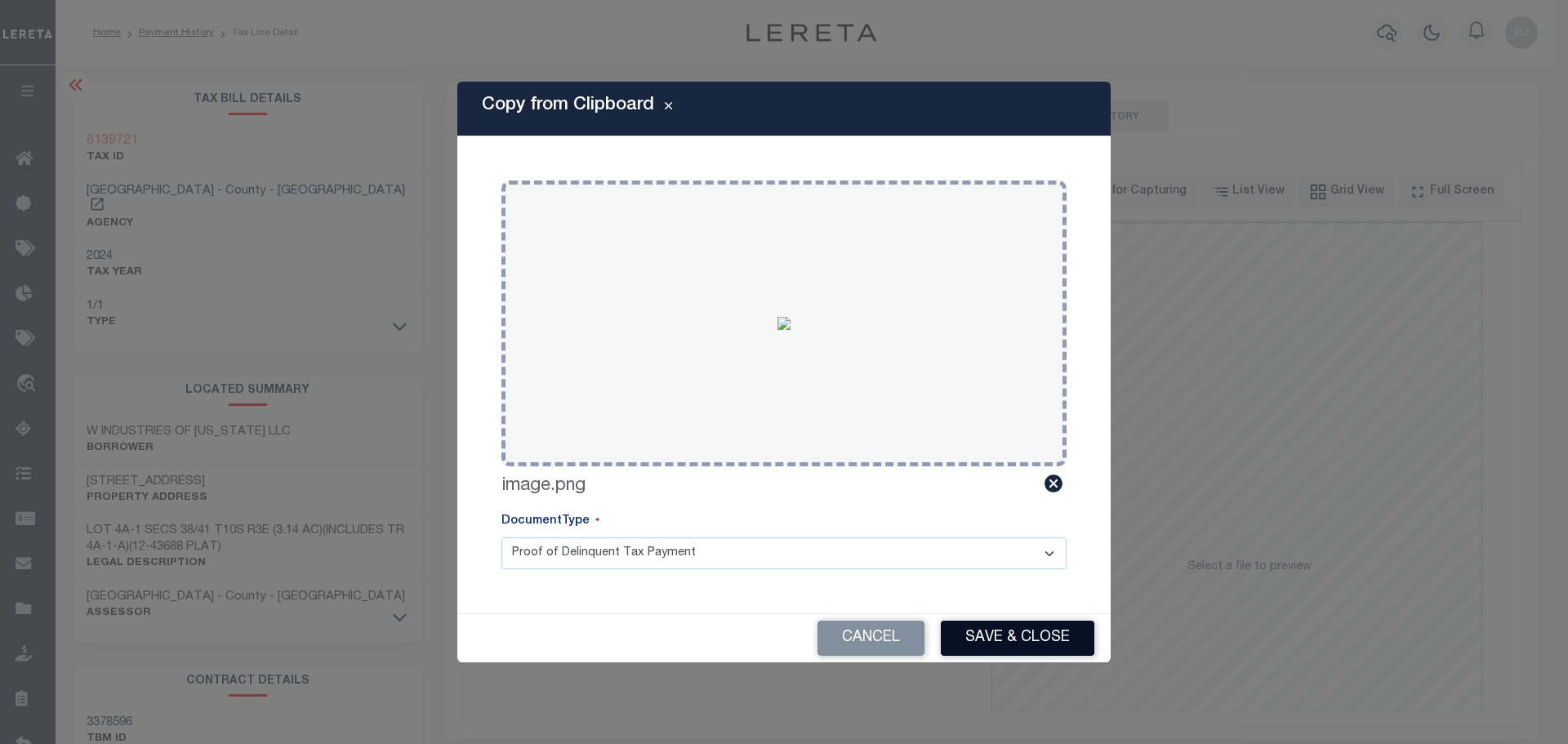
click at [989, 645] on button "Save & Close" at bounding box center [1017, 638] width 153 height 35
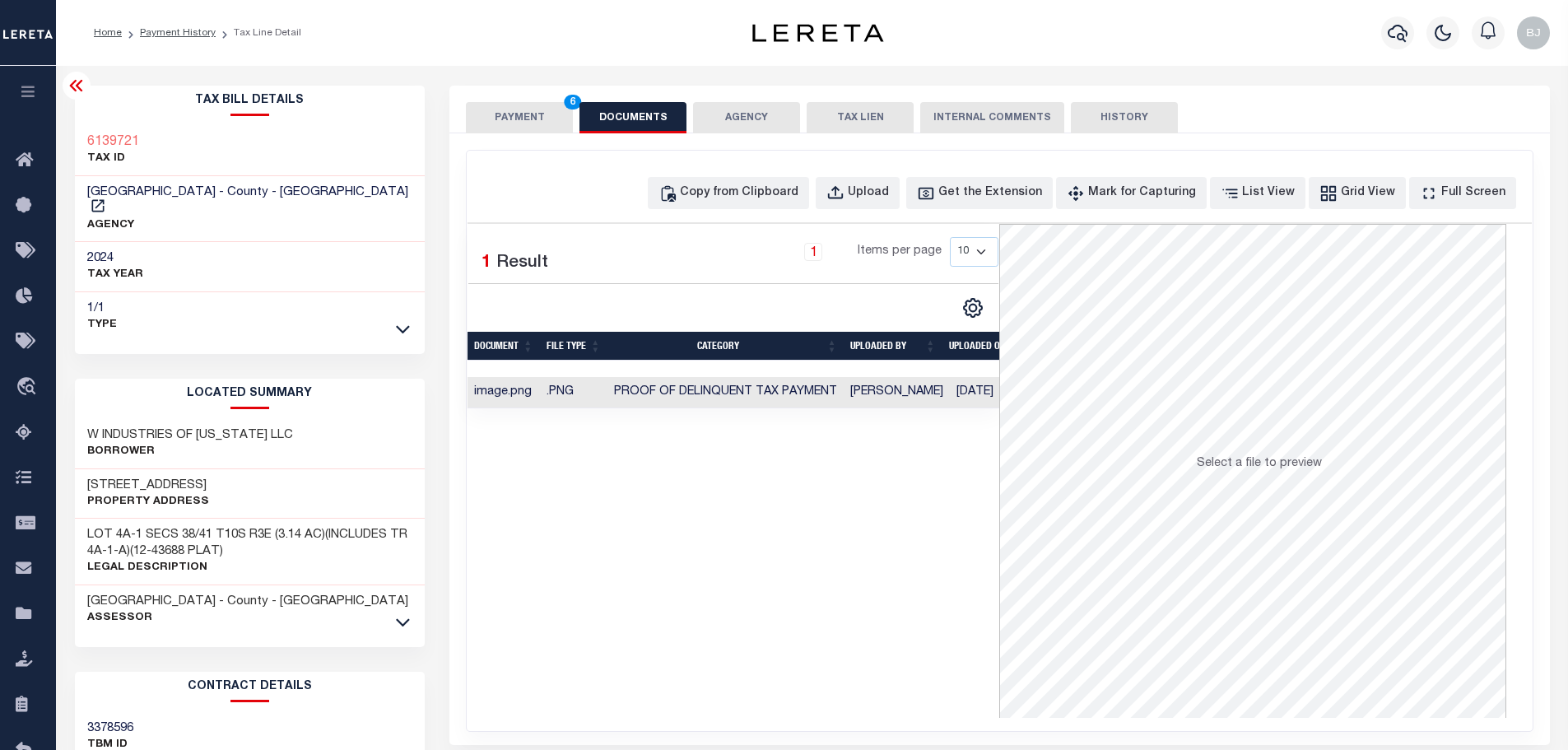
click at [518, 118] on button "PAYMENT 6" at bounding box center [519, 118] width 107 height 31
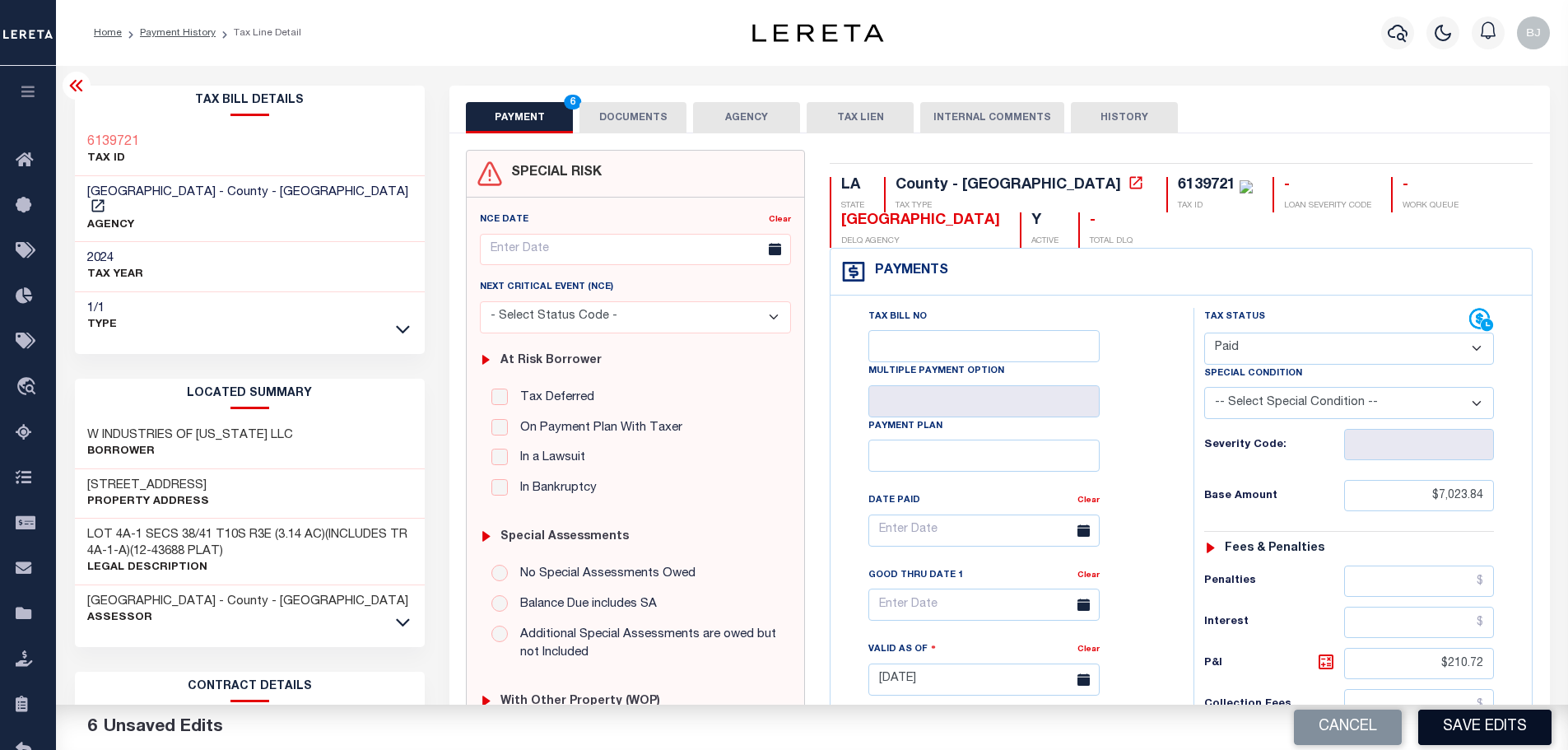
click at [1475, 722] on button "Save Edits" at bounding box center [1484, 727] width 133 height 36
checkbox input "false"
type input "$7,023.84"
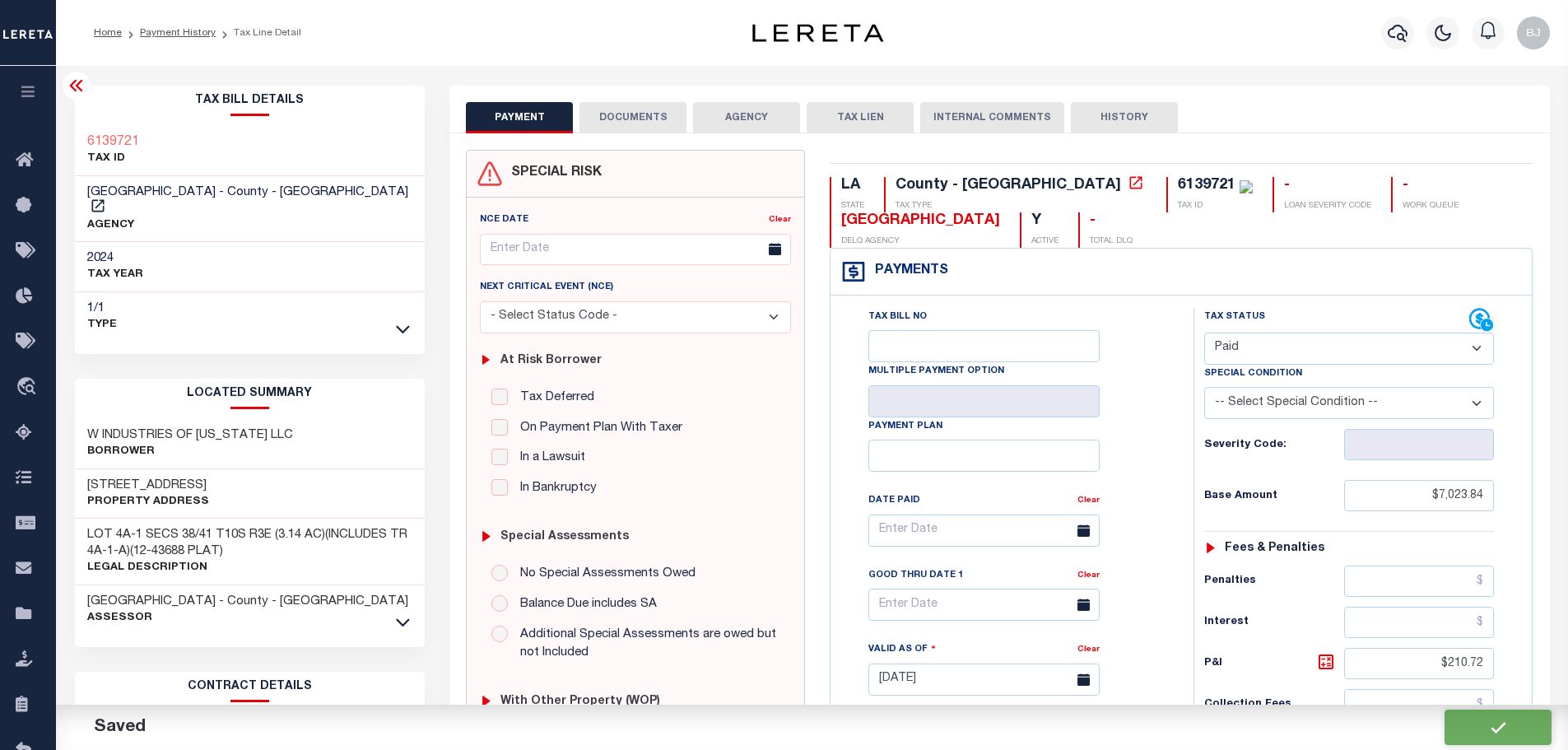
type input "$210.72"
type input "$7,234.56"
type input "$0"
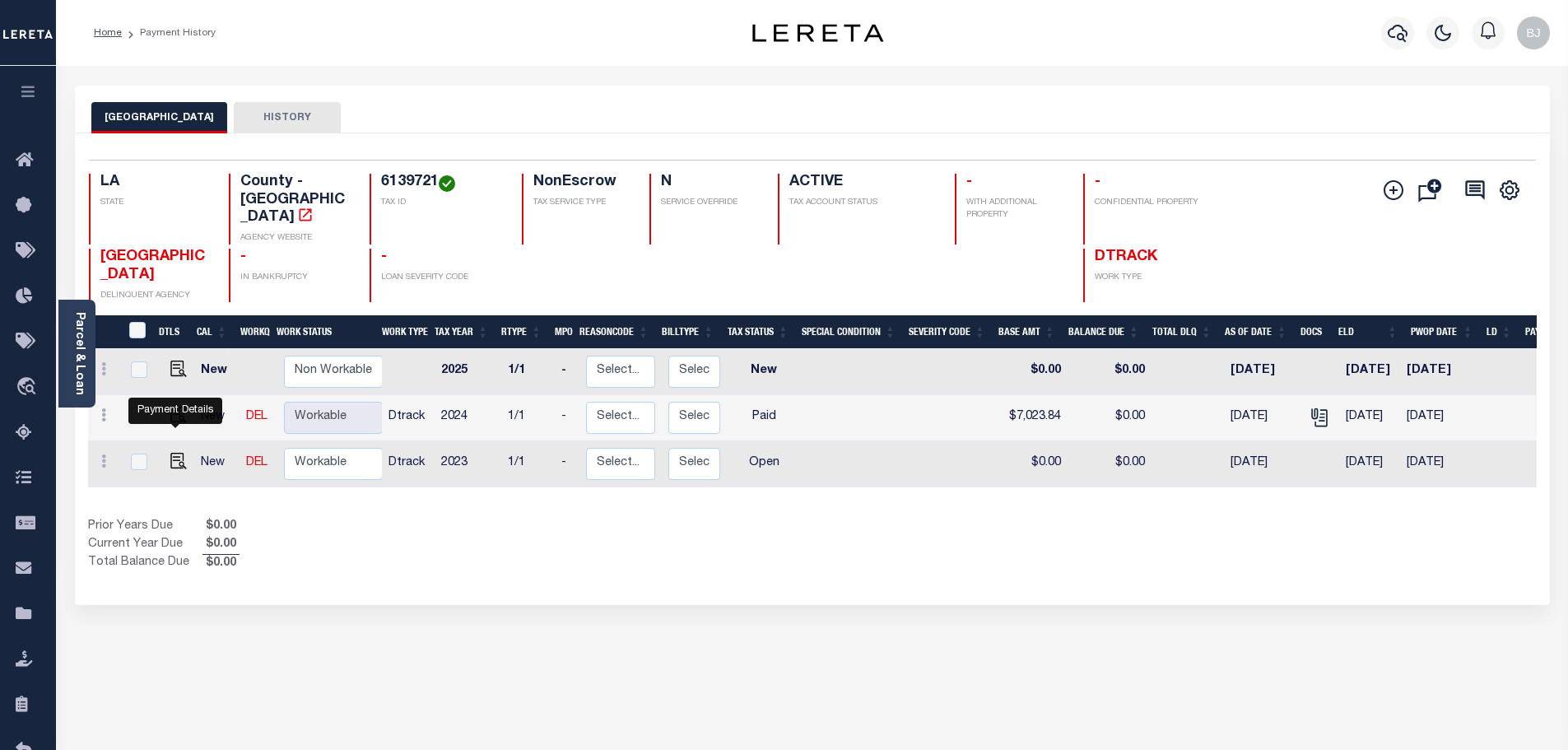
drag, startPoint x: 170, startPoint y: 439, endPoint x: 354, endPoint y: 294, distance: 234.3
click at [170, 453] on img "" at bounding box center [178, 461] width 17 height 17
checkbox input "true"
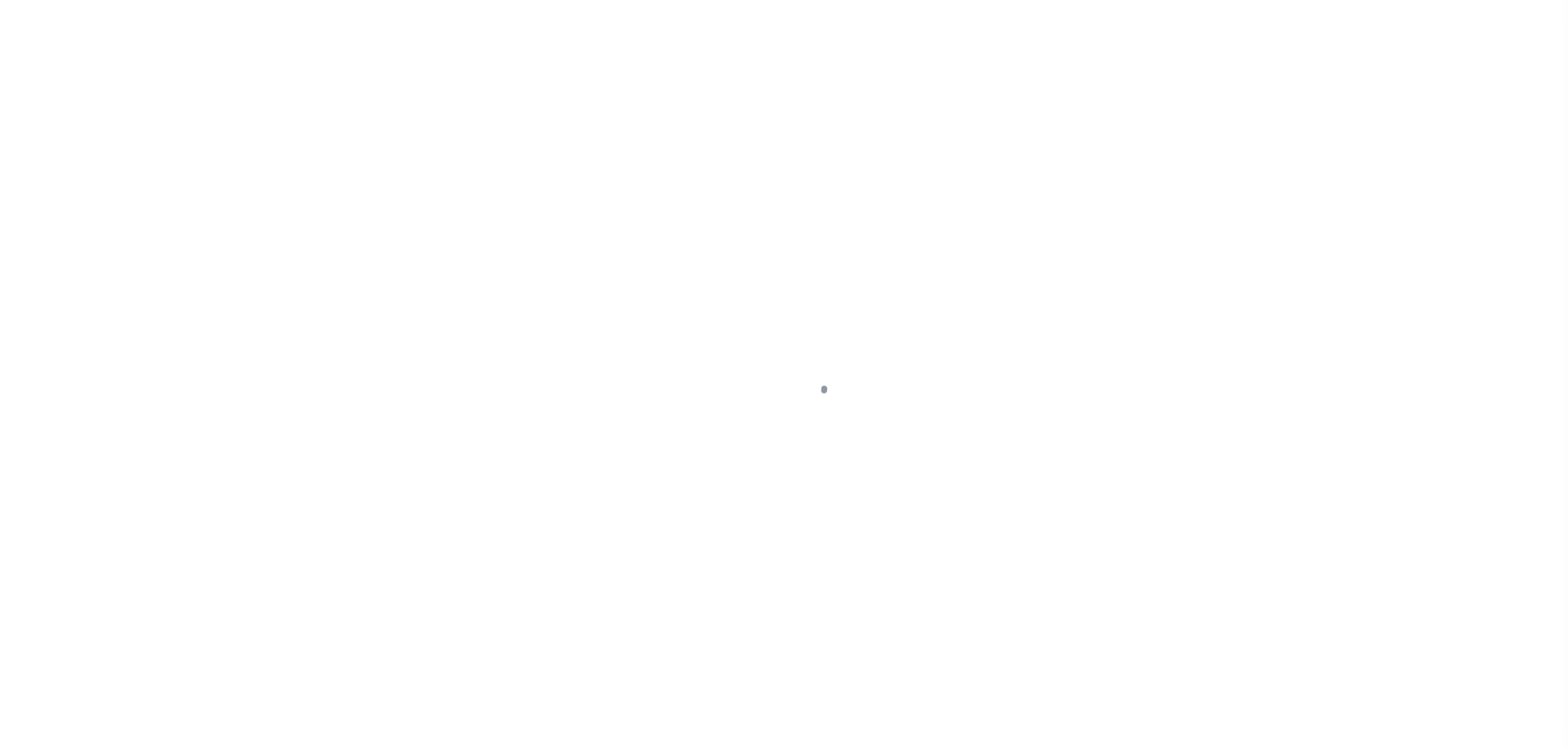
select select "OP2"
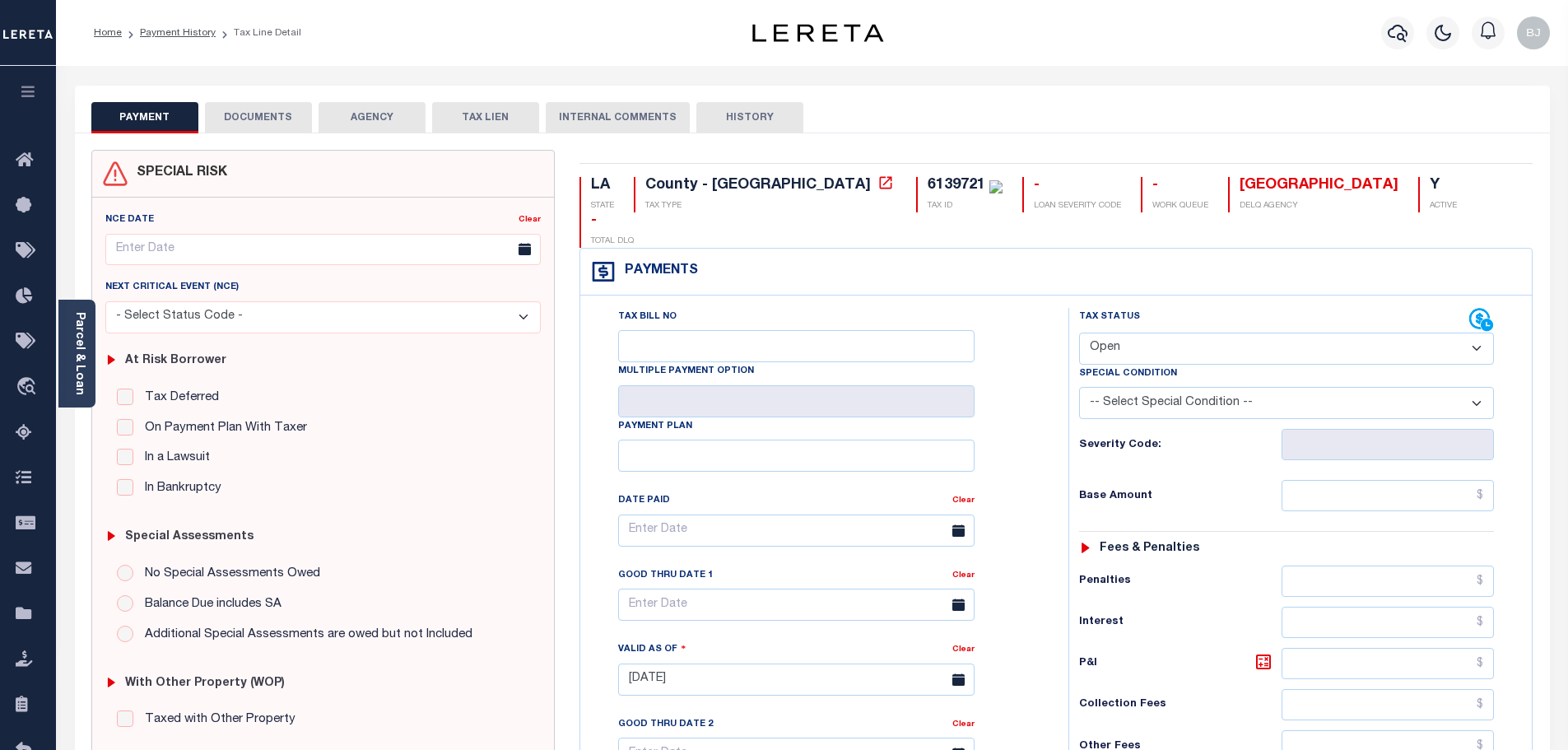
drag, startPoint x: 1367, startPoint y: 436, endPoint x: 1352, endPoint y: 450, distance: 20.5
click at [1367, 436] on div "Tax Status Status - Select Status Code -" at bounding box center [1291, 672] width 447 height 727
click at [1357, 480] on input "text" at bounding box center [1388, 496] width 213 height 31
paste input "7,023.84"
type input "$7,023.84"
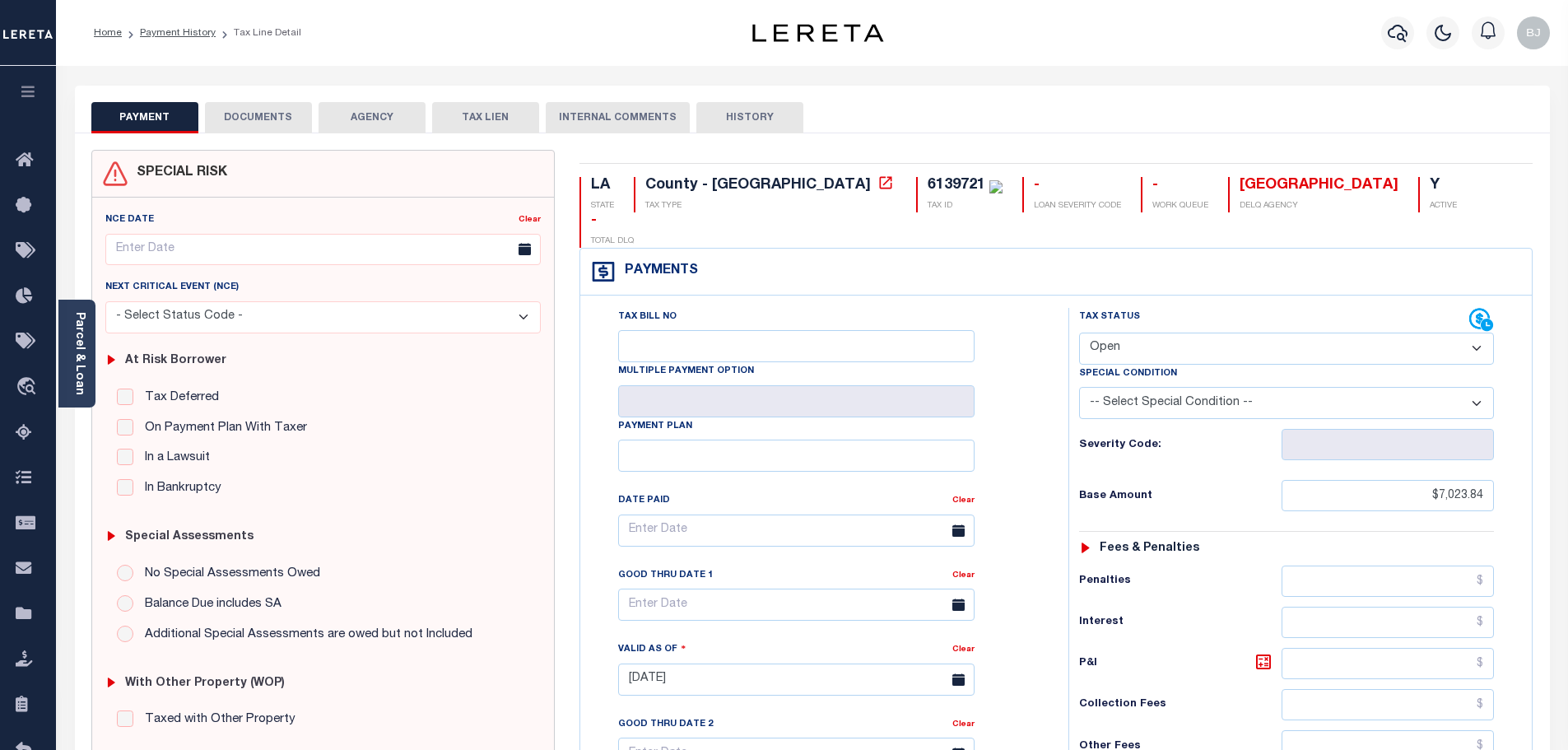
type input "10/15/2025"
click at [1243, 333] on select "- Select Status Code - Open Due/Unpaid Paid Incomplete No Tax Due Internal Refu…" at bounding box center [1286, 349] width 415 height 32
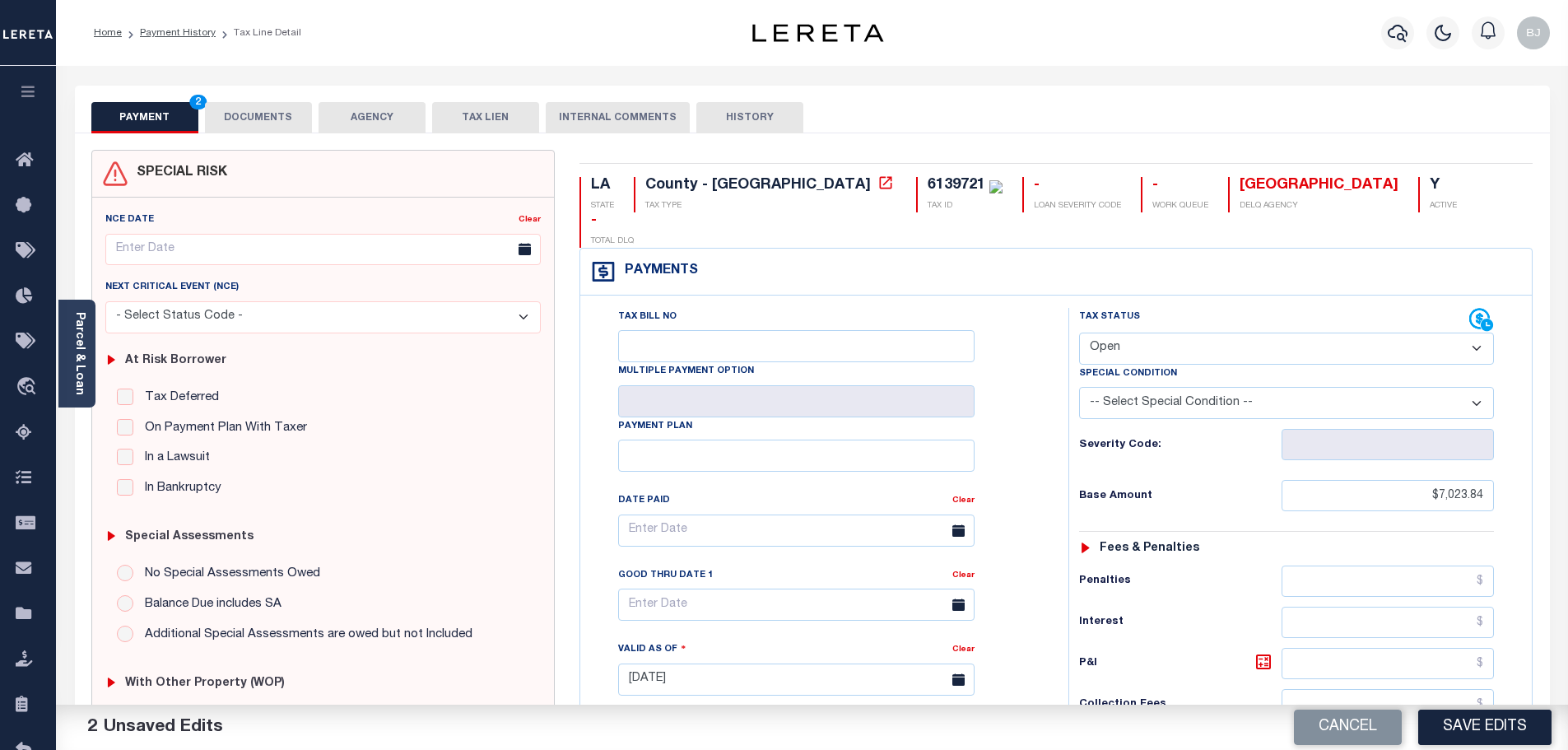
select select "PYD"
click at [1079, 333] on select "- Select Status Code - Open Due/Unpaid Paid Incomplete No Tax Due Internal Refu…" at bounding box center [1286, 349] width 415 height 32
click at [927, 192] on div "6139721" at bounding box center [956, 185] width 58 height 15
copy div "6139721"
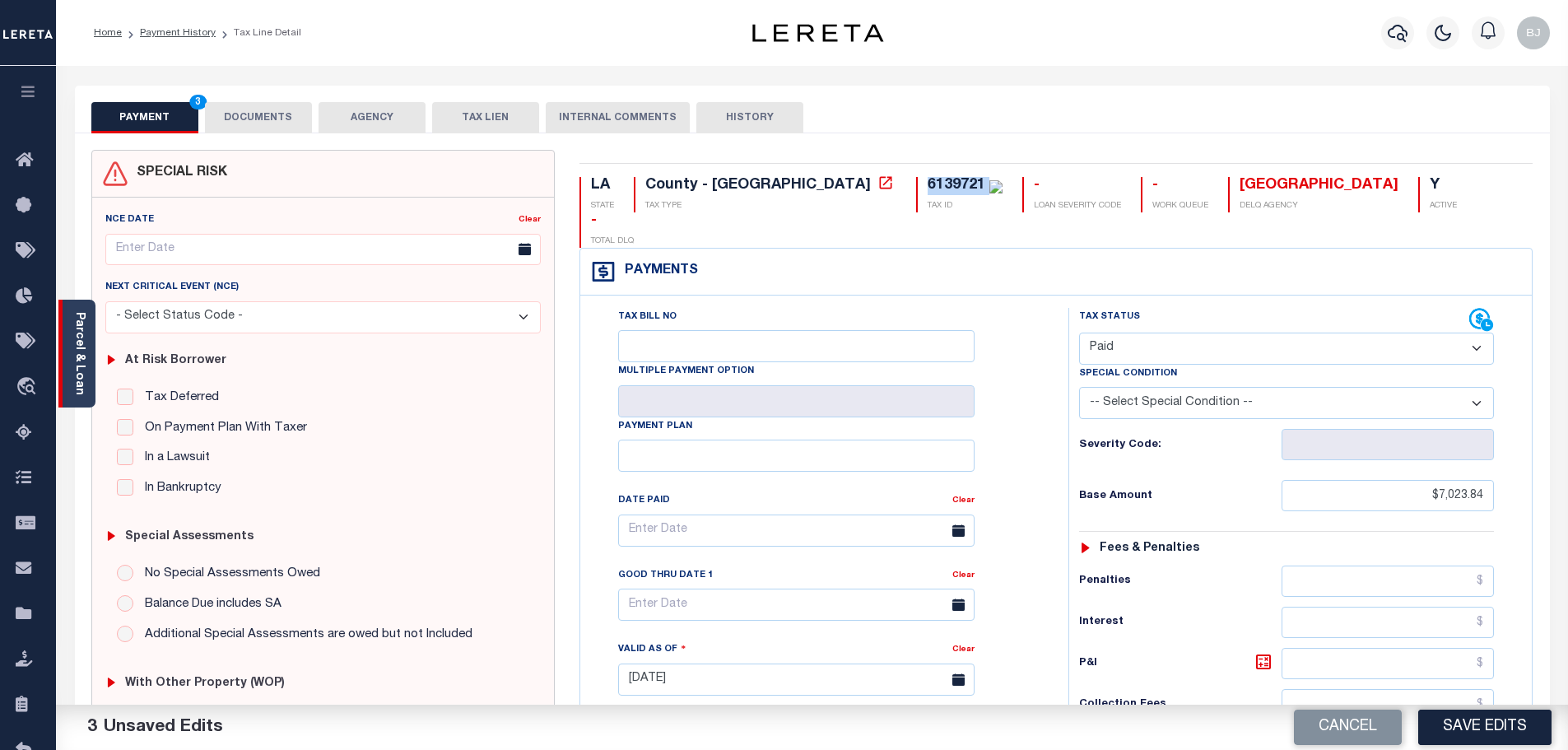
click at [91, 334] on div "Parcel & Loan" at bounding box center [77, 354] width 37 height 108
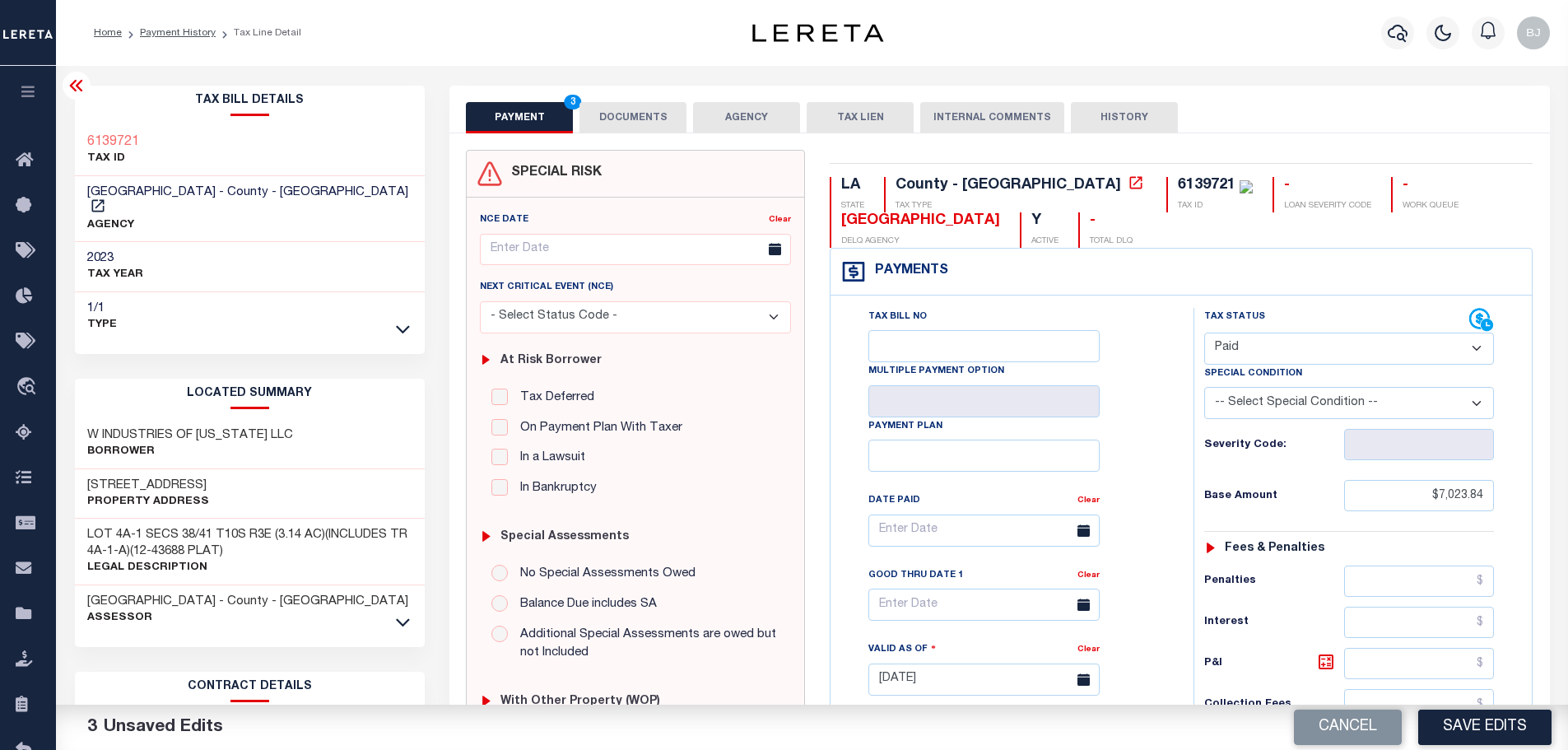
scroll to position [330, 0]
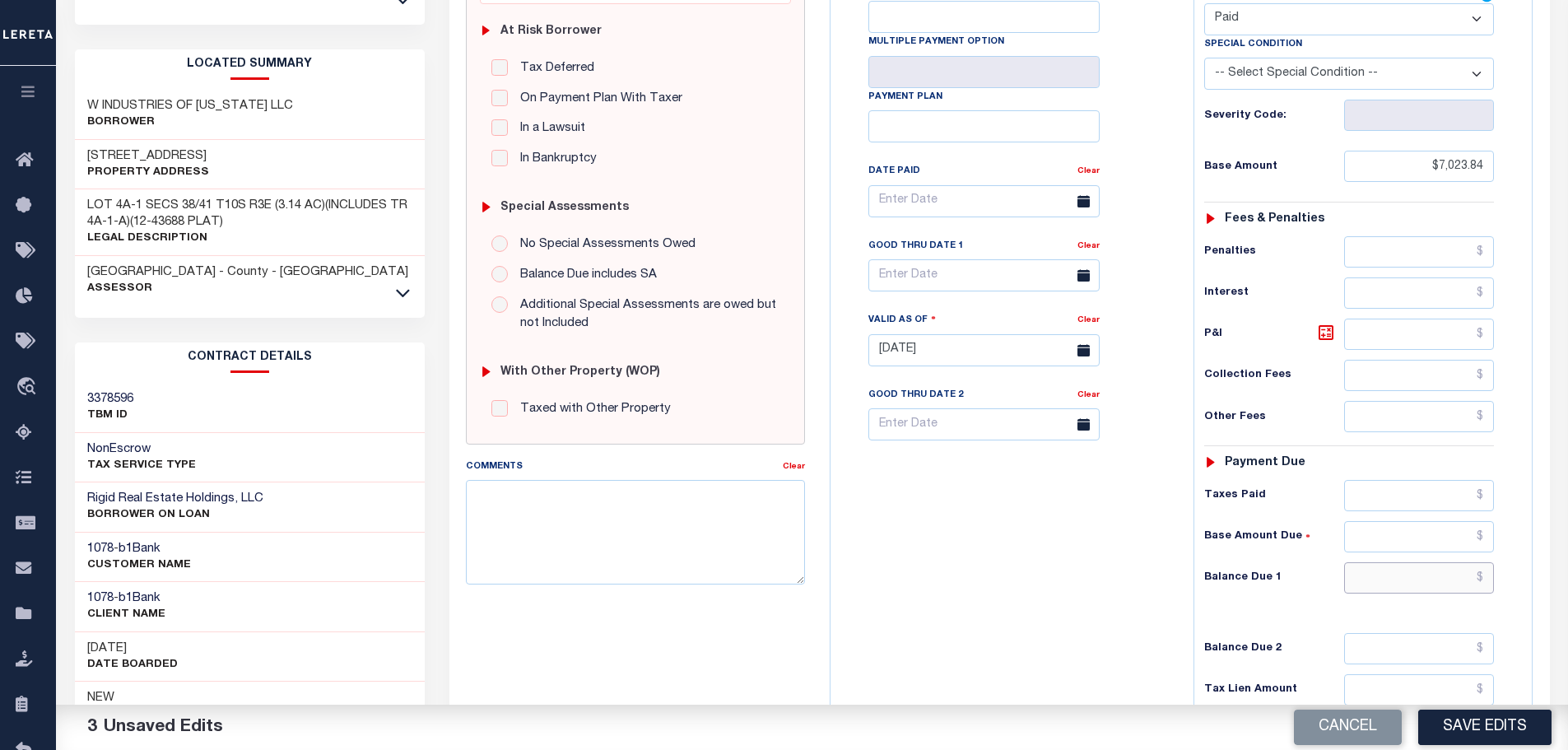
click at [1373, 579] on input "text" at bounding box center [1419, 578] width 150 height 31
paste input "7,234.56"
type input "$7,234.56"
click at [1417, 490] on input "text" at bounding box center [1419, 496] width 150 height 31
paste input "7,234.56"
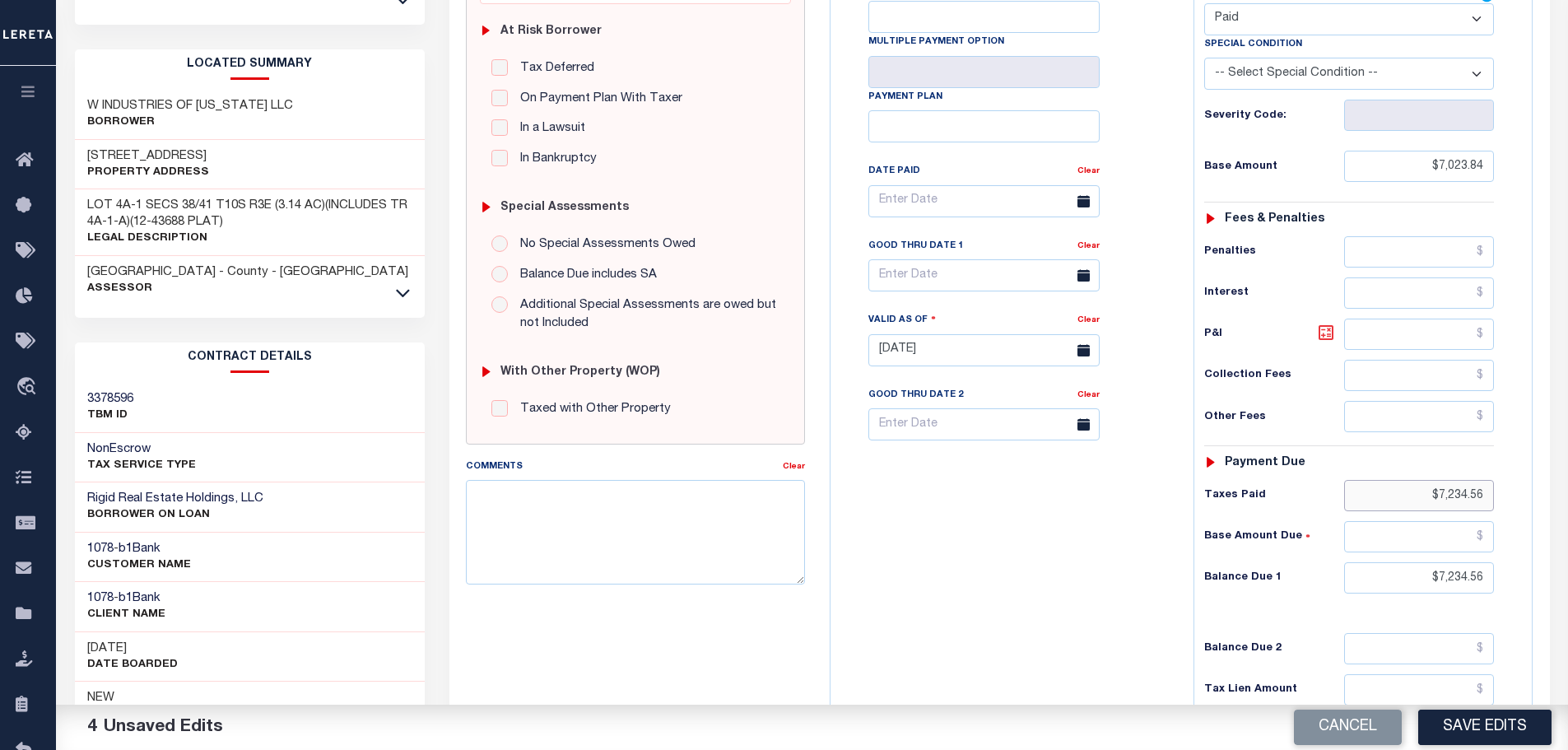
type input "$7,234.56"
click at [1317, 332] on icon at bounding box center [1326, 333] width 20 height 20
type input "$210.72"
drag, startPoint x: 1424, startPoint y: 583, endPoint x: 1649, endPoint y: 570, distance: 225.4
click at [1567, 570] on html "Home Payment History Tax Line Detail" at bounding box center [784, 292] width 1568 height 1245
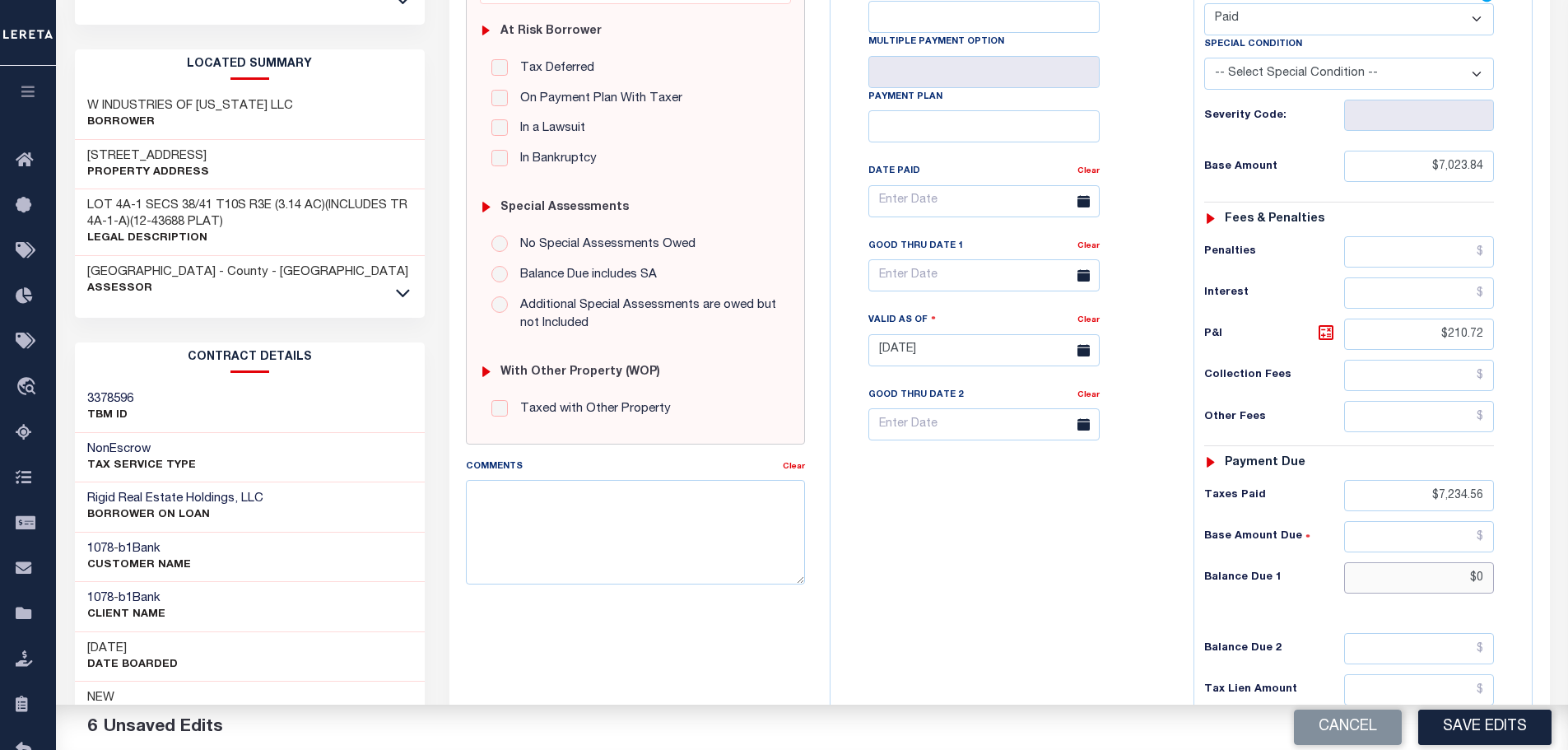
scroll to position [0, 0]
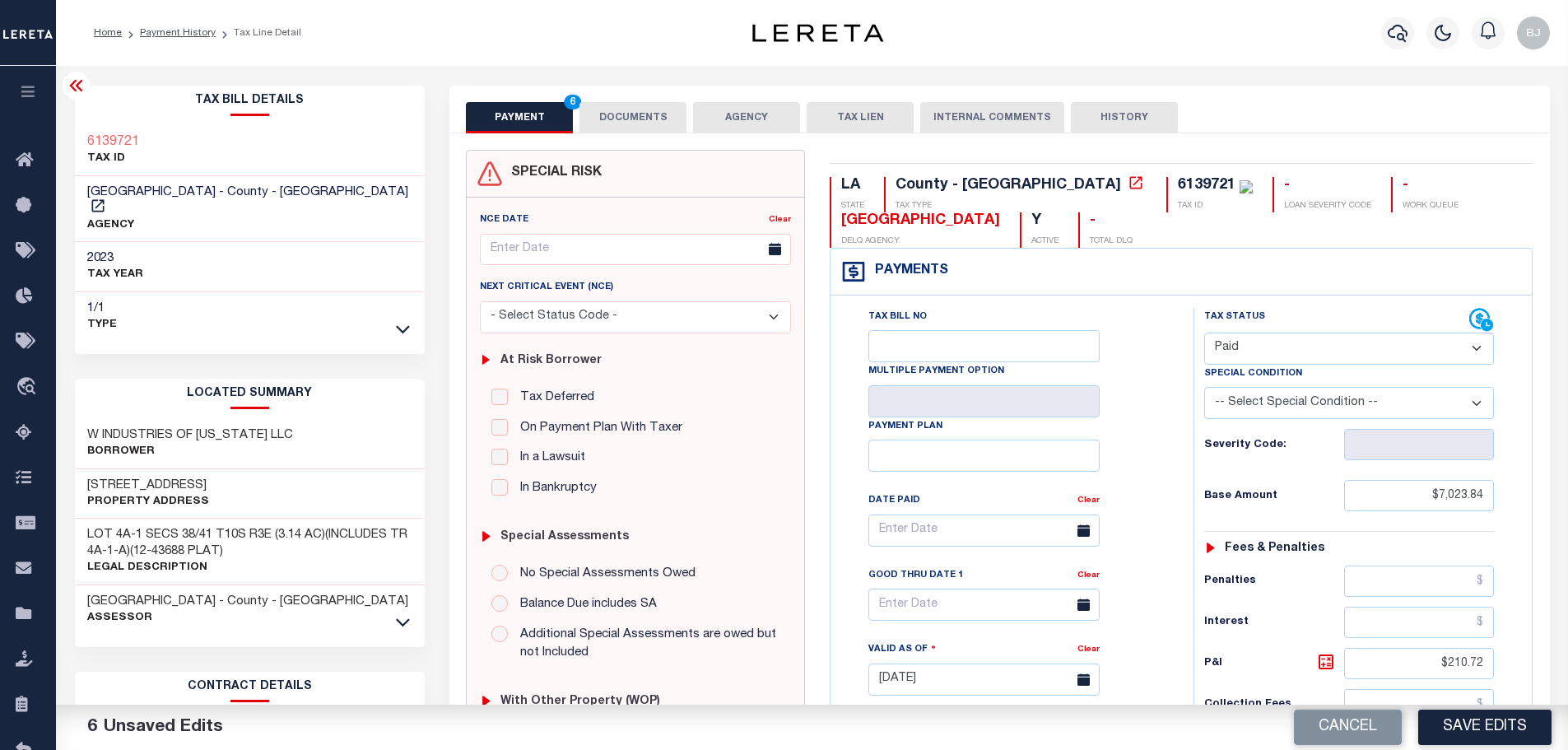
type input "$0.00"
click at [629, 114] on button "DOCUMENTS" at bounding box center [633, 118] width 107 height 31
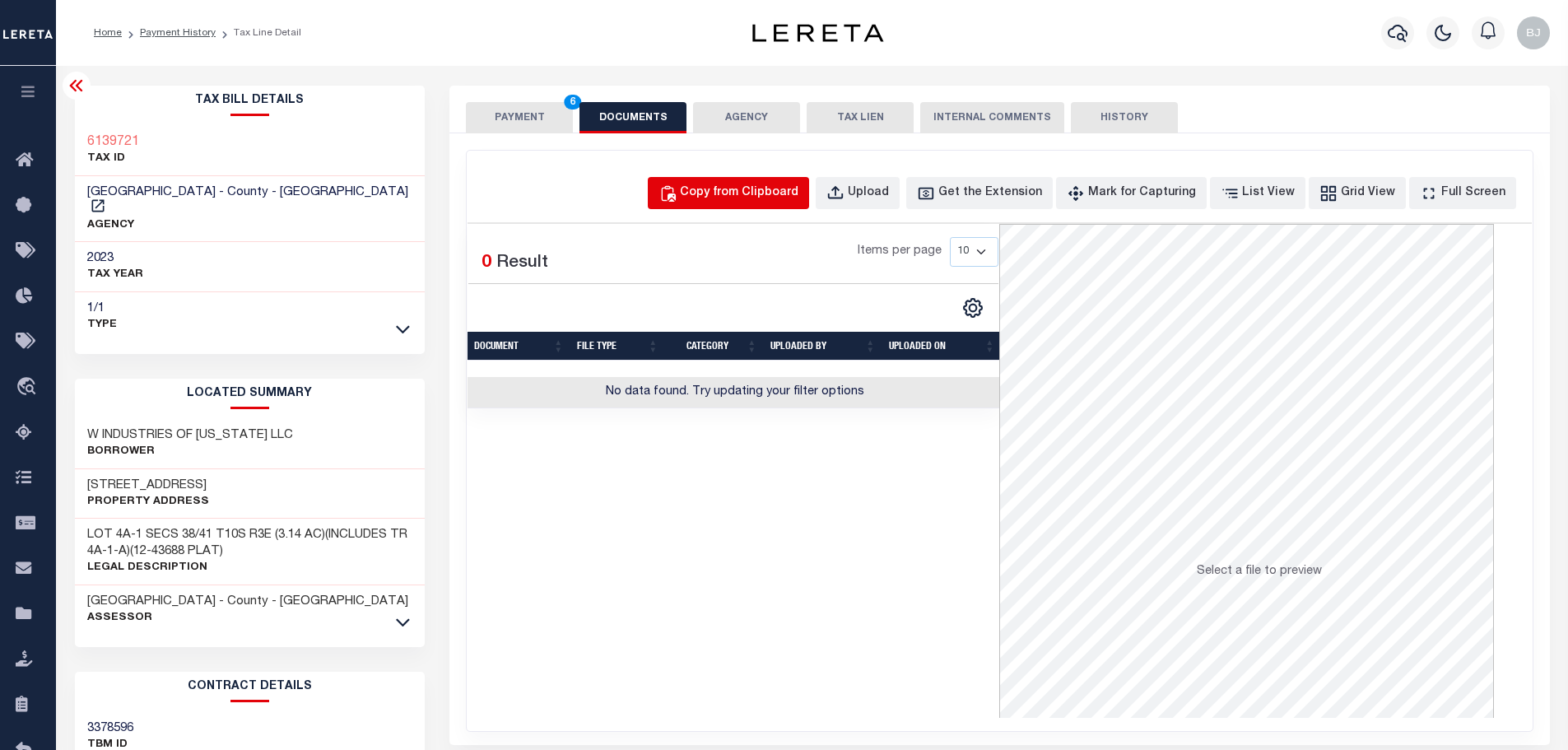
click at [809, 202] on button "Copy from Clipboard" at bounding box center [727, 192] width 161 height 32
select select "POP"
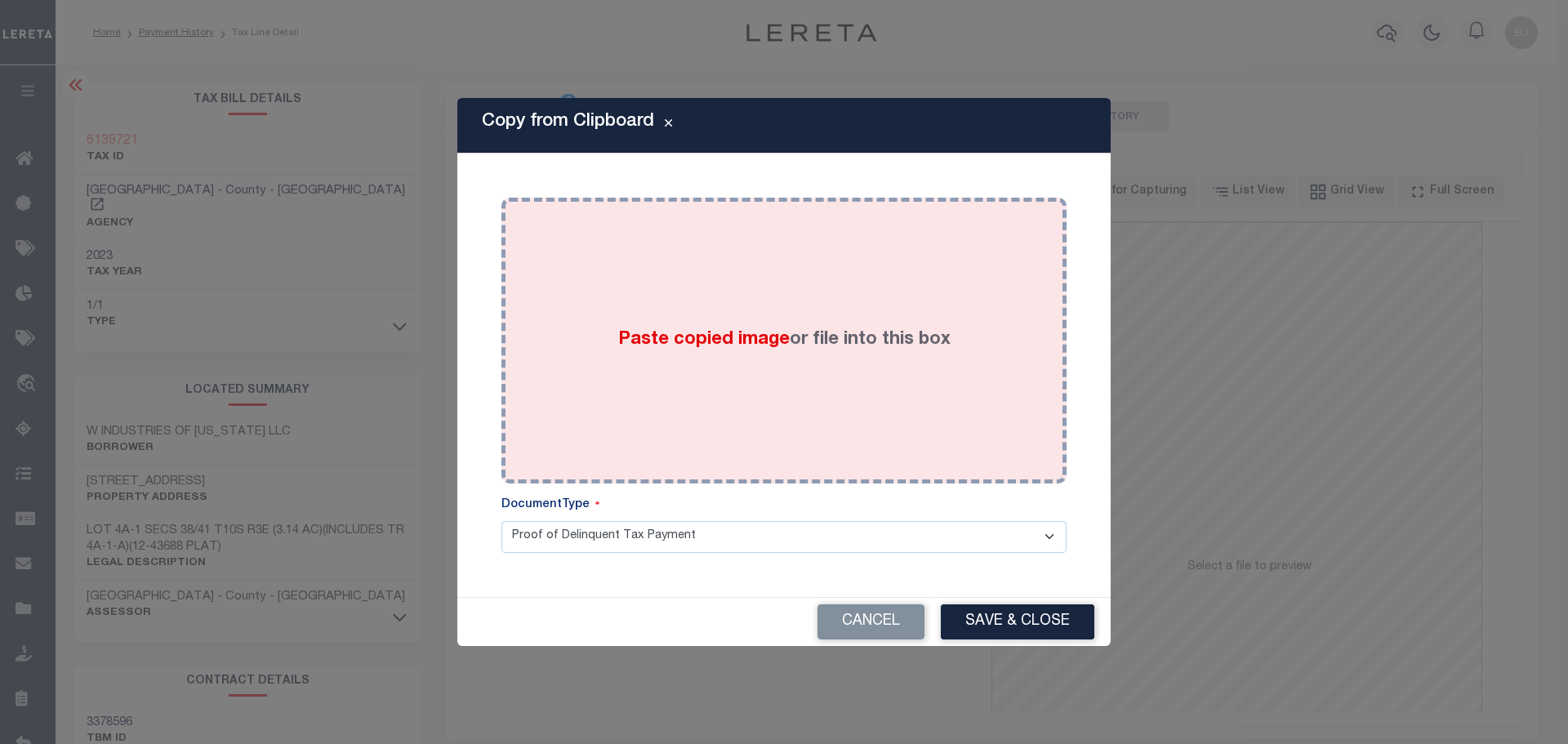
click at [687, 396] on div "Paste copied image or file into this box" at bounding box center [784, 340] width 541 height 261
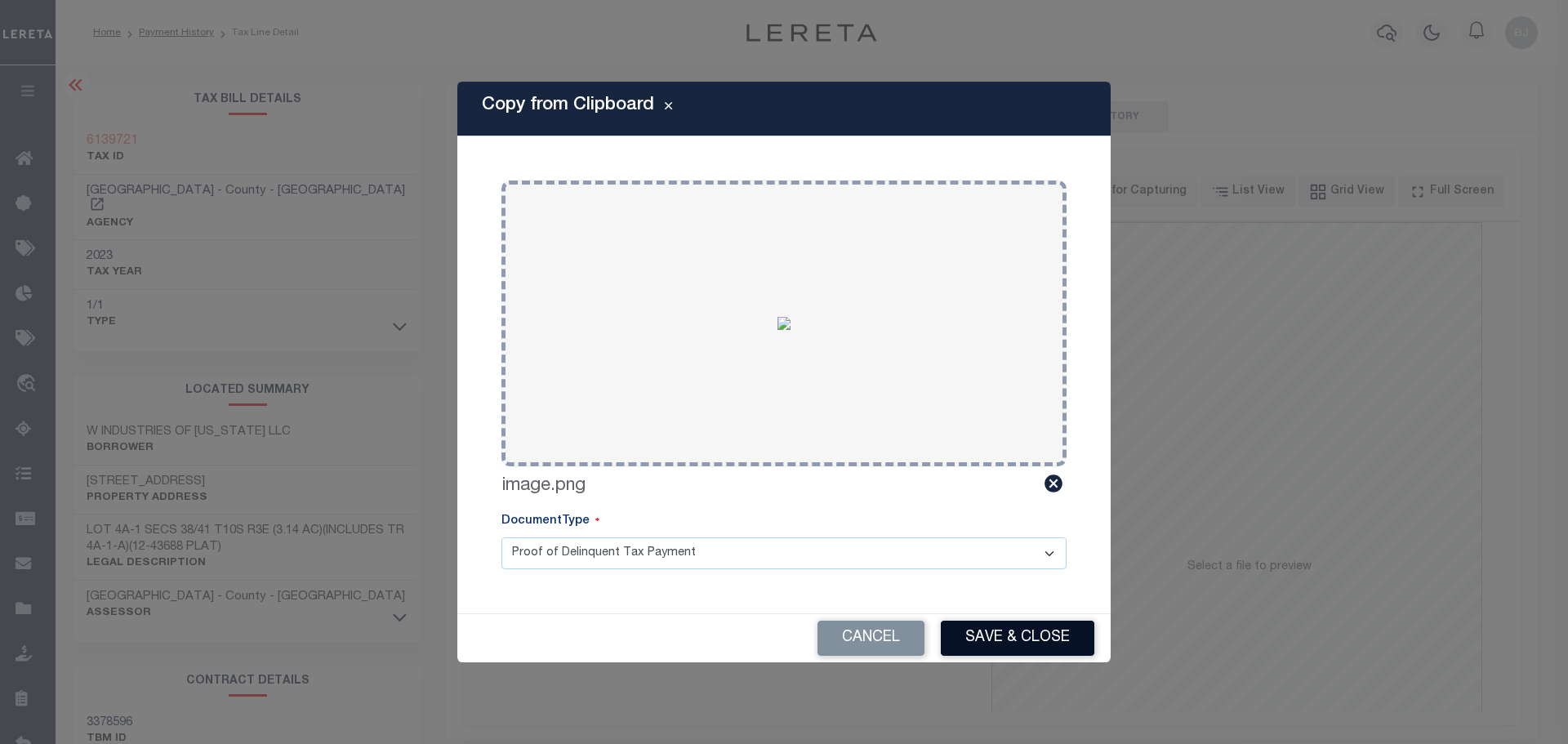
click at [1039, 641] on button "Save & Close" at bounding box center [1017, 638] width 153 height 35
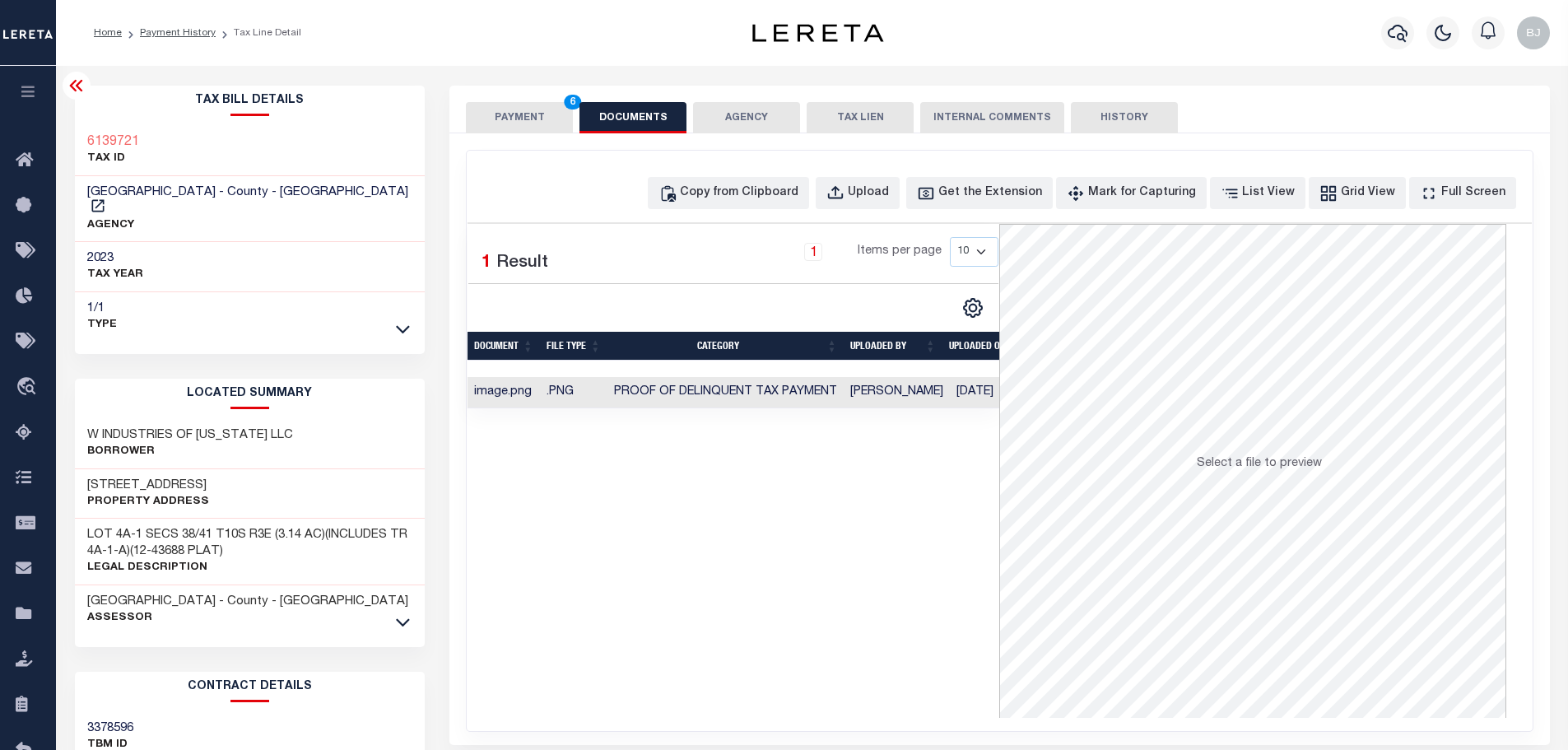
click at [522, 125] on button "PAYMENT 6" at bounding box center [519, 118] width 107 height 31
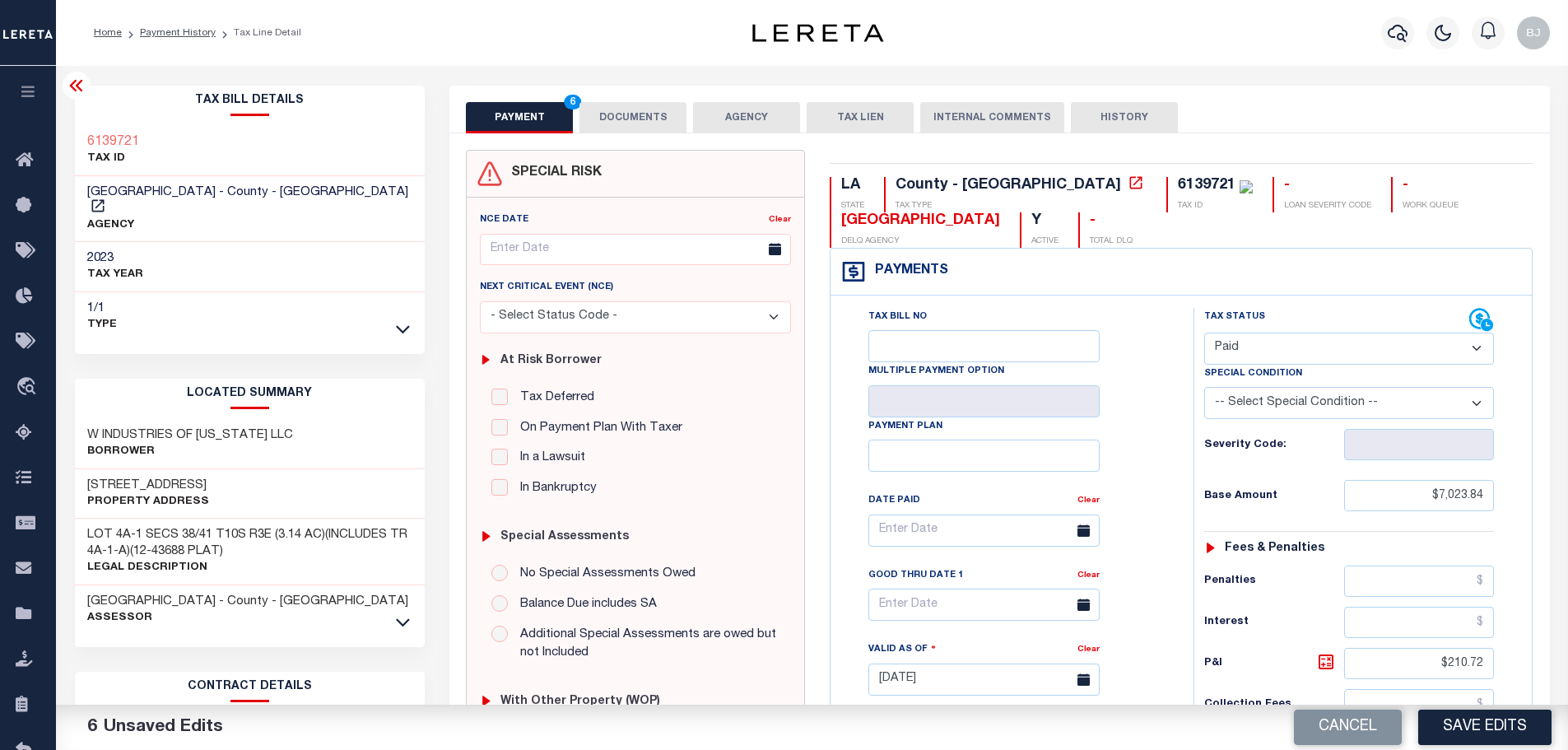
drag, startPoint x: 1514, startPoint y: 725, endPoint x: 1563, endPoint y: 724, distance: 49.0
click at [1515, 726] on button "Save Edits" at bounding box center [1484, 727] width 133 height 36
checkbox input "false"
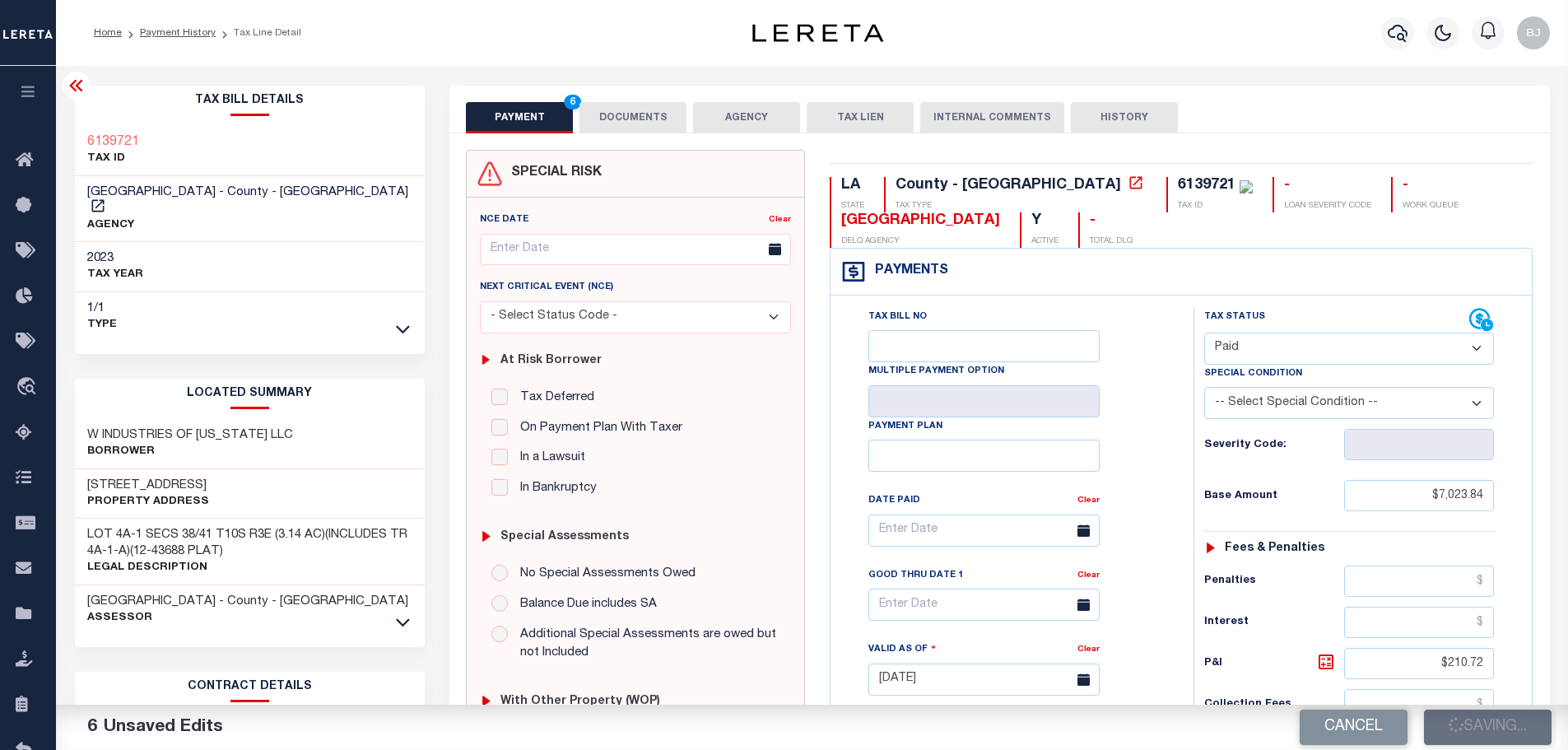
type input "$7,023.84"
type input "$210.72"
type input "$7,234.56"
type input "$0"
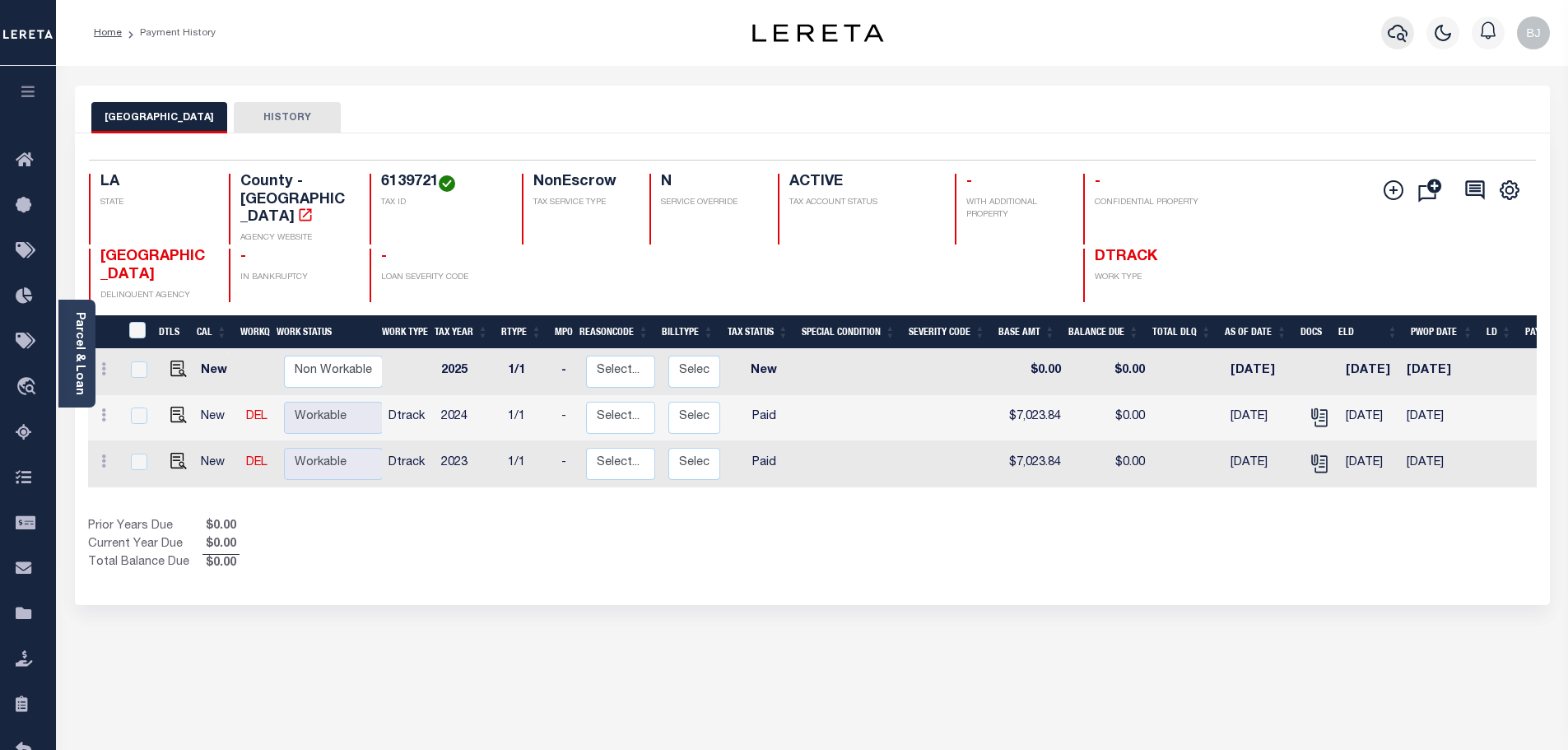
click at [1400, 27] on icon "button" at bounding box center [1398, 33] width 20 height 17
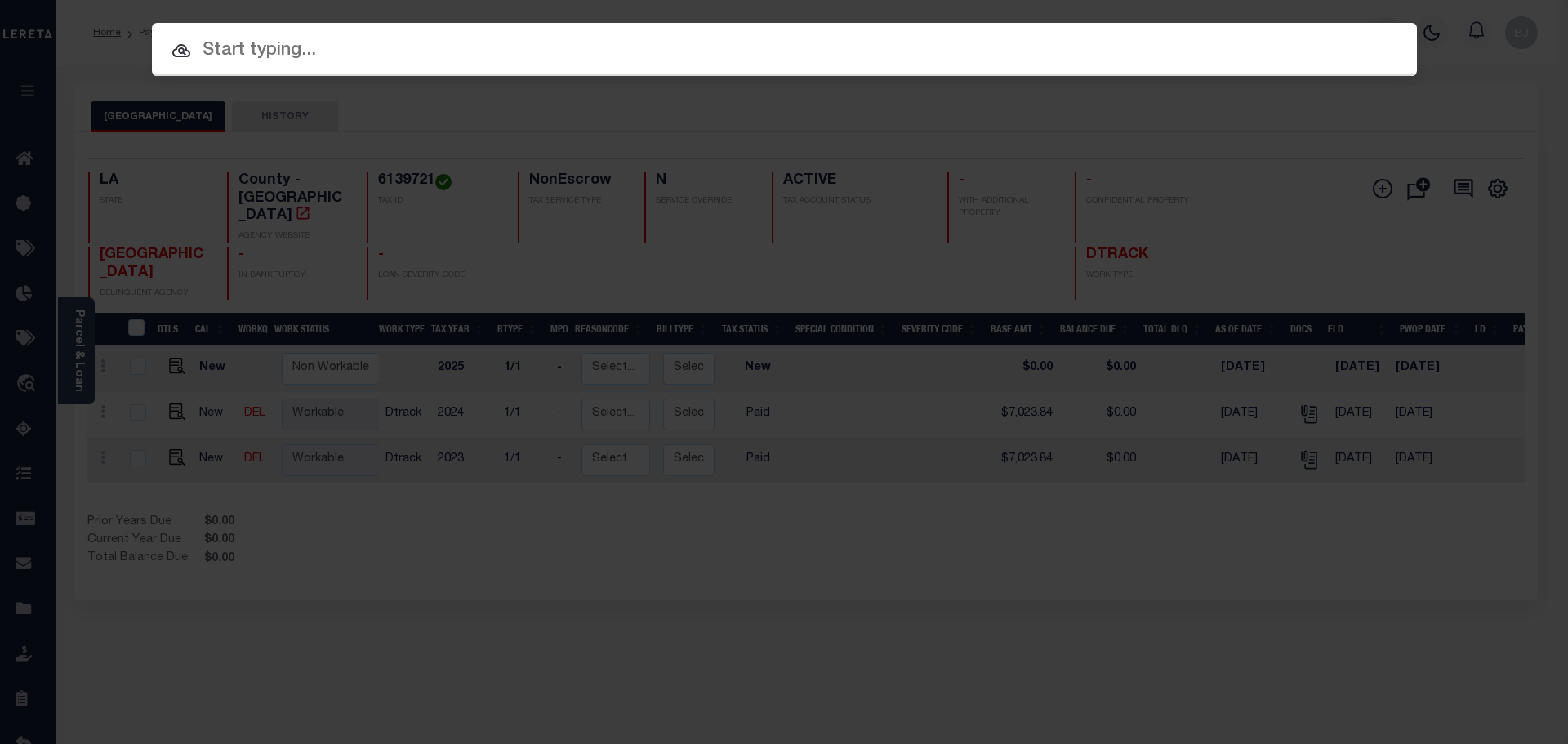
click at [738, 55] on div "Include Loans TBM Customers Borrowers Payments (Lender Non-Disb) Payments (Lend…" at bounding box center [784, 49] width 1265 height 53
click at [747, 43] on input "text" at bounding box center [784, 51] width 1265 height 29
paste input "942100020547"
type input "942100020547"
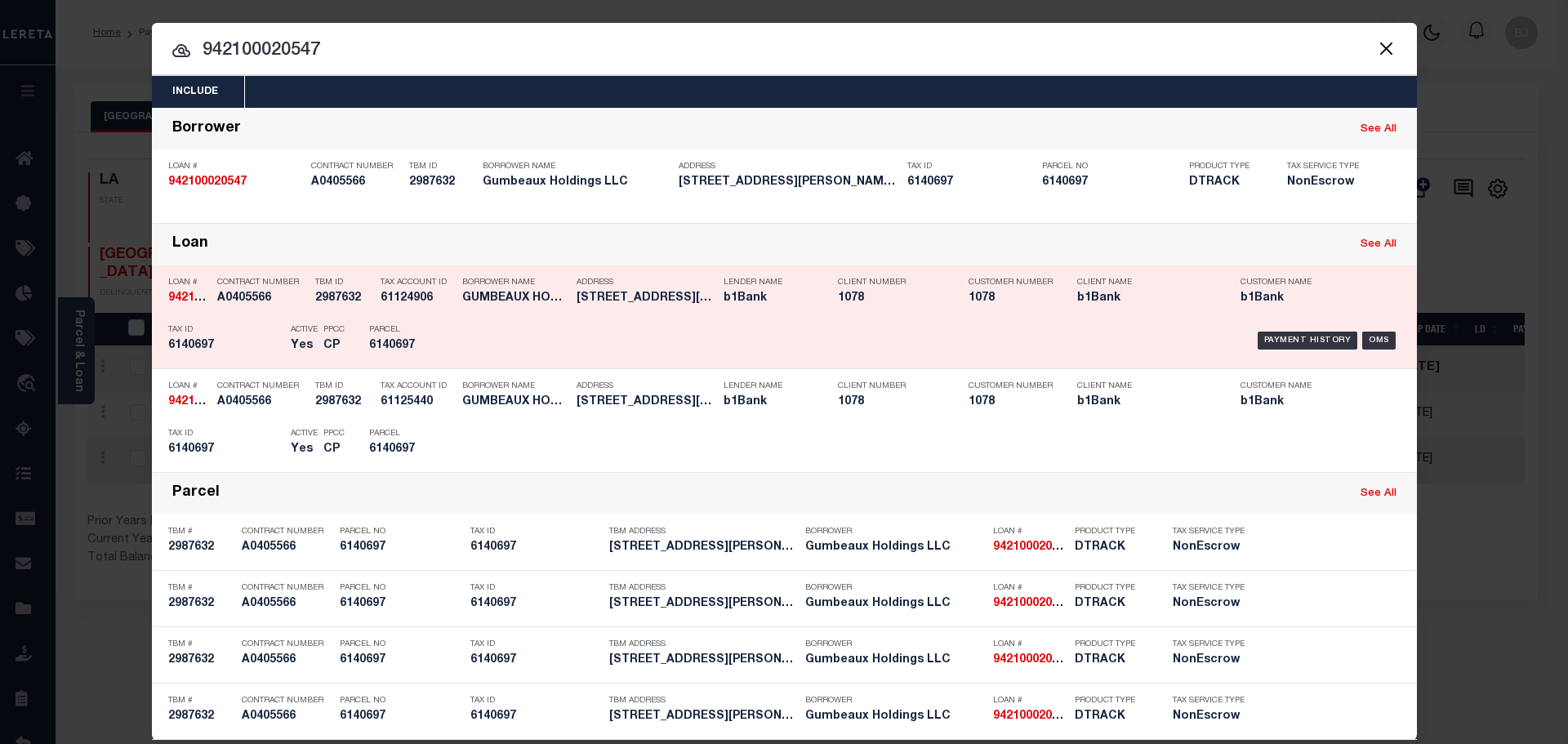
click at [312, 365] on div "PPCC CP" at bounding box center [334, 341] width 46 height 48
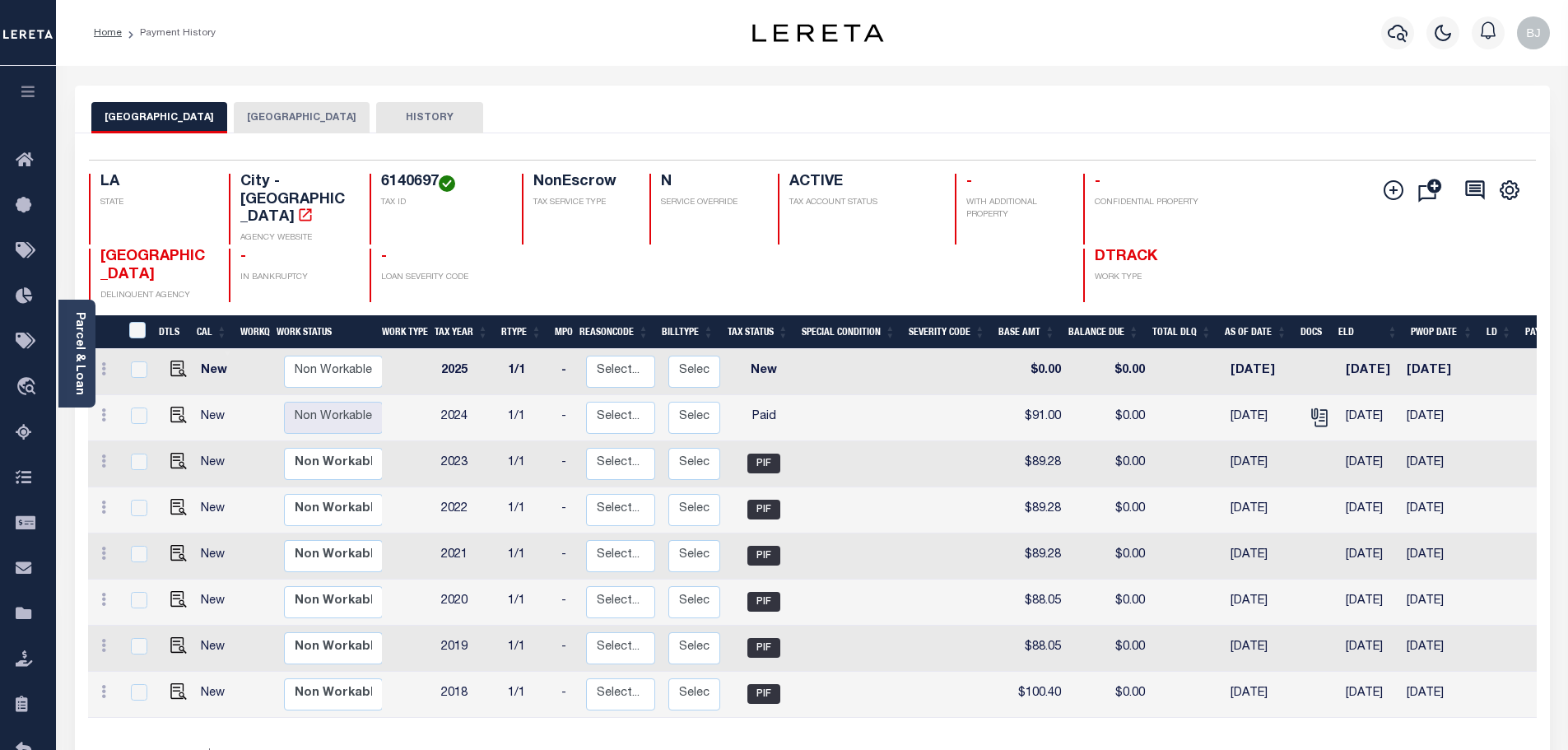
click at [259, 112] on button "[GEOGRAPHIC_DATA]" at bounding box center [301, 118] width 135 height 31
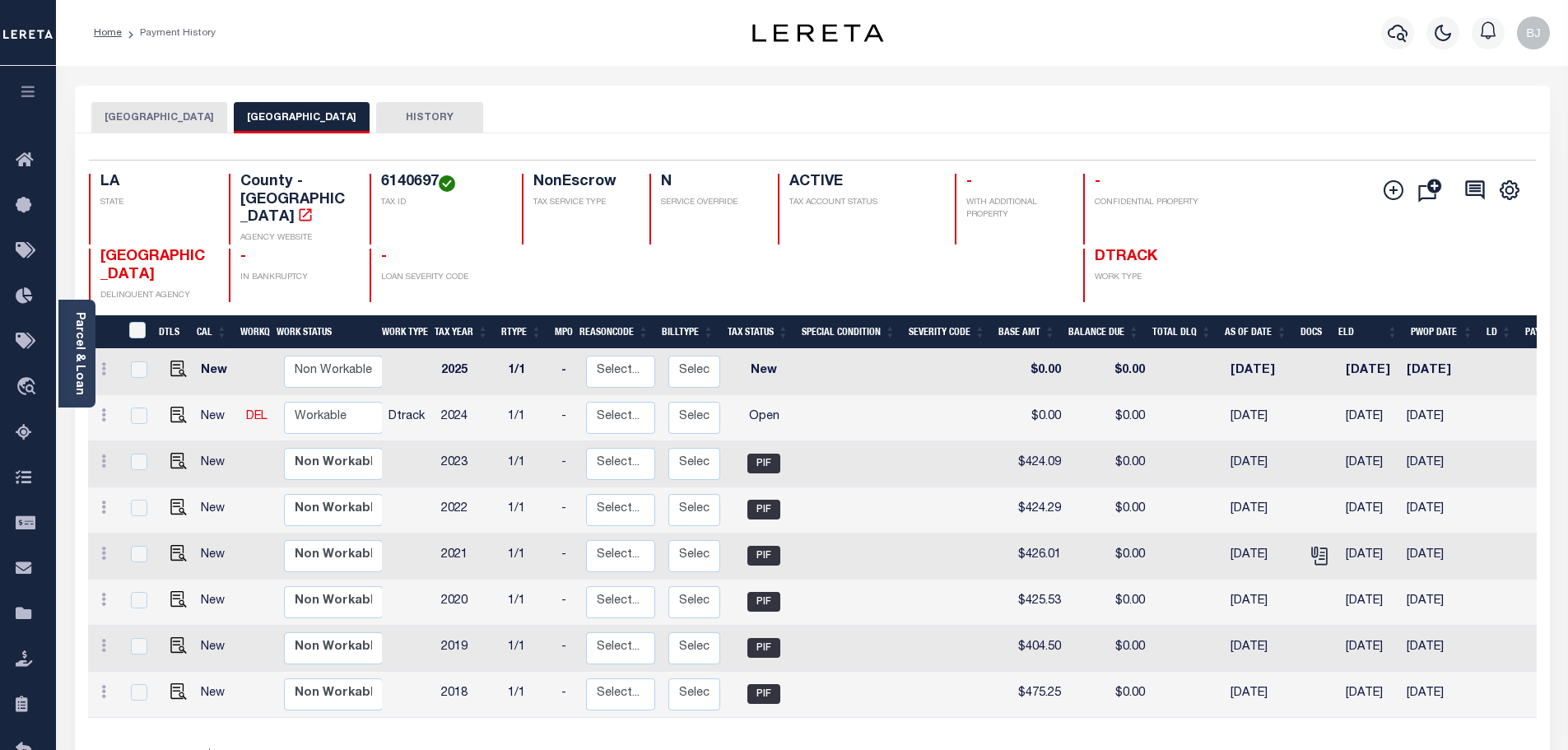
click at [415, 178] on h4 "6140697" at bounding box center [442, 183] width 121 height 18
copy h4 "6140697"
click at [170, 406] on img "" at bounding box center [178, 415] width 17 height 17
checkbox input "true"
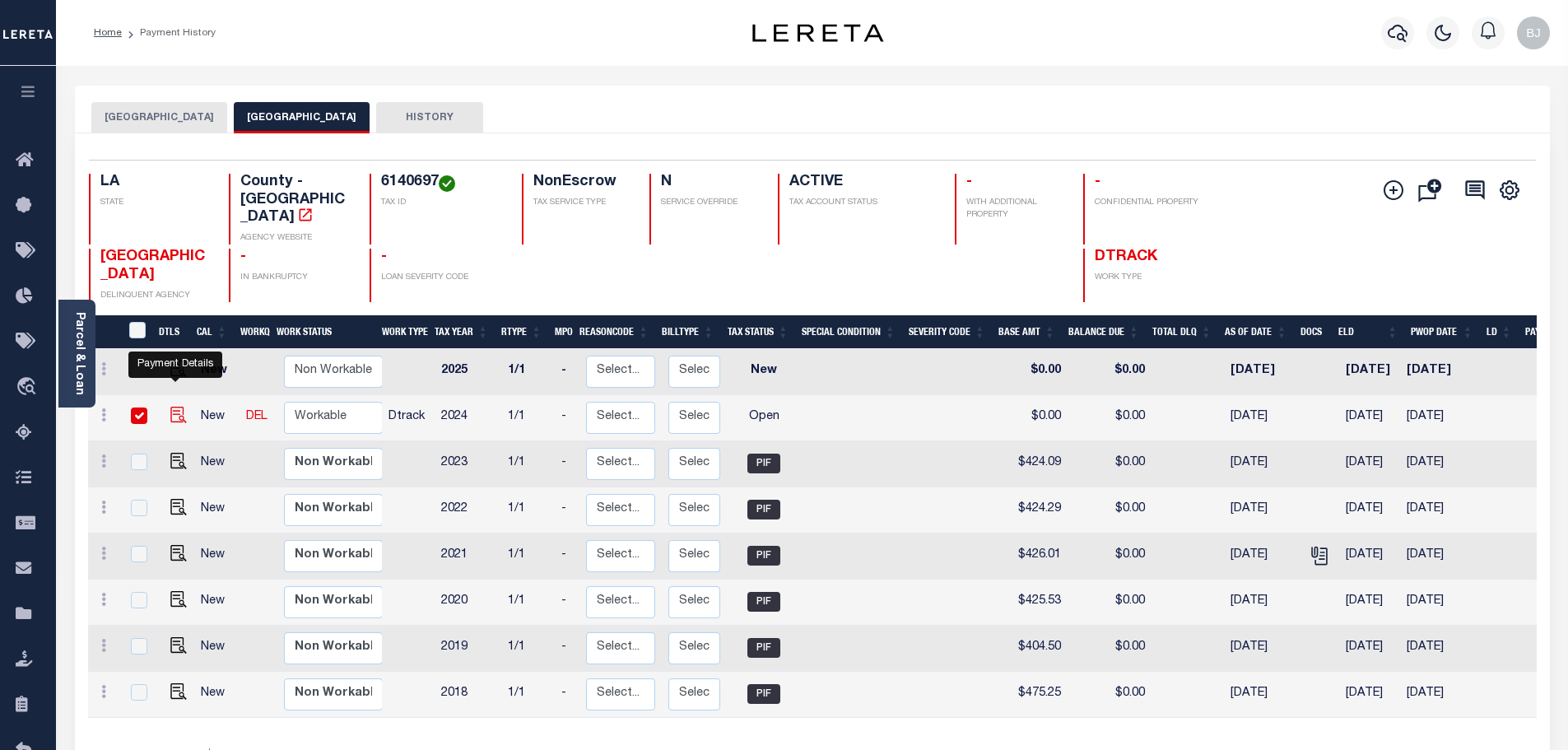
checkbox input "true"
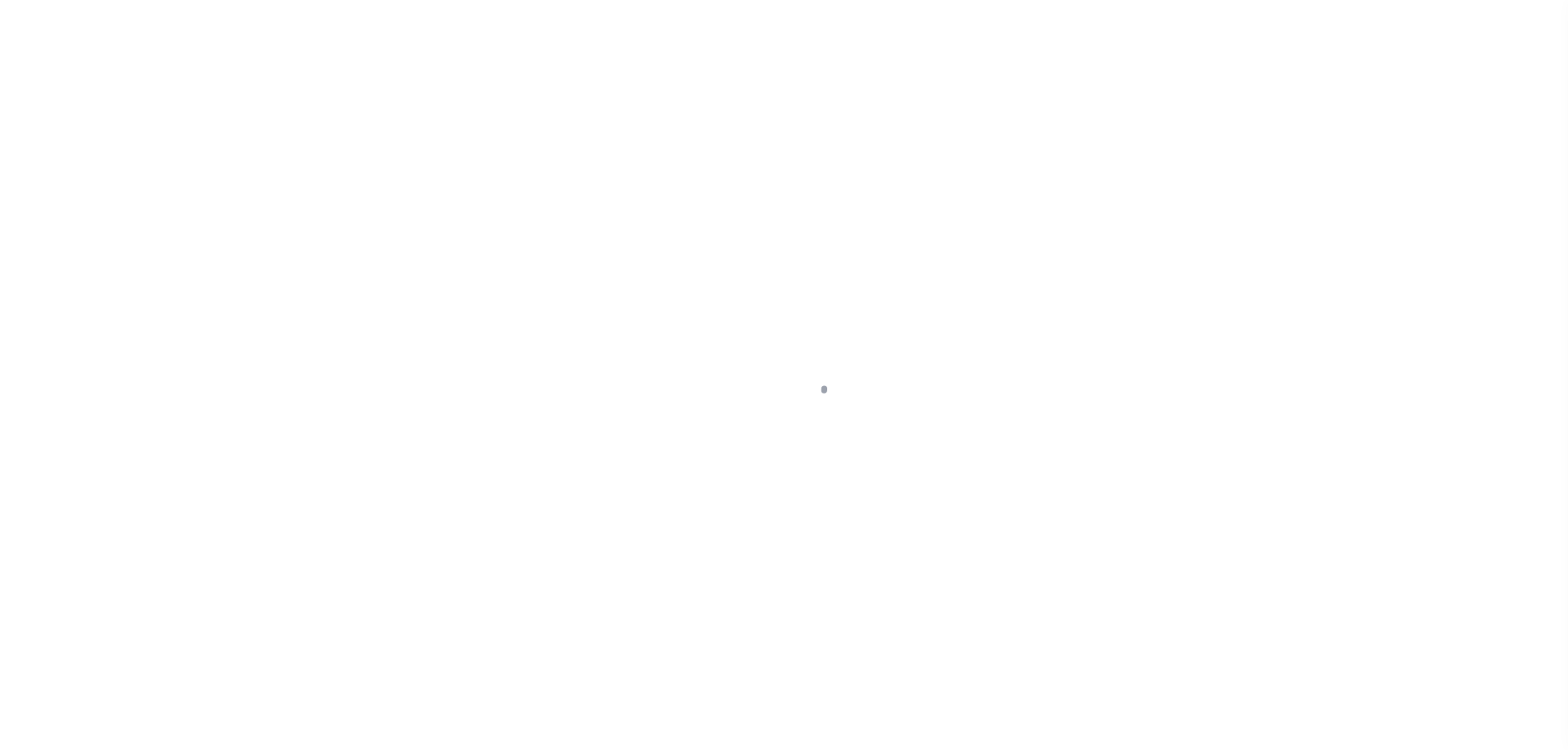
select select "OP2"
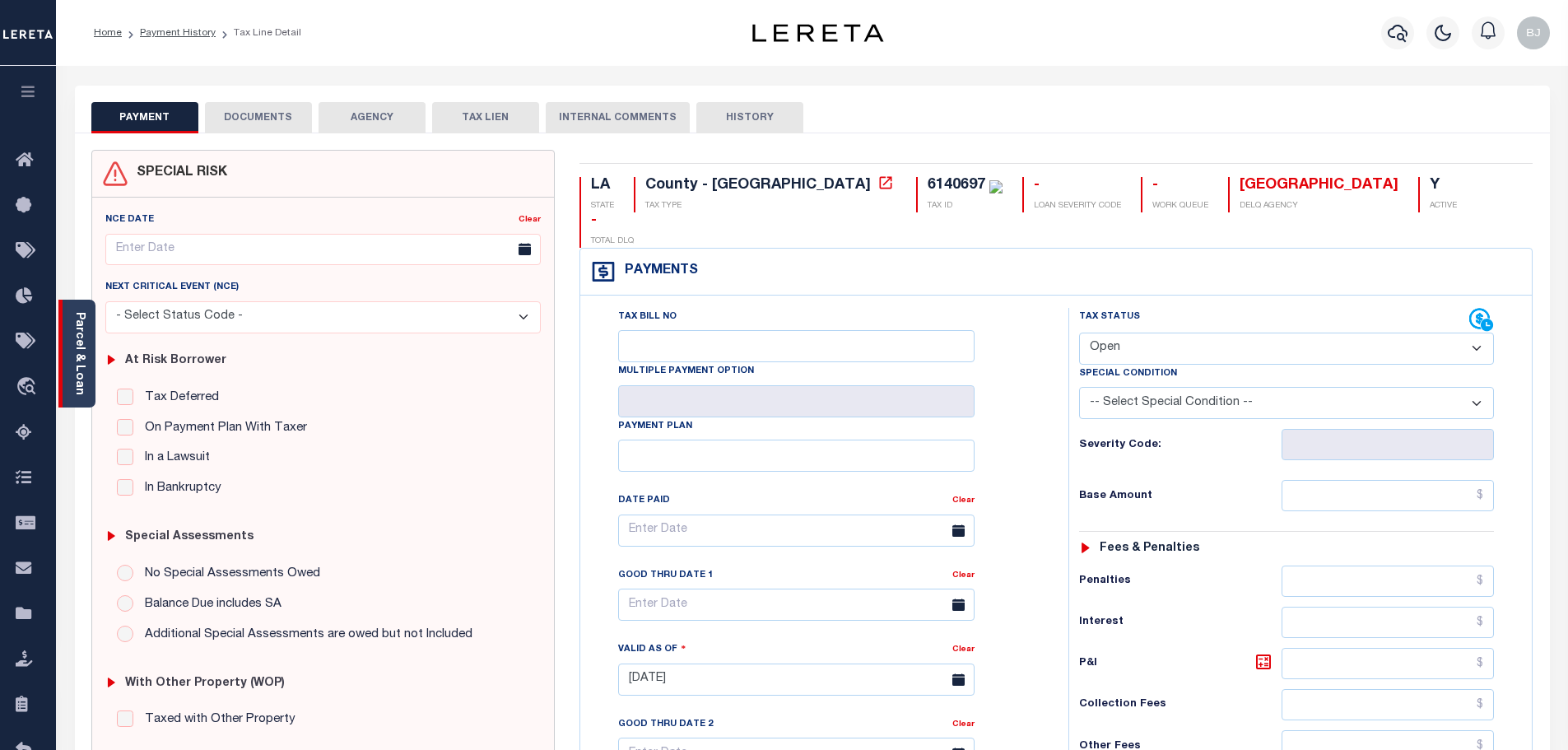
click at [68, 393] on div "Parcel & Loan" at bounding box center [77, 354] width 37 height 108
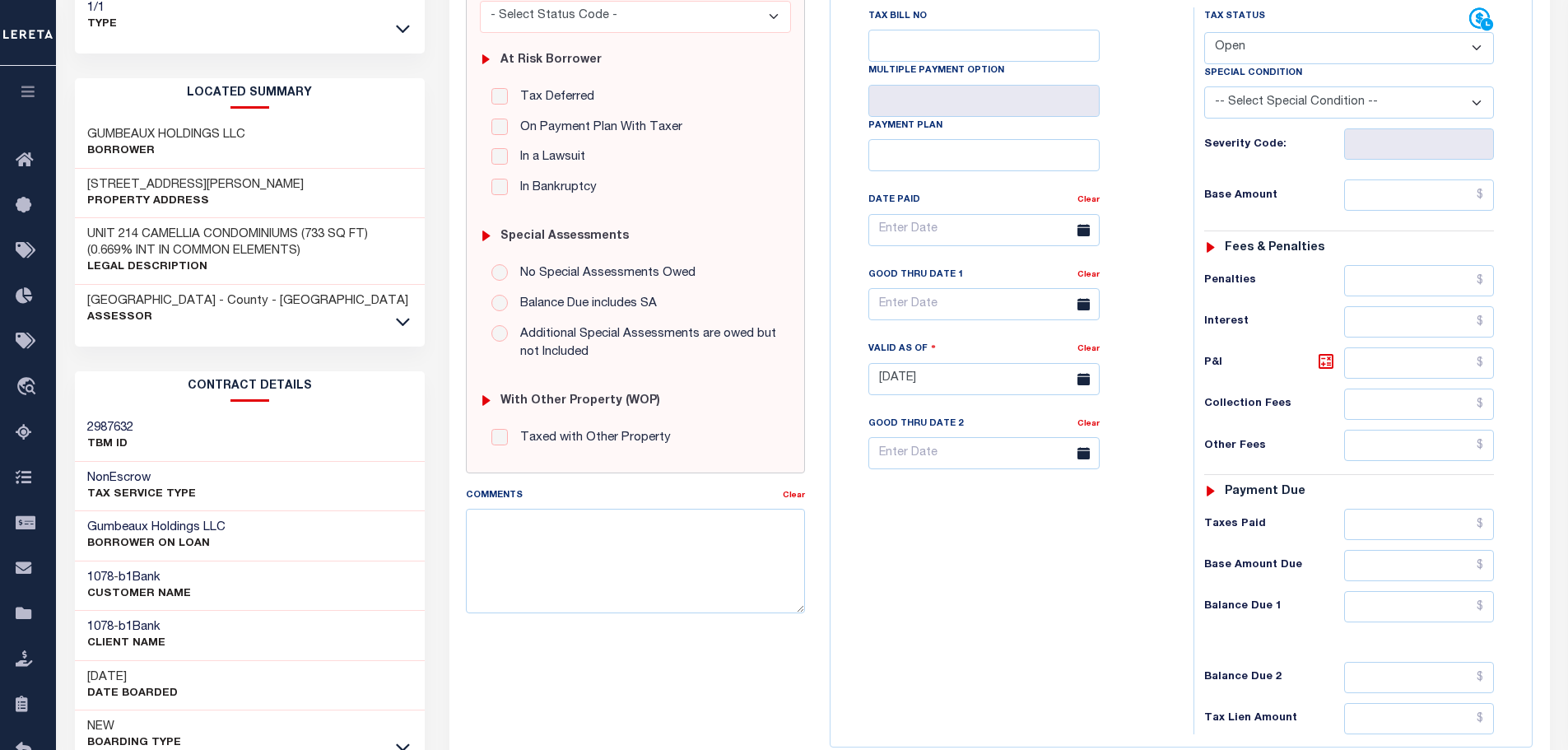
scroll to position [330, 0]
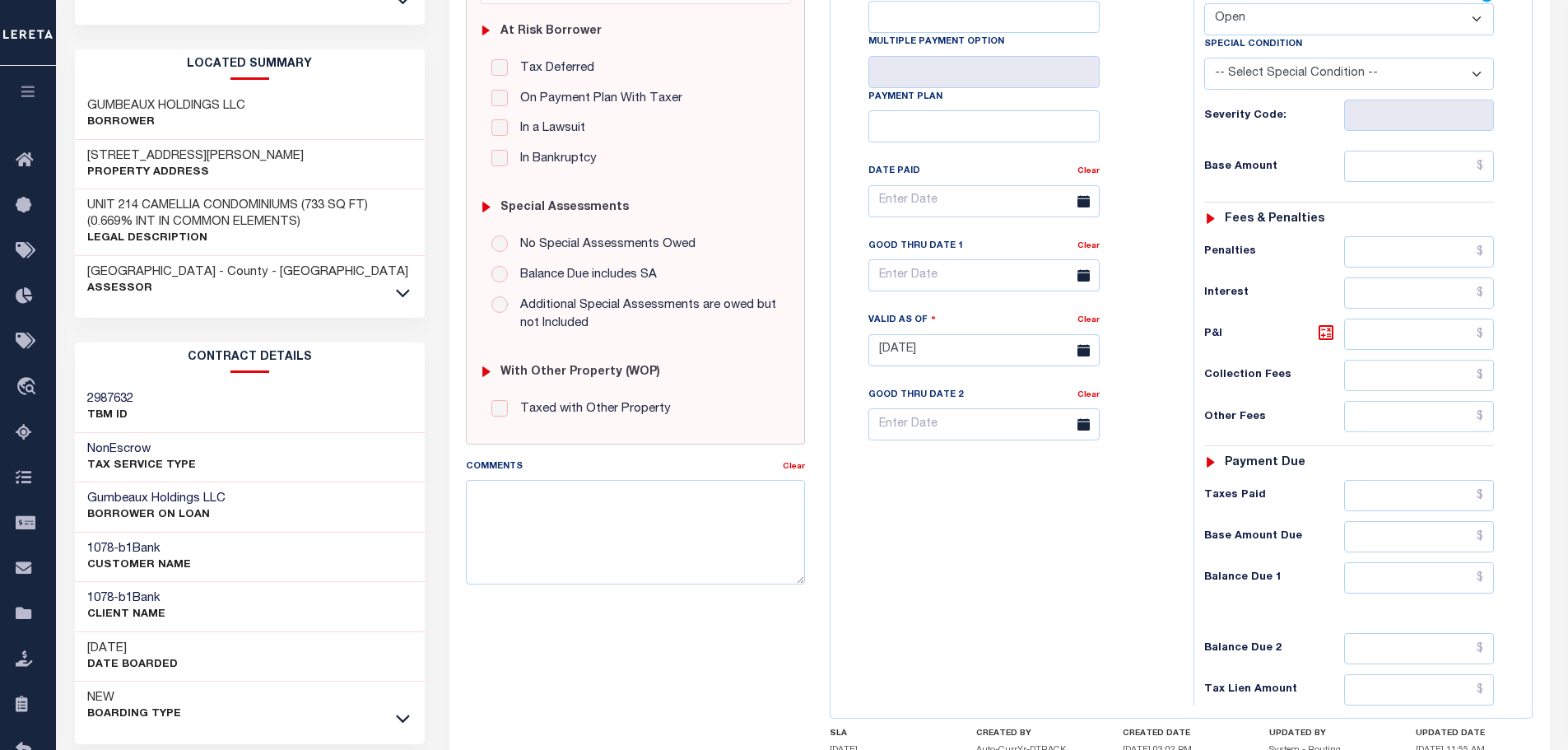
click at [100, 491] on h3 "Gumbeaux Holdings LLC" at bounding box center [156, 499] width 138 height 17
copy h3 "Gumbeaux"
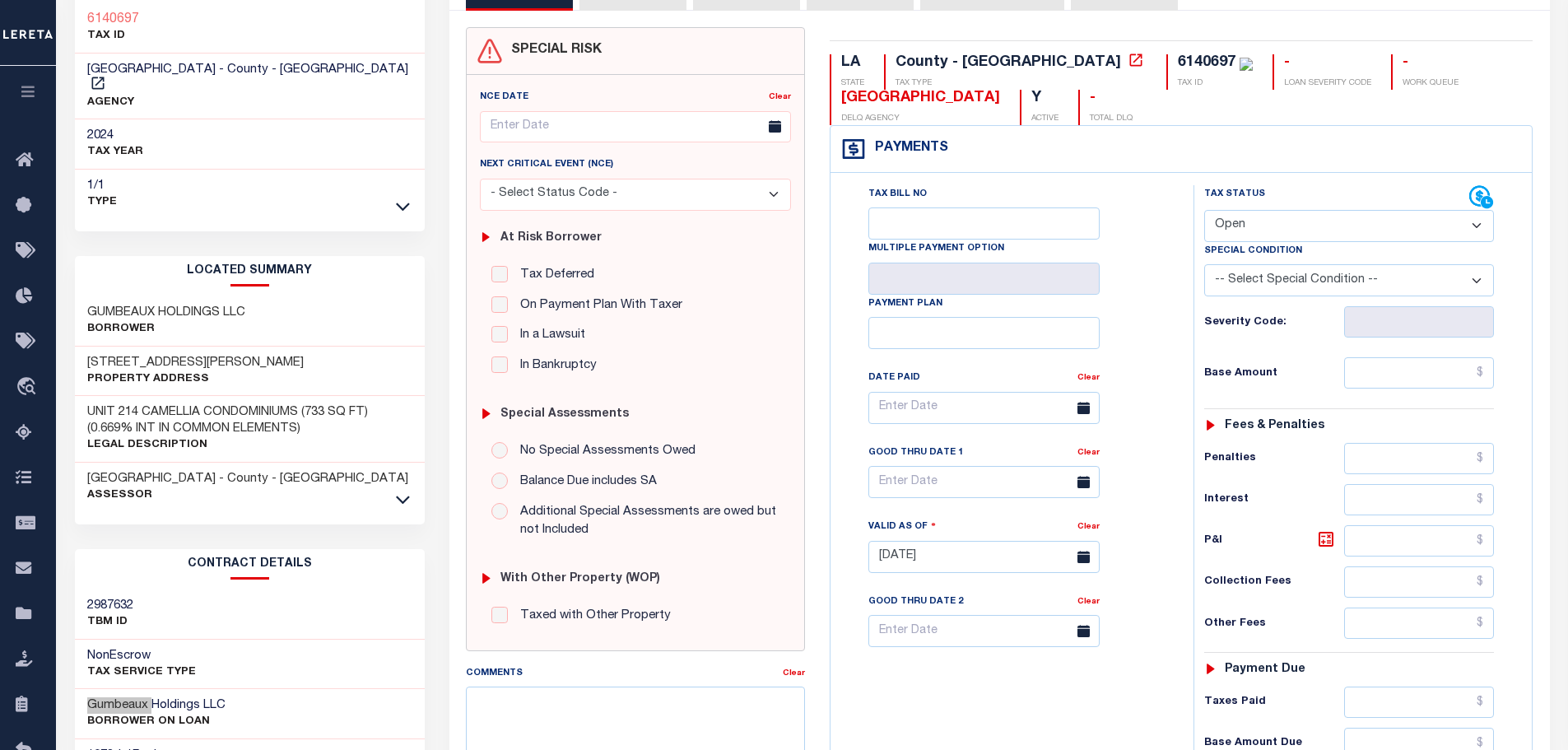
scroll to position [0, 0]
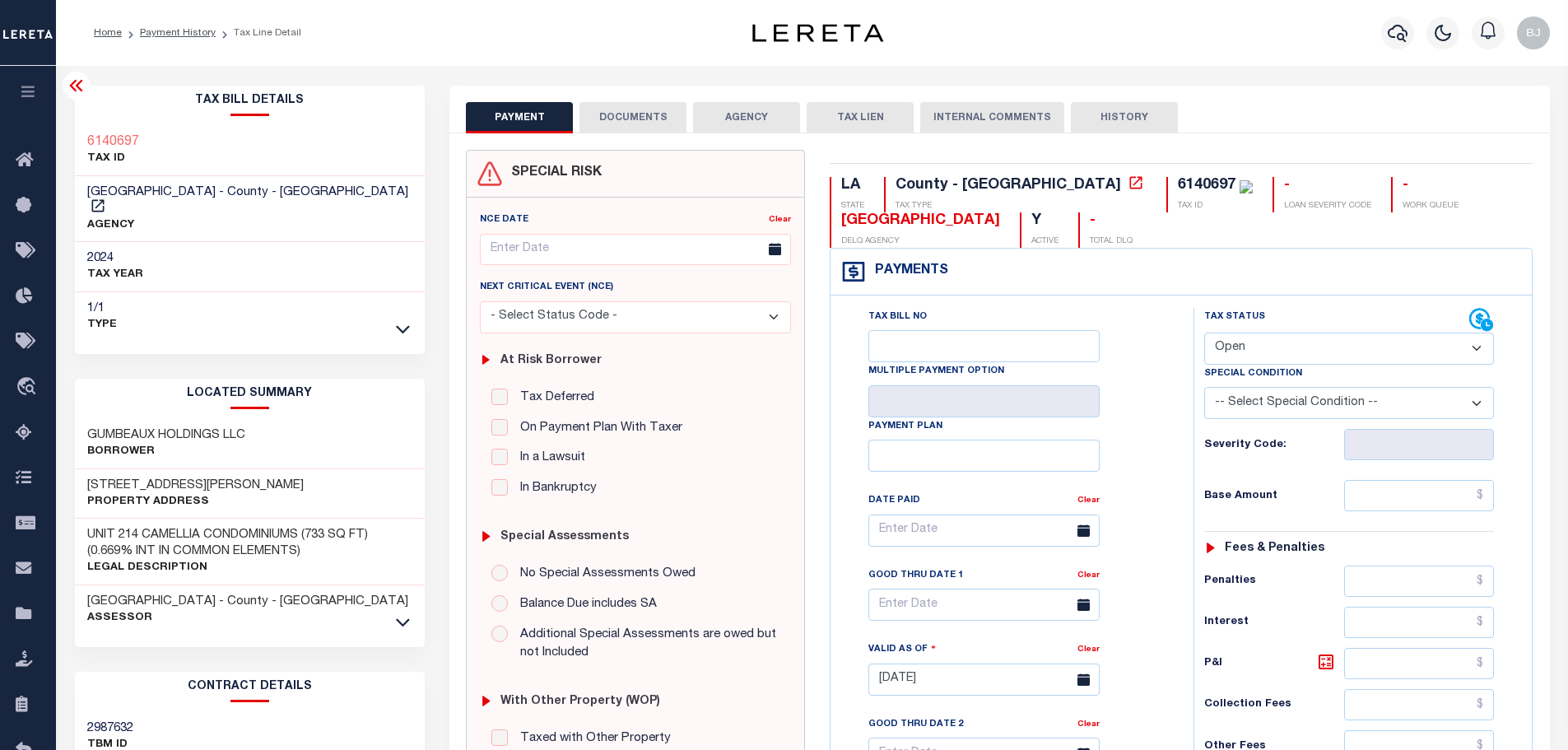
click at [1166, 191] on div "6140697 TAX ID" at bounding box center [1209, 194] width 87 height 36
copy div "6140697"
click at [1378, 499] on input "text" at bounding box center [1419, 496] width 150 height 31
paste input "425.36"
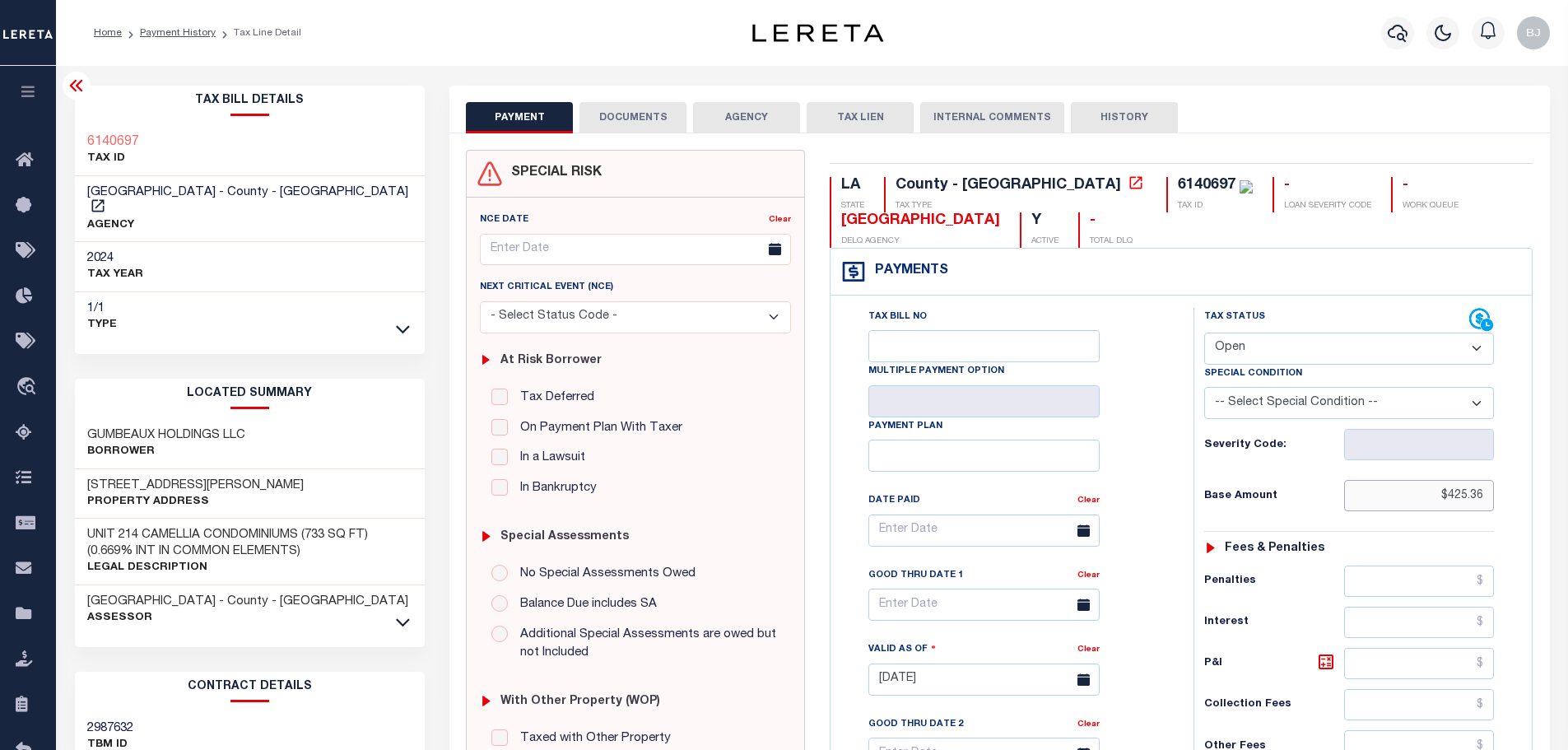
type input "$425.36"
type input "10/15/2025"
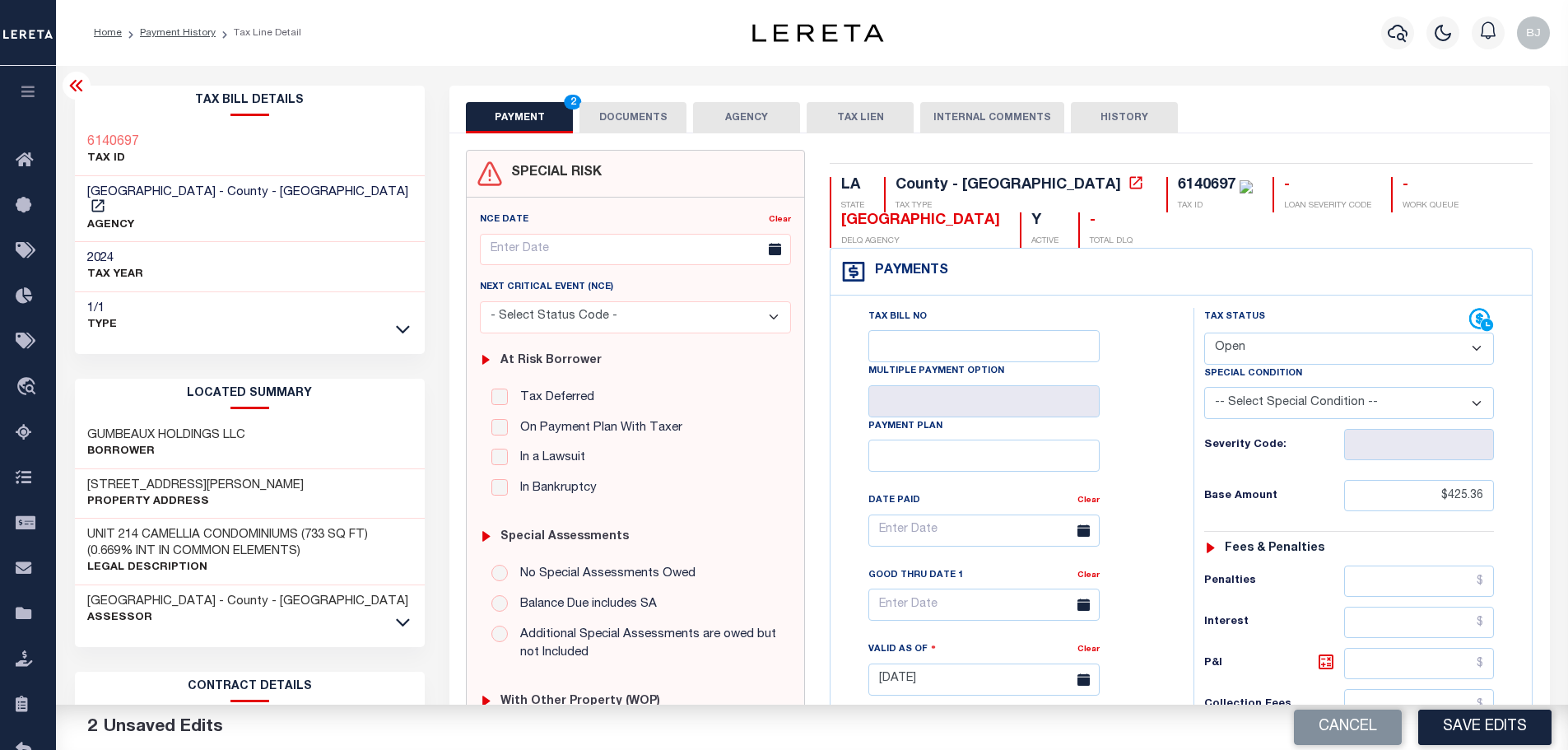
click at [1375, 342] on select "- Select Status Code - Open Due/Unpaid Paid Incomplete No Tax Due Internal Refu…" at bounding box center [1348, 349] width 290 height 32
select select "PYD"
click at [1204, 334] on select "- Select Status Code - Open Due/Unpaid Paid Incomplete No Tax Due Internal Refu…" at bounding box center [1348, 349] width 290 height 32
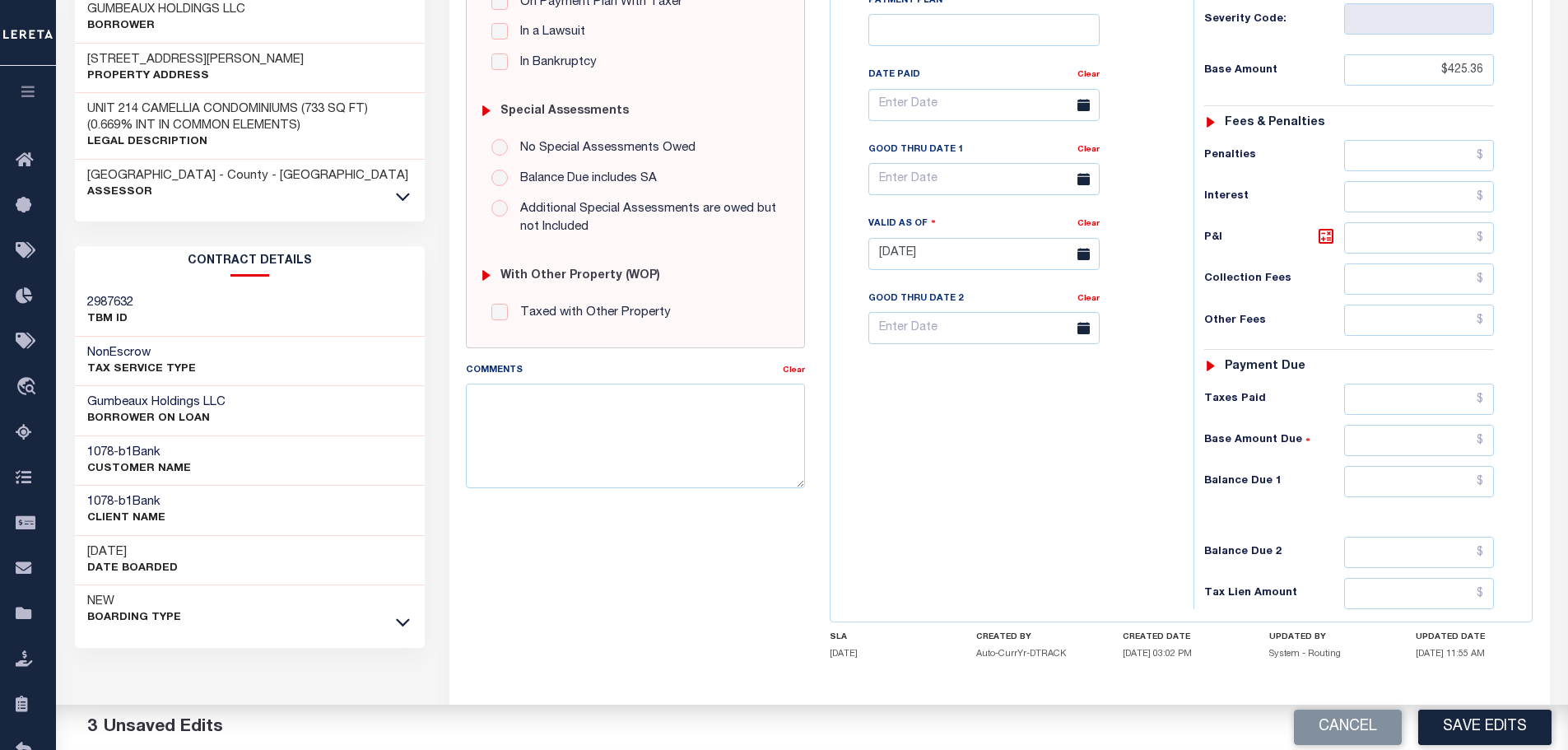
scroll to position [494, 0]
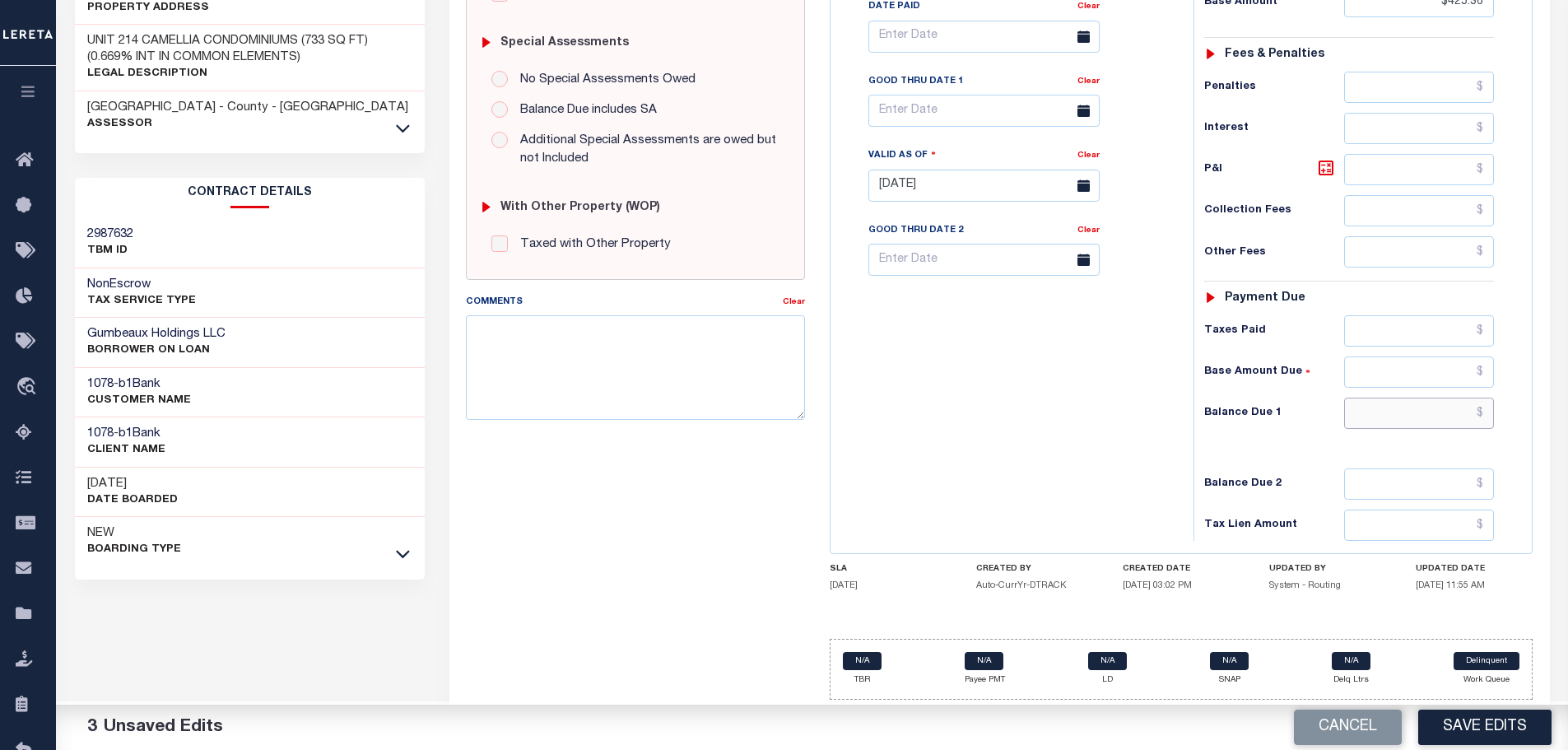
drag, startPoint x: 1440, startPoint y: 411, endPoint x: 1442, endPoint y: 386, distance: 25.1
click at [1440, 411] on input "text" at bounding box center [1419, 413] width 150 height 31
paste input "438.12"
type input "$438.12"
drag, startPoint x: 1439, startPoint y: 326, endPoint x: 1409, endPoint y: 283, distance: 52.4
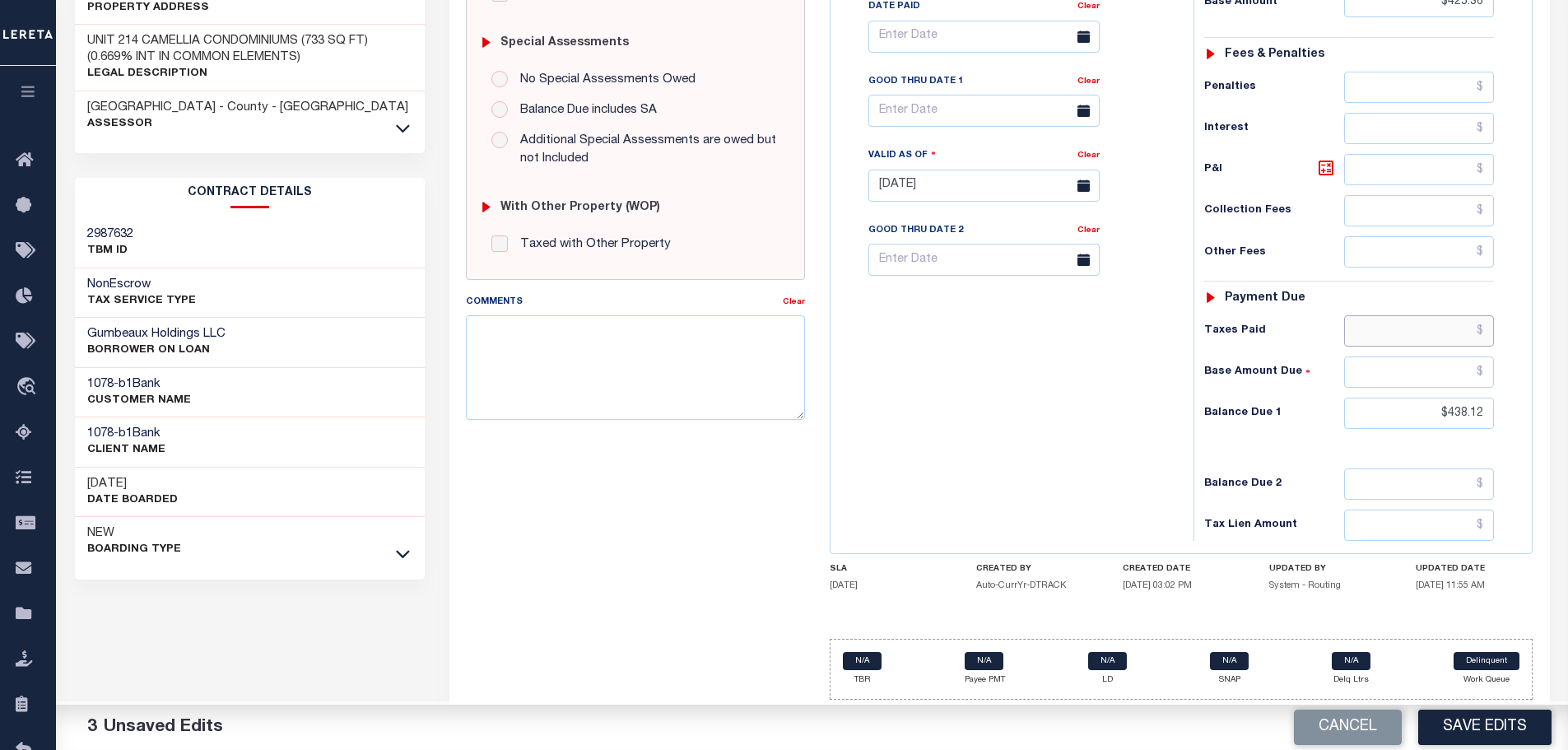
click at [1439, 326] on input "text" at bounding box center [1419, 331] width 150 height 31
paste input "438.12"
type input "$438.12"
click at [1334, 169] on icon at bounding box center [1326, 168] width 20 height 20
type input "$12.76"
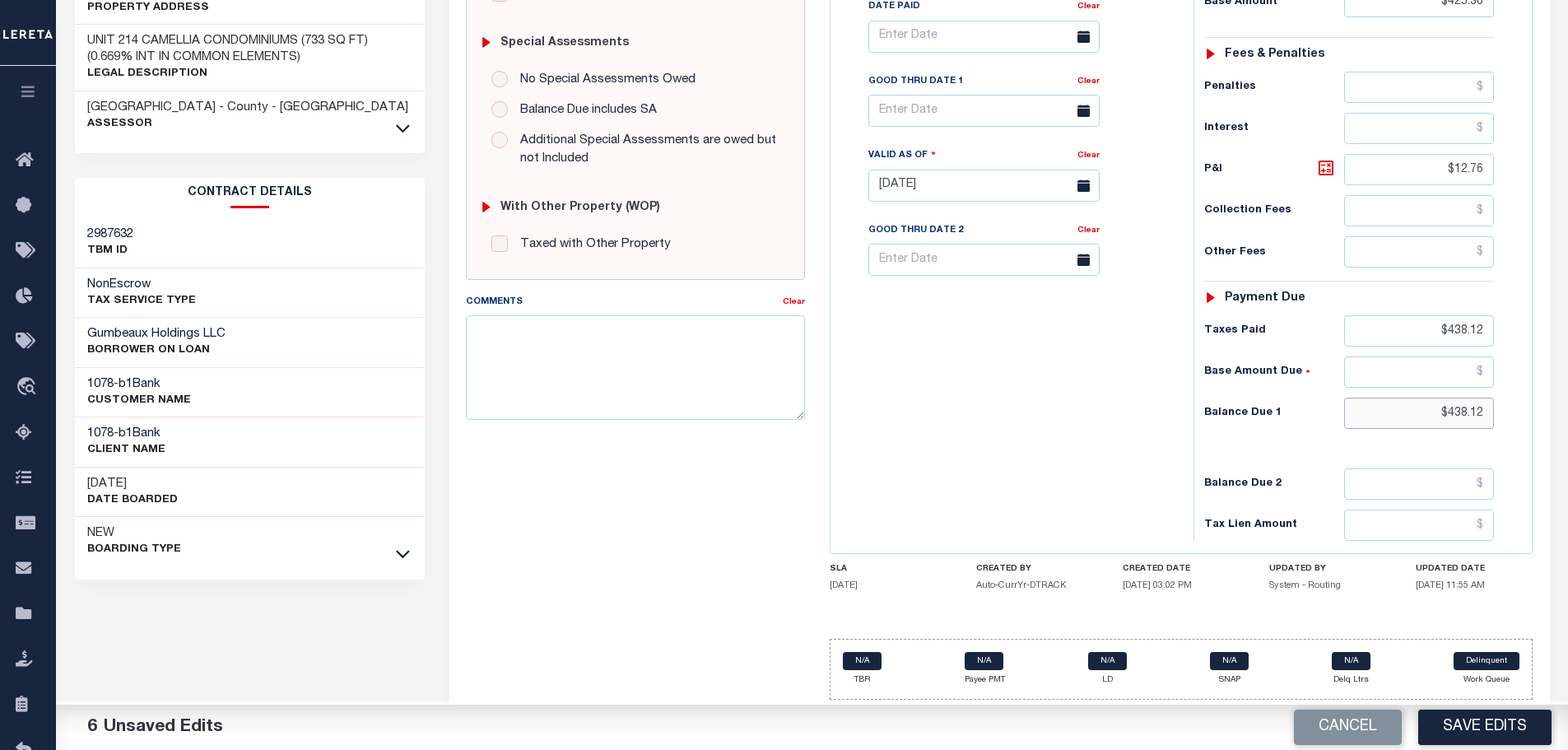
drag, startPoint x: 1432, startPoint y: 425, endPoint x: 1562, endPoint y: 424, distance: 130.0
click at [1540, 424] on div "LA STATE County - LA TAX TYPE 6140697 TAX ID - LOAN SEVERITY CODE - WORK QUEUE …" at bounding box center [1181, 184] width 727 height 1057
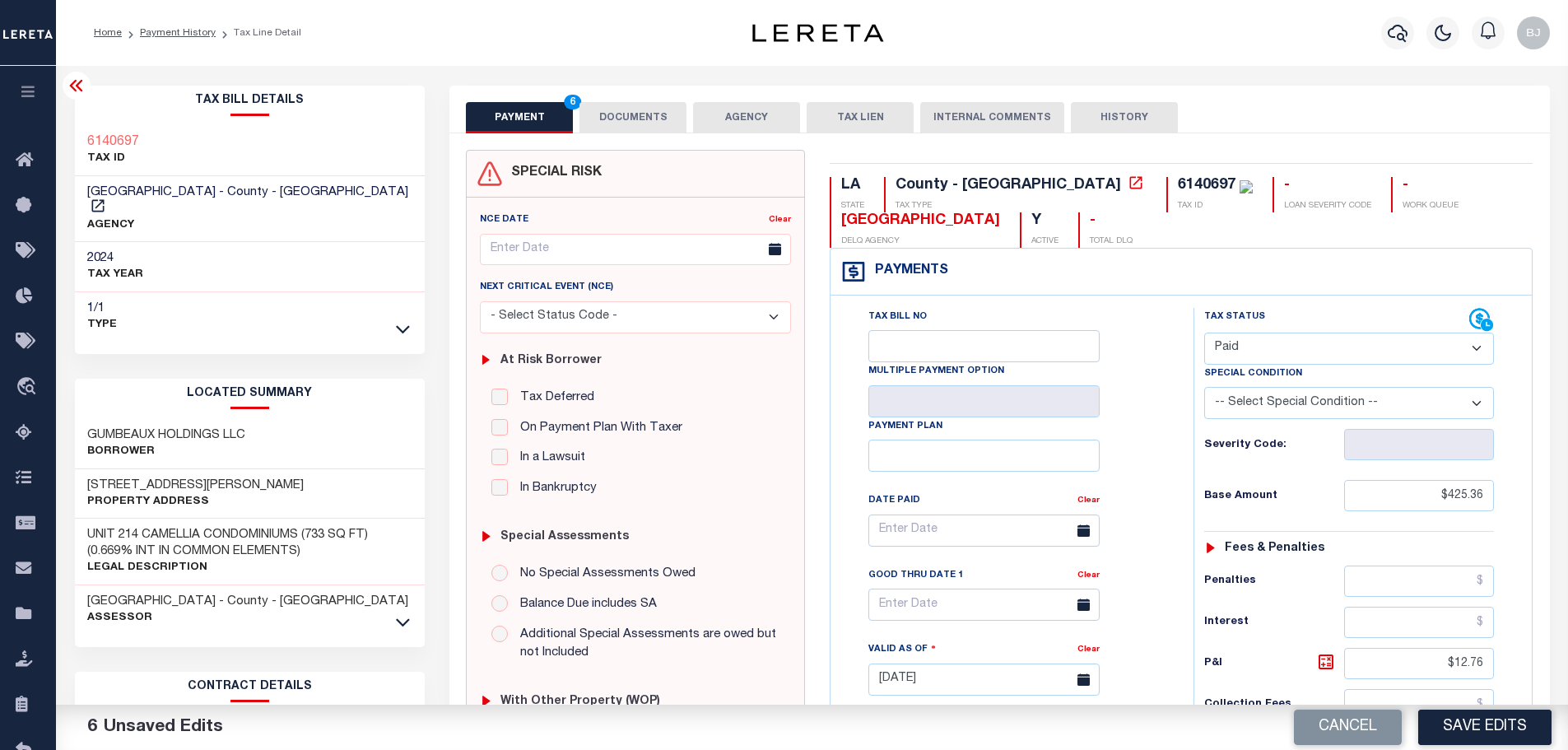
type input "$0.00"
click at [619, 110] on button "DOCUMENTS" at bounding box center [633, 118] width 107 height 31
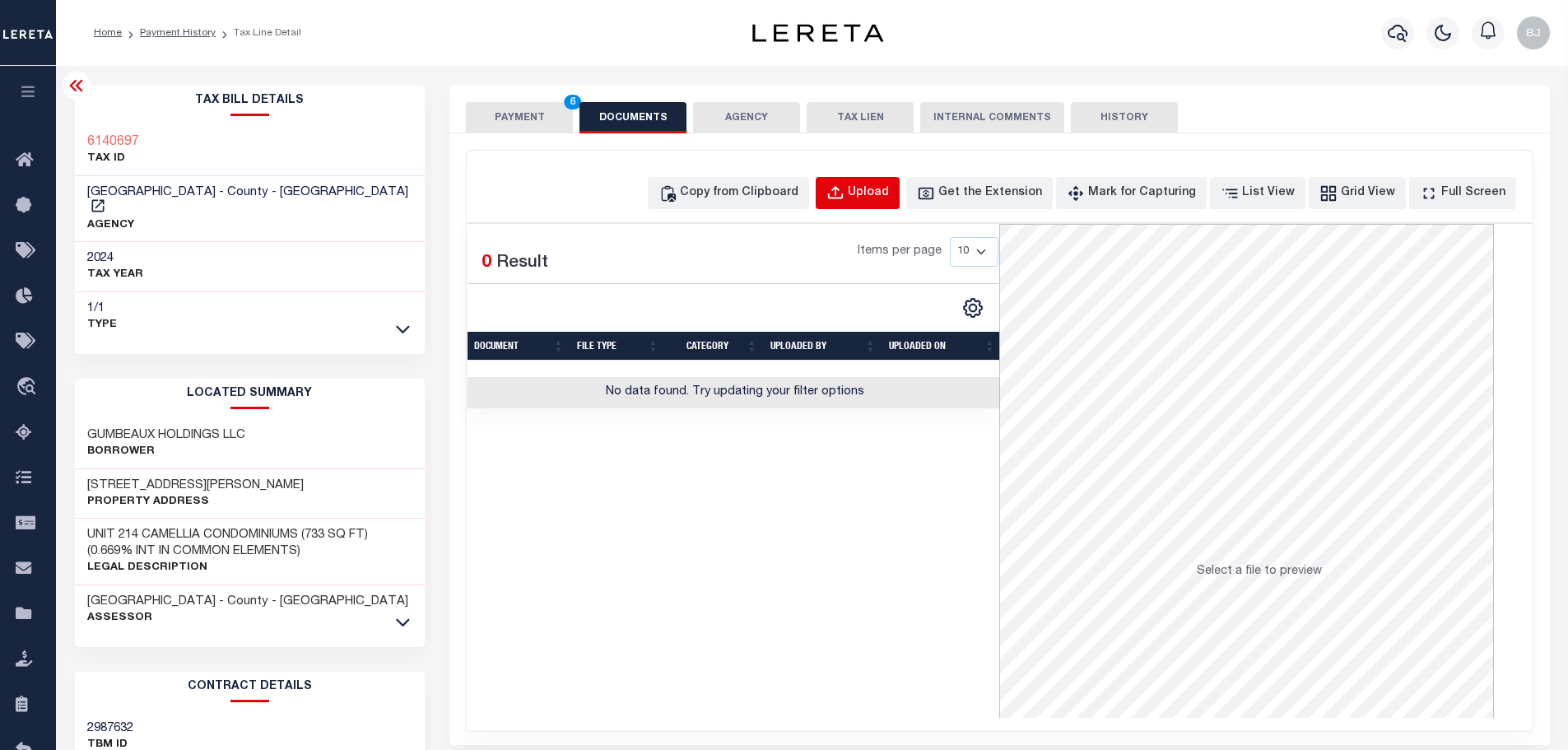
click at [858, 181] on button "Upload" at bounding box center [858, 192] width 84 height 32
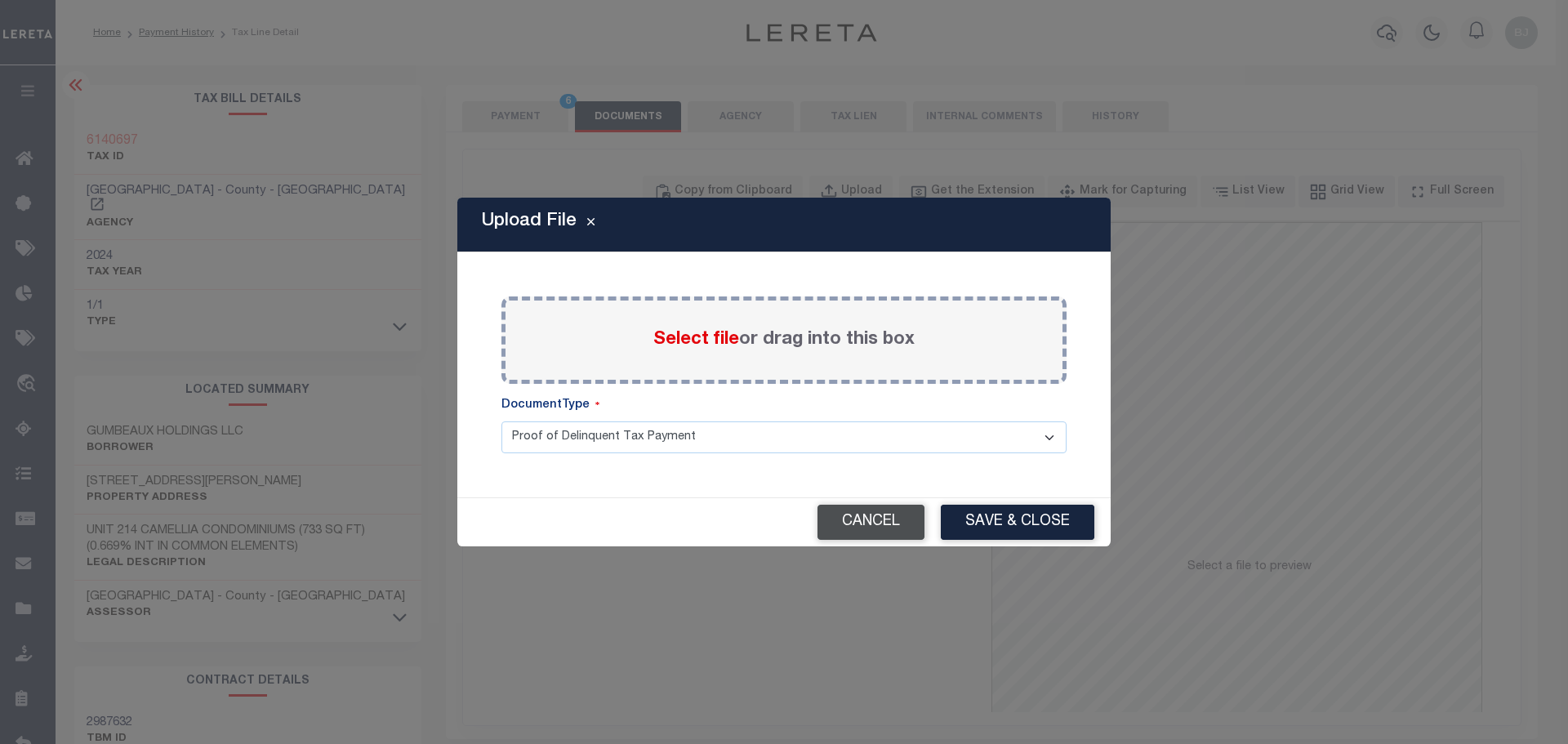
click at [885, 532] on button "Cancel" at bounding box center [871, 522] width 107 height 35
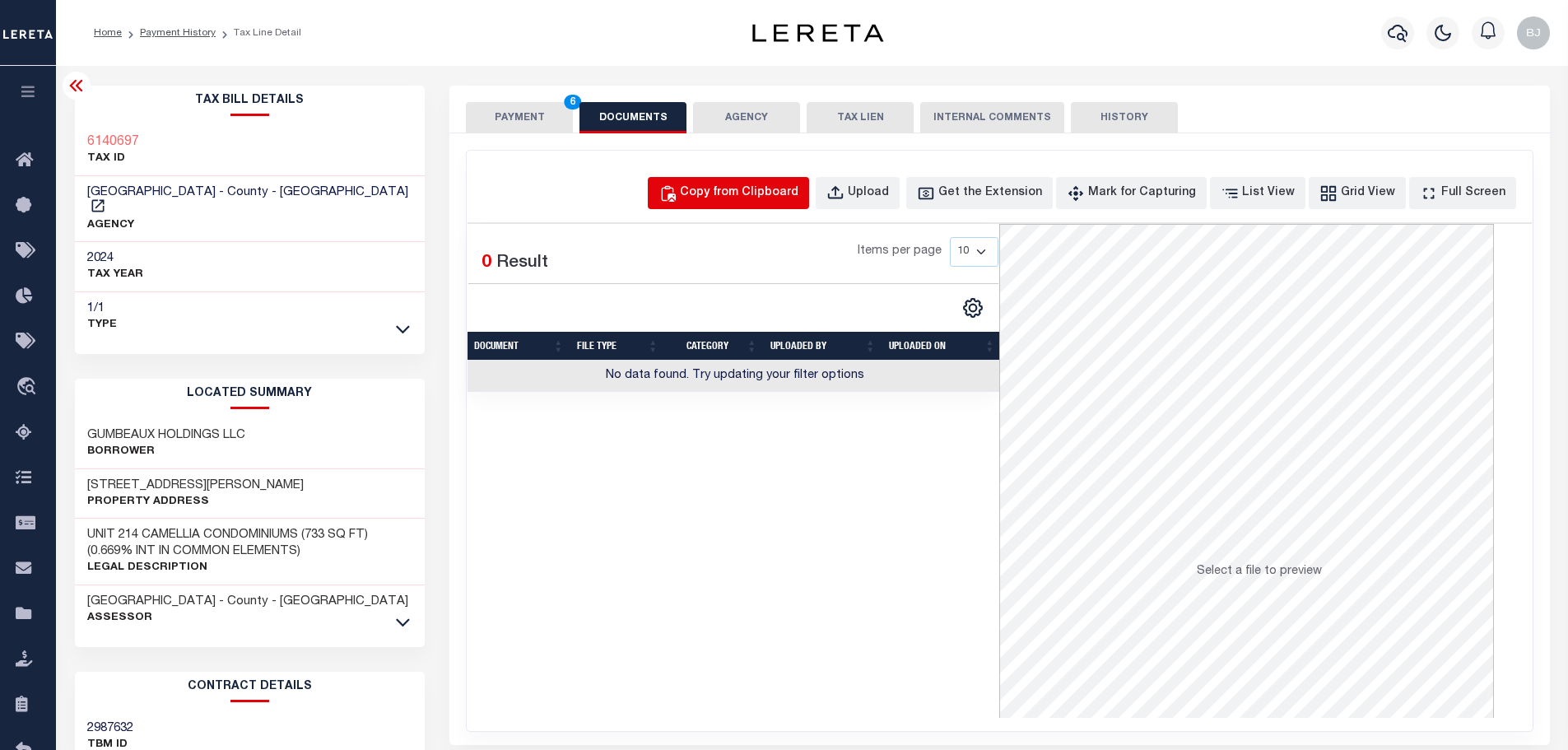
click at [734, 203] on button "Copy from Clipboard" at bounding box center [727, 192] width 161 height 32
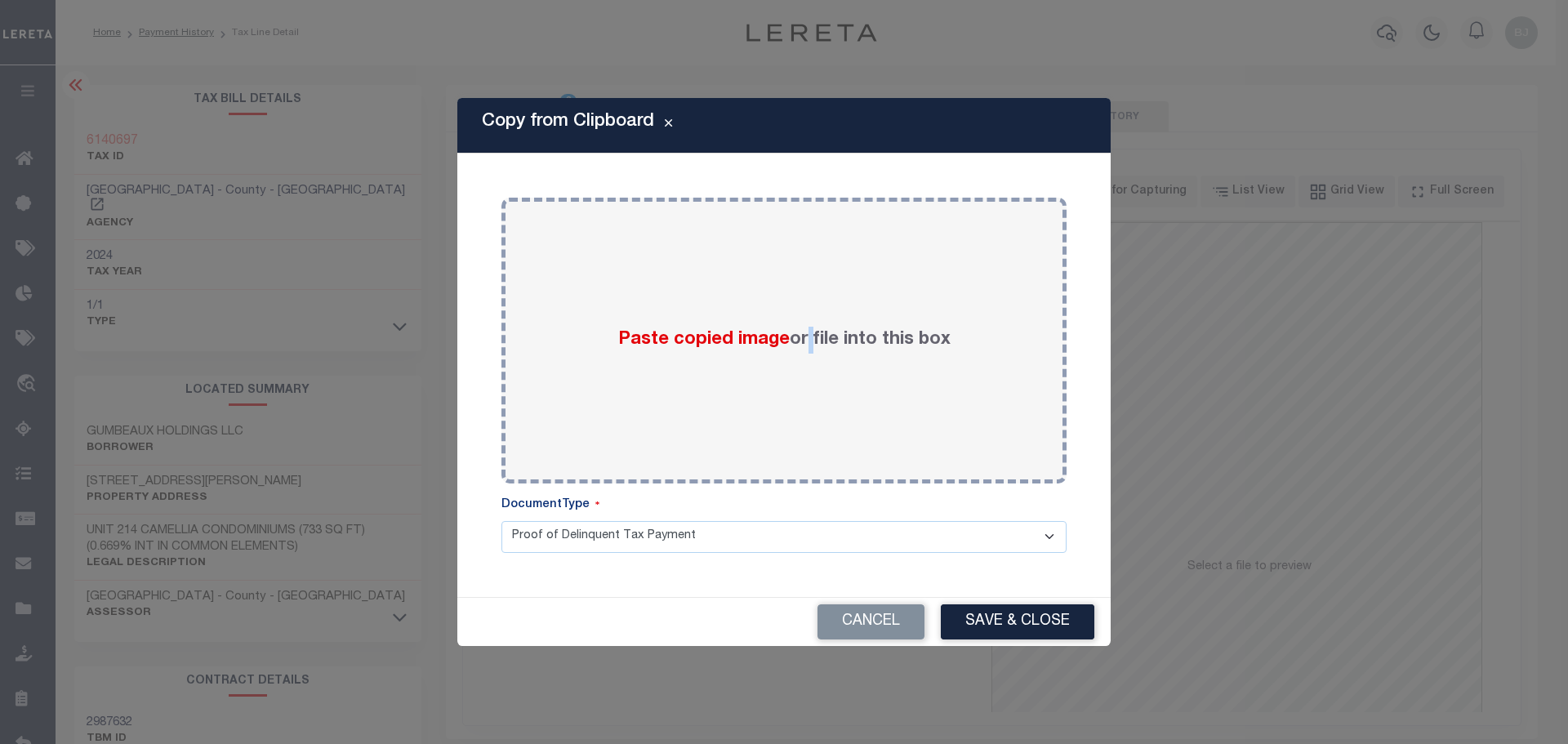
drag, startPoint x: 804, startPoint y: 379, endPoint x: 1004, endPoint y: 578, distance: 282.1
click at [809, 383] on div "Paste copied image or file into this box" at bounding box center [784, 340] width 541 height 261
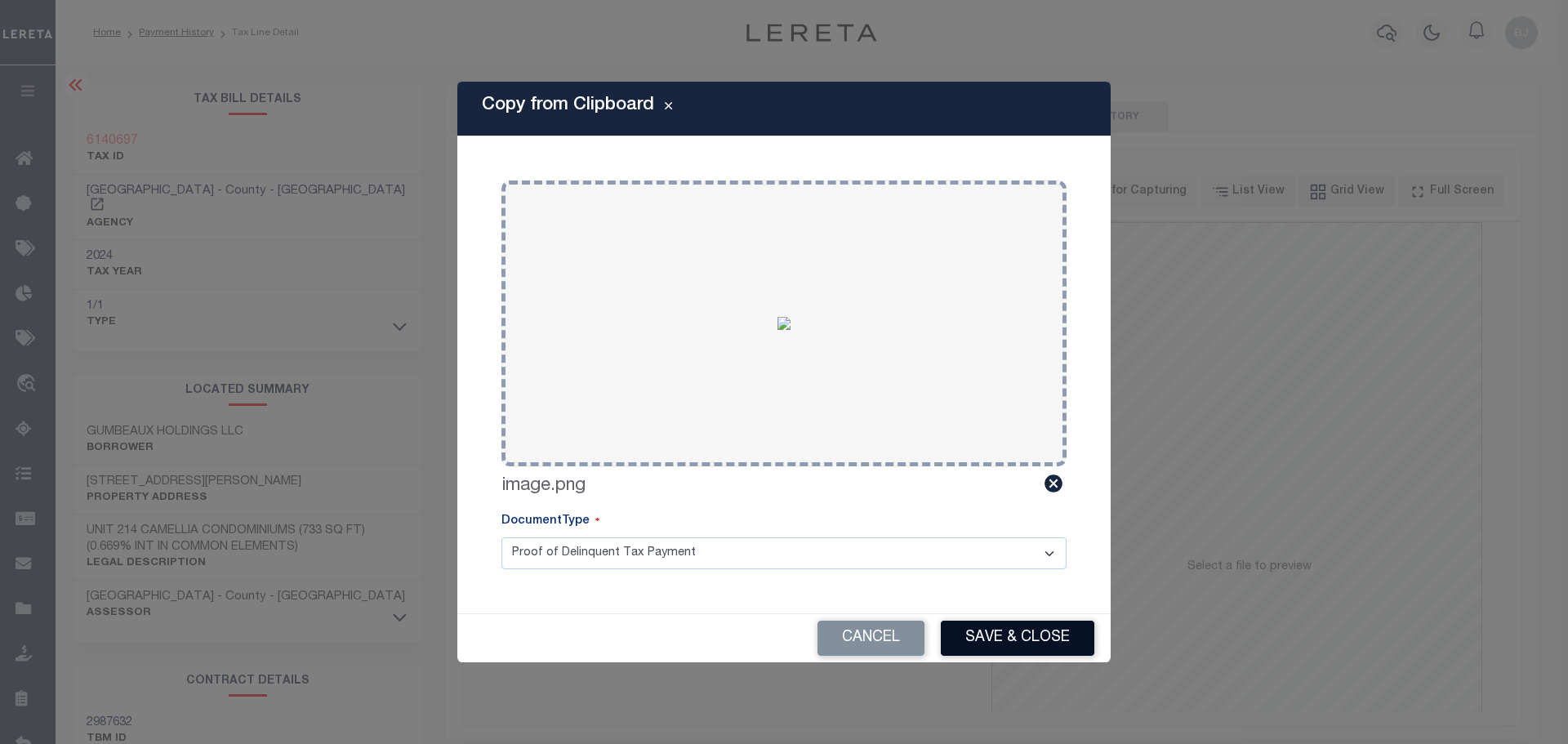
click at [1050, 633] on button "Save & Close" at bounding box center [1017, 638] width 153 height 35
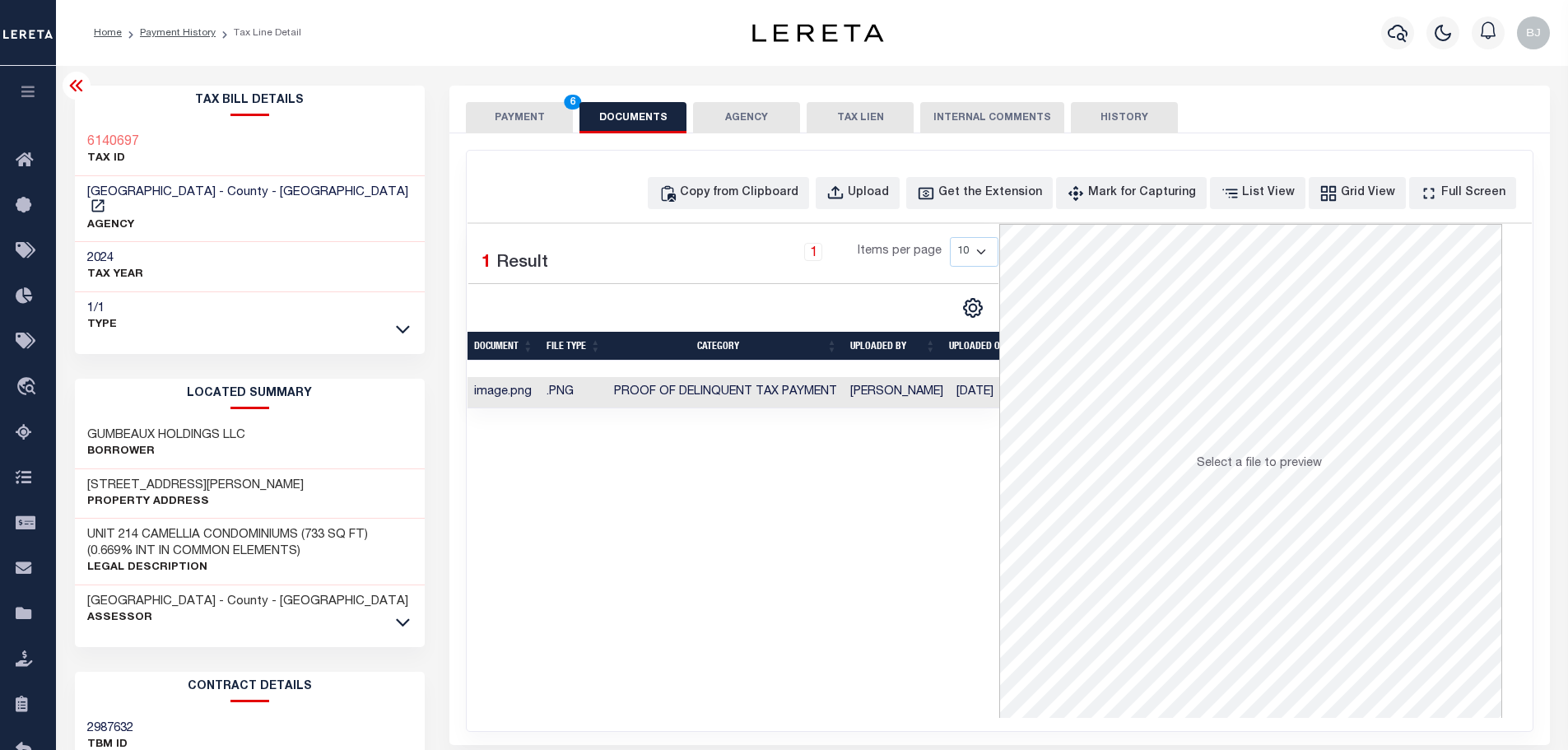
click at [572, 117] on div "PAYMENT 6 DOCUMENTS AGENCY DELINQUENT PAYEE TAX LIEN HISTORY" at bounding box center [999, 117] width 1068 height 31
click at [486, 111] on button "PAYMENT 6" at bounding box center [519, 118] width 107 height 31
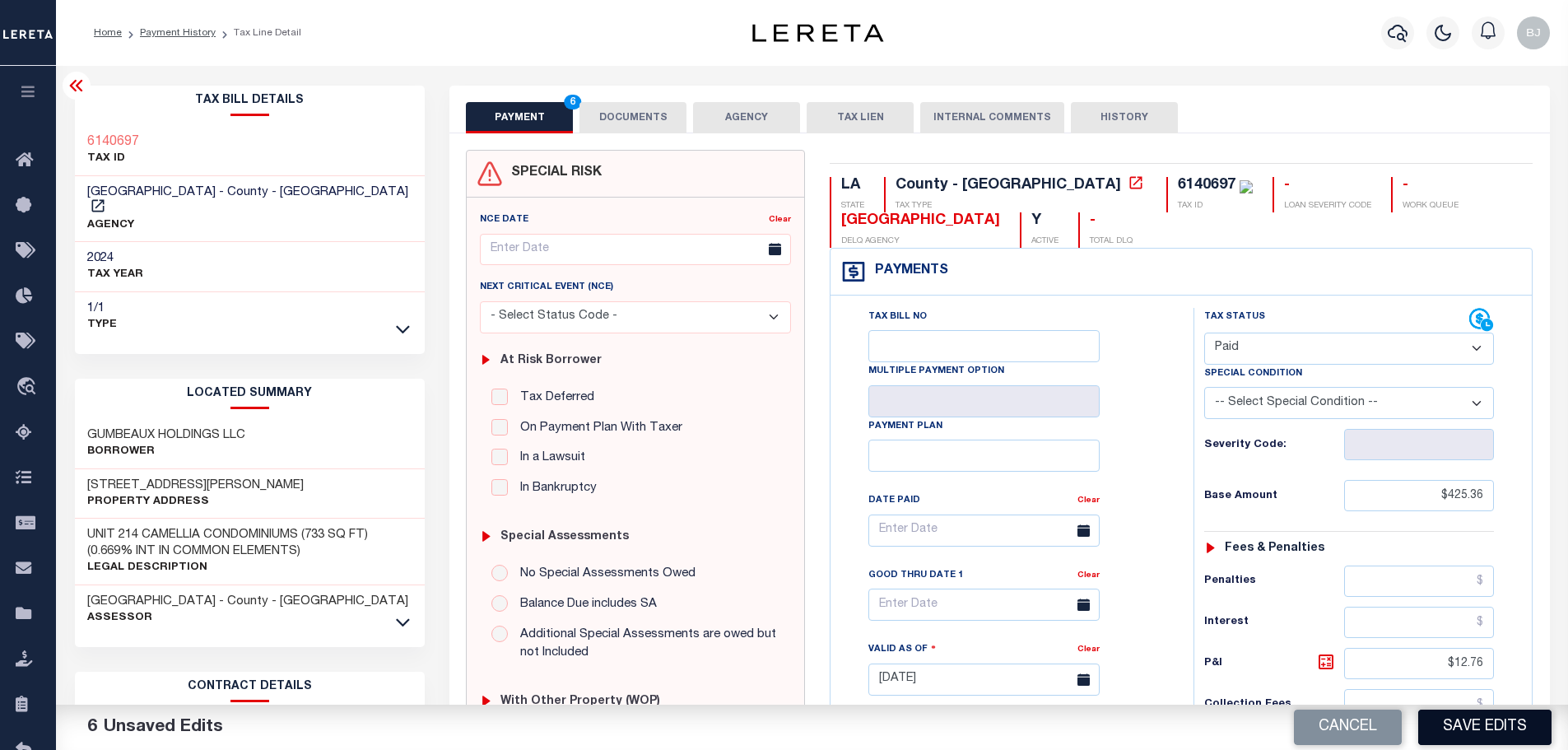
click at [1492, 733] on button "Save Edits" at bounding box center [1484, 727] width 133 height 36
checkbox input "false"
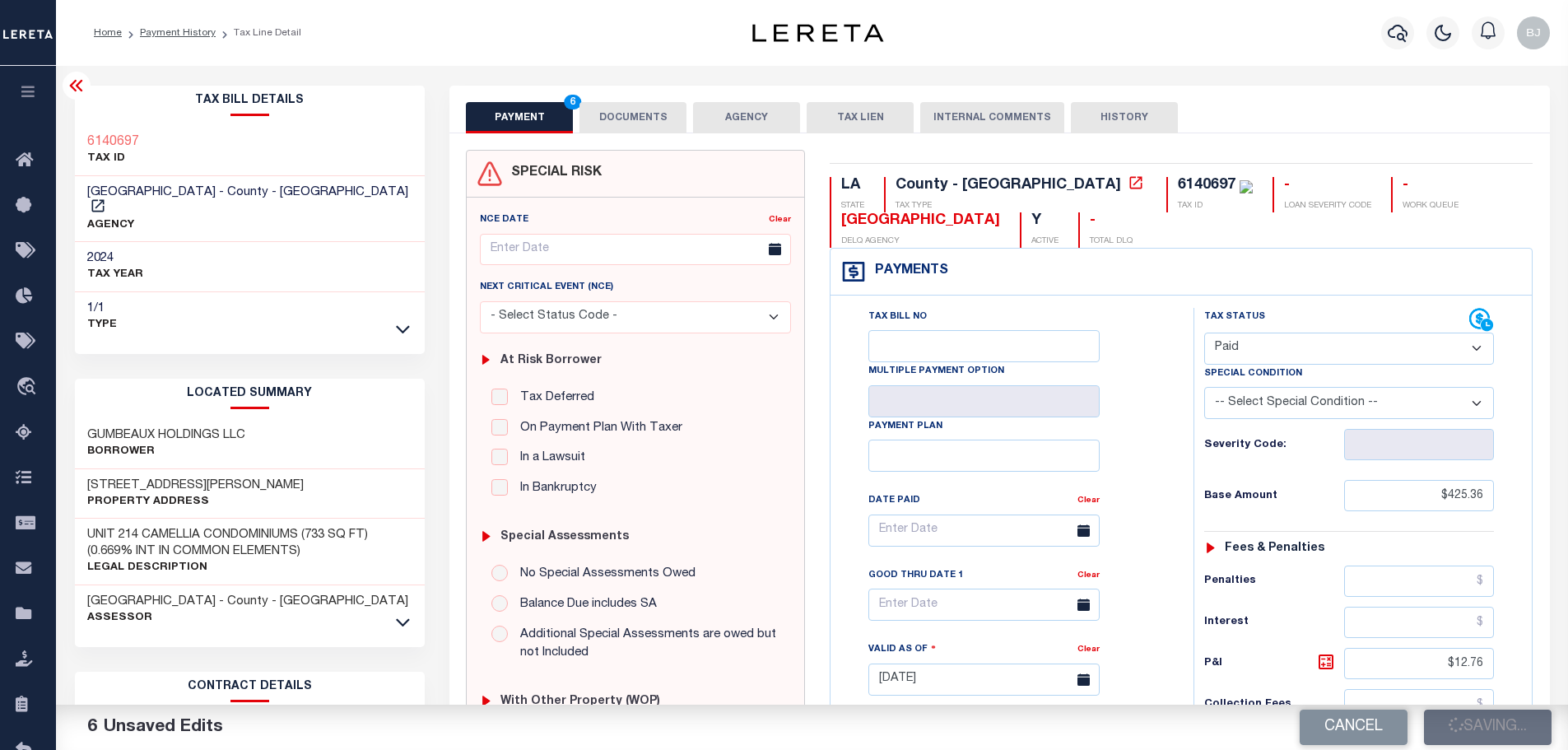
type input "$425.36"
type input "$12.76"
type input "$438.12"
type input "$0"
